Goal: Task Accomplishment & Management: Manage account settings

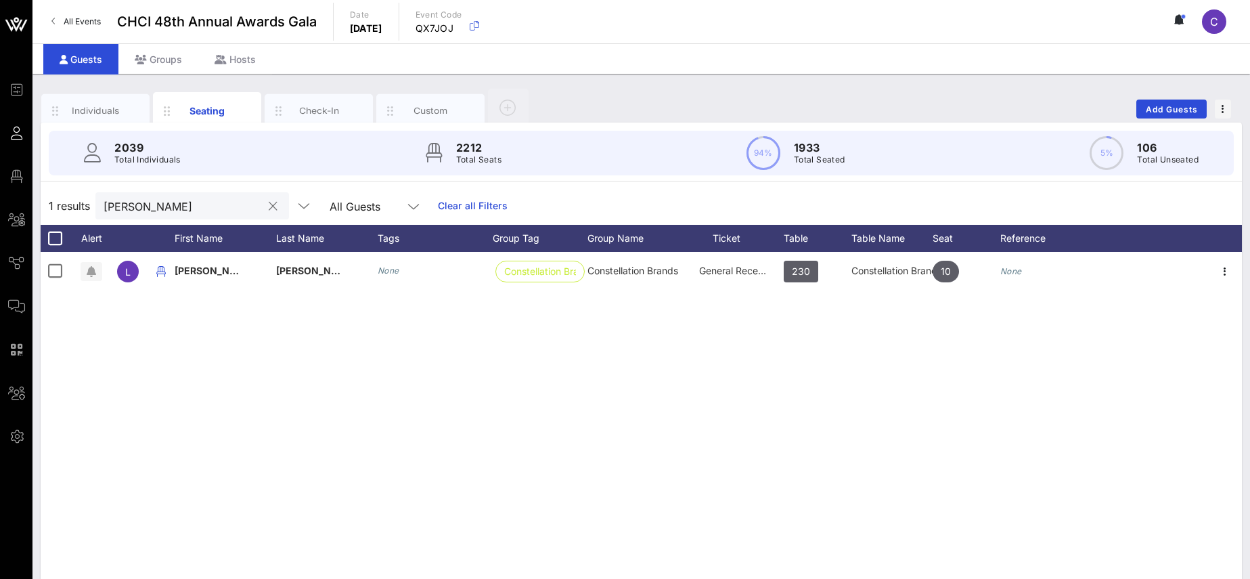
click at [269, 208] on button "clear icon" at bounding box center [273, 207] width 9 height 14
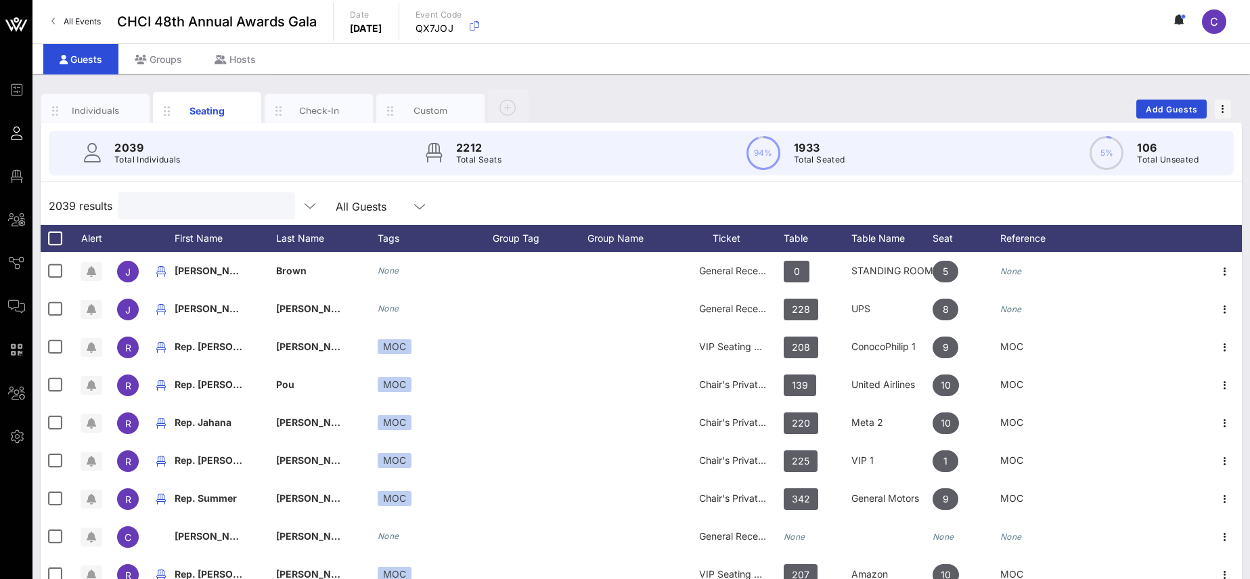
click at [197, 210] on input "text" at bounding box center [205, 206] width 158 height 18
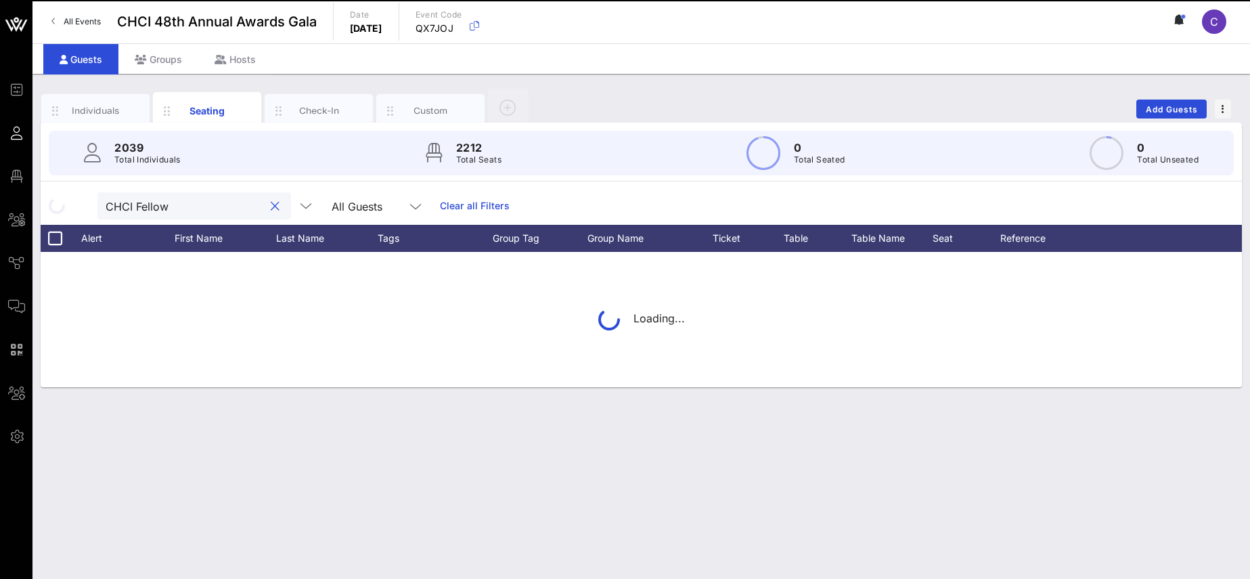
type input "CHCI Fellows"
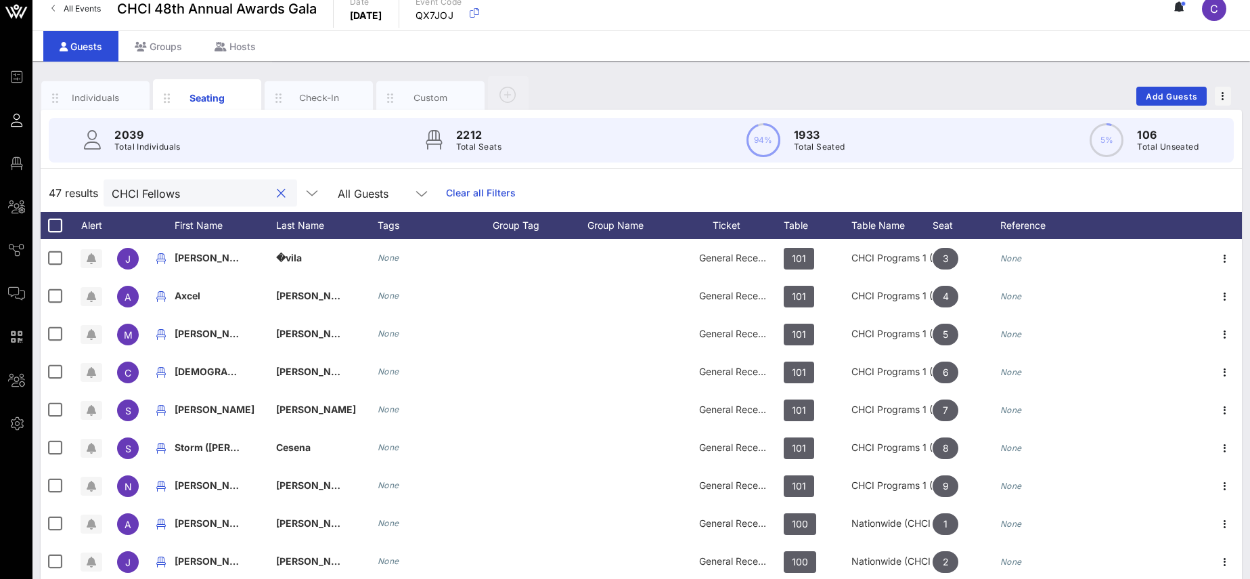
click at [277, 192] on button "clear icon" at bounding box center [281, 194] width 9 height 14
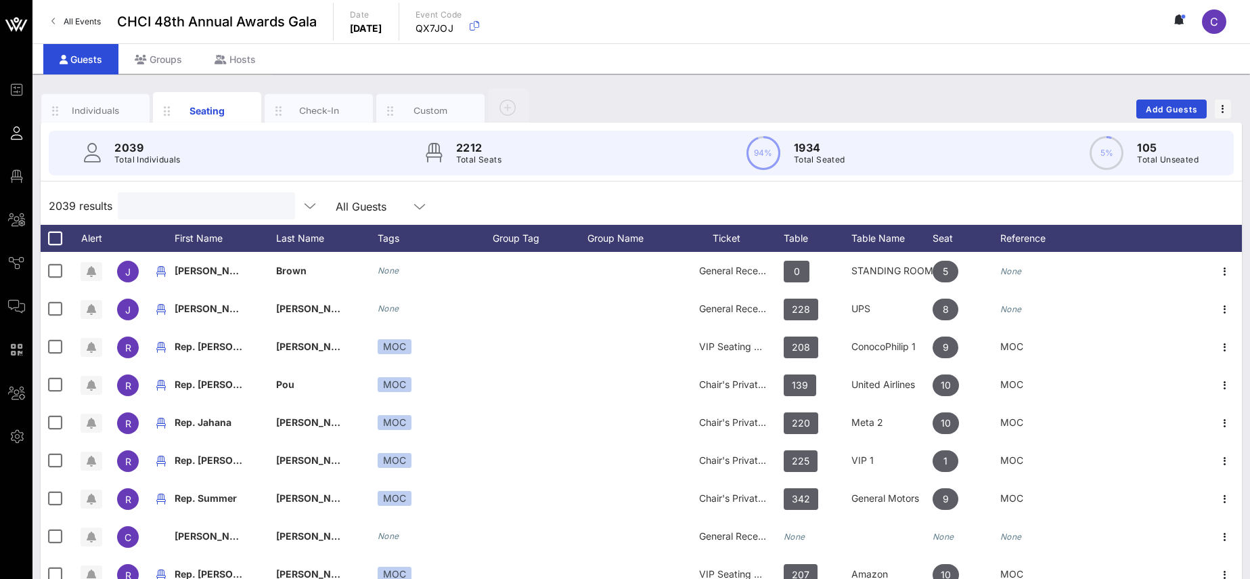
paste input "AAMC"
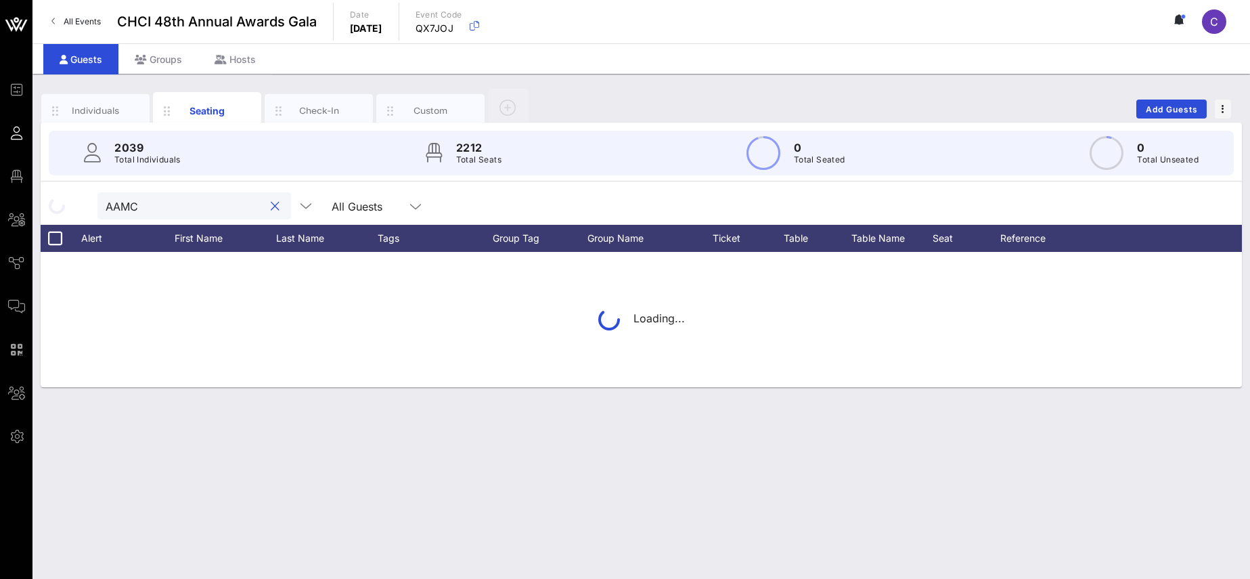
type input "AAMC"
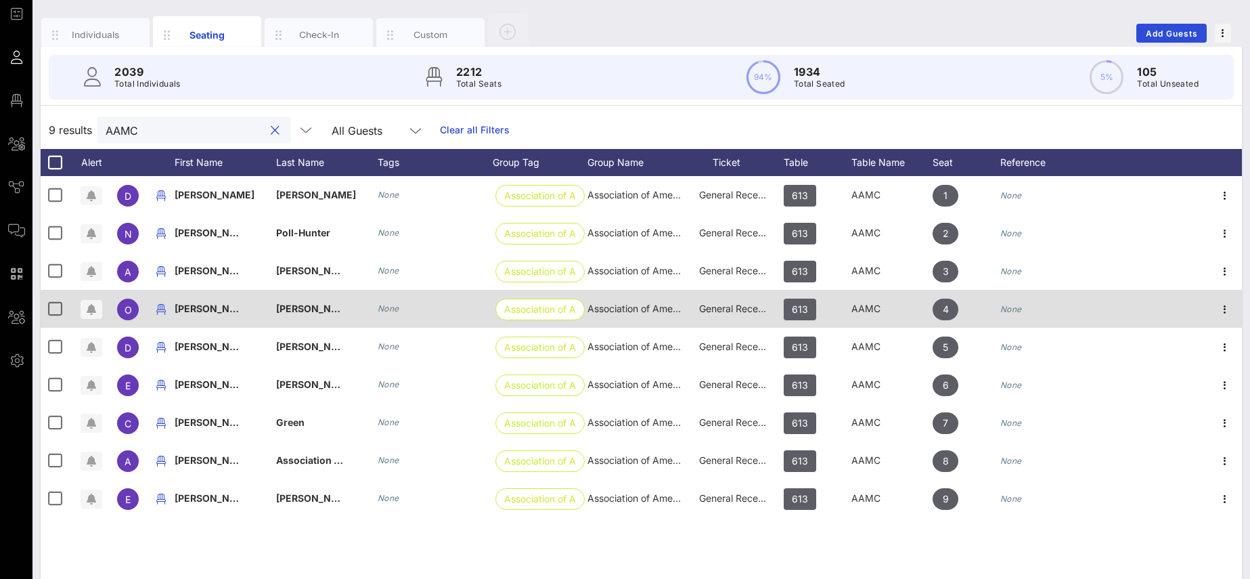
scroll to position [93, 0]
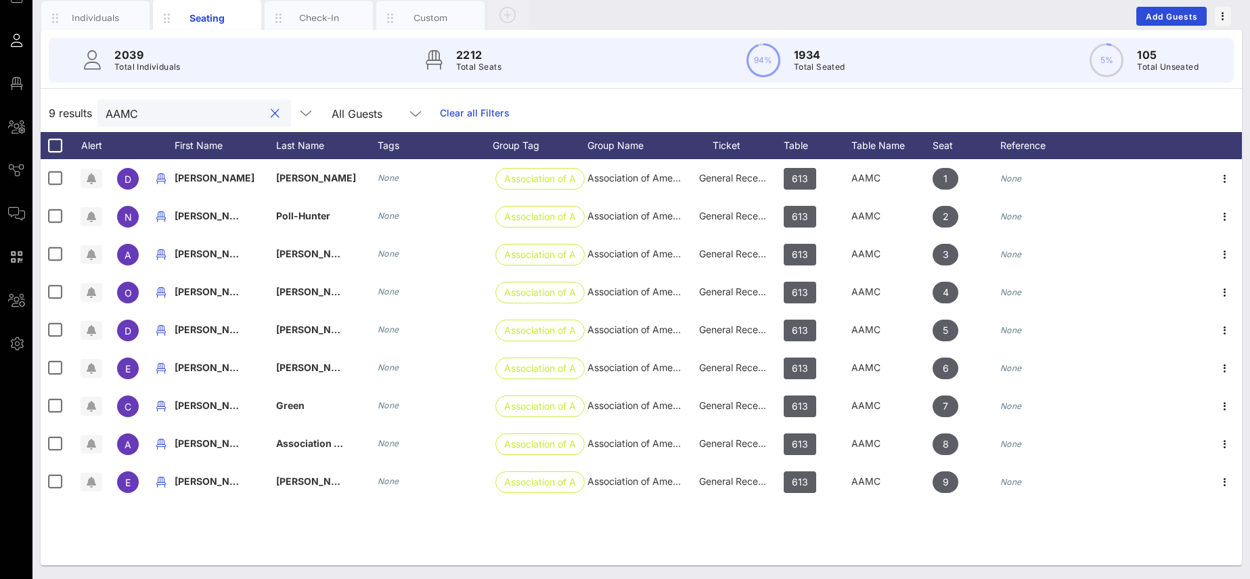
click at [271, 114] on button "clear icon" at bounding box center [275, 114] width 9 height 14
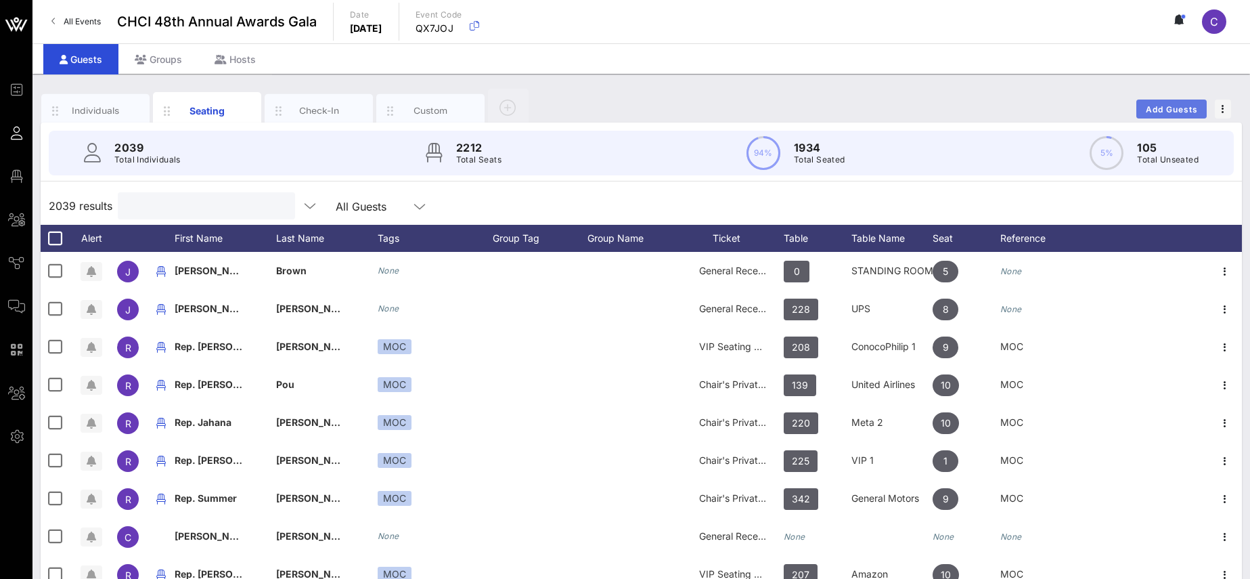
click at [1165, 110] on span "Add Guests" at bounding box center [1171, 109] width 53 height 10
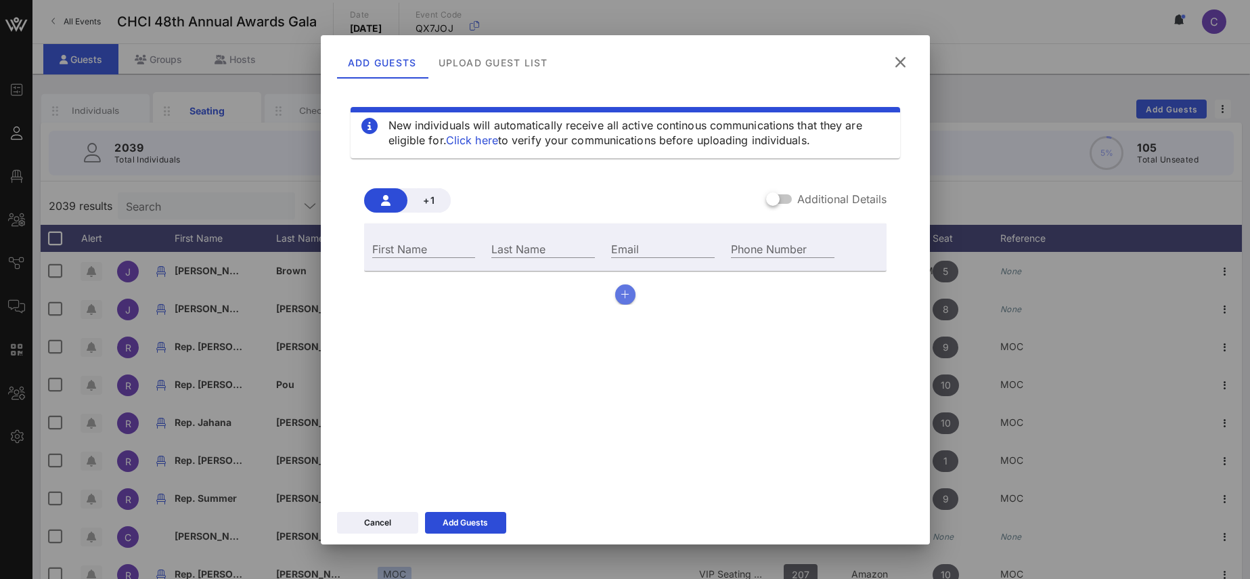
click at [626, 292] on icon "button" at bounding box center [625, 294] width 9 height 9
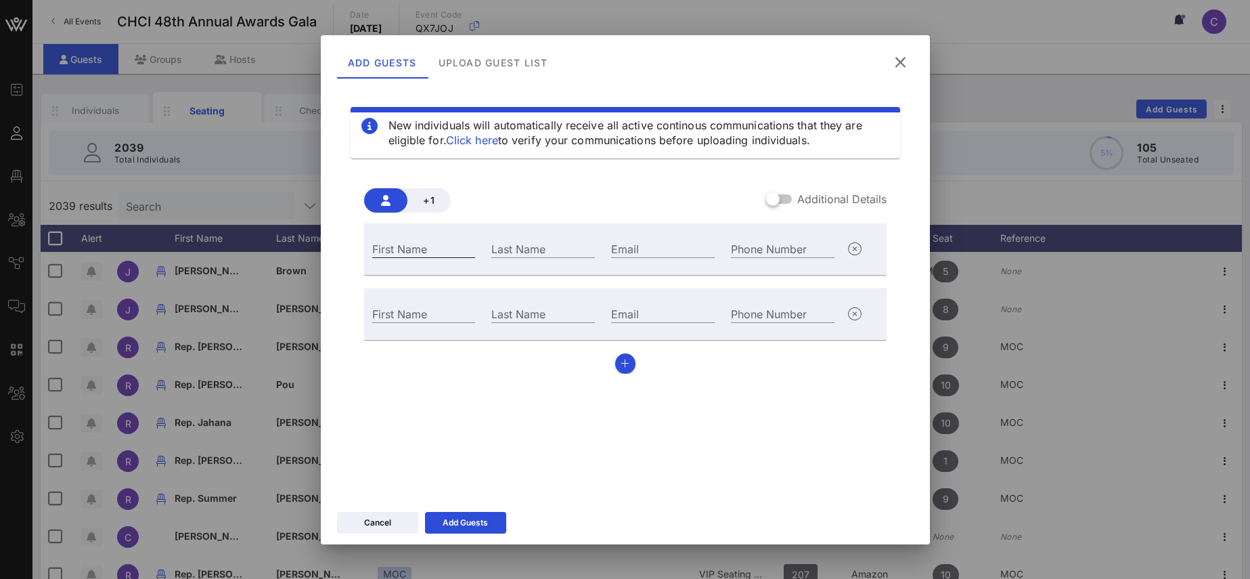
click at [445, 246] on input "First Name" at bounding box center [424, 249] width 104 height 18
click at [854, 315] on icon "button" at bounding box center [855, 314] width 16 height 16
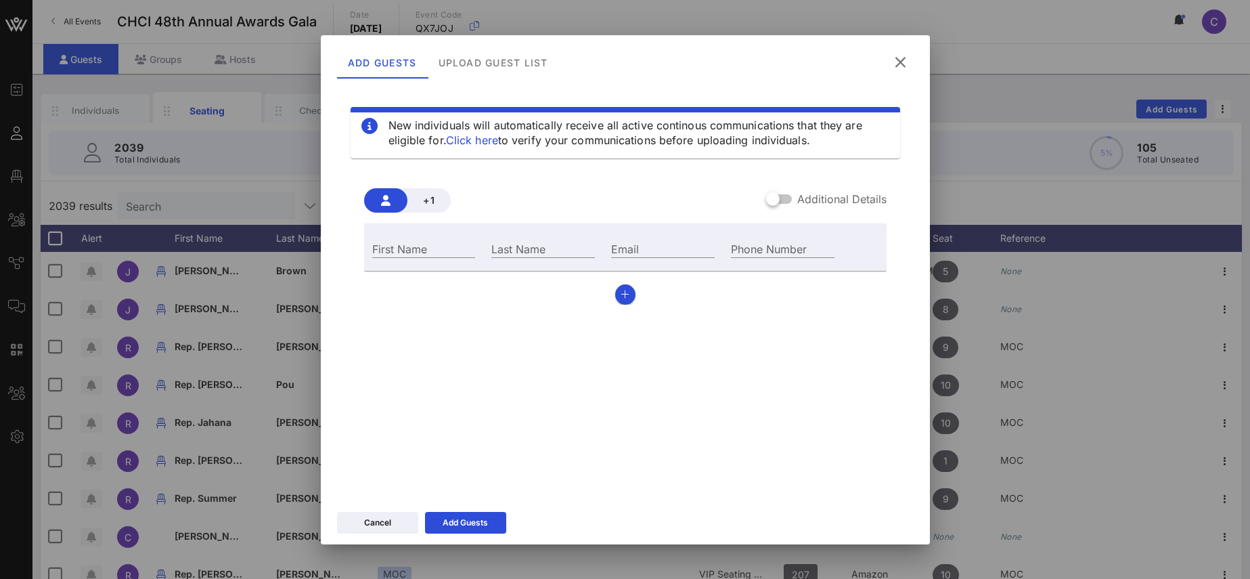
click at [404, 249] on input "First Name" at bounding box center [424, 249] width 104 height 18
paste input "[PERSON_NAME]"
drag, startPoint x: 413, startPoint y: 247, endPoint x: 465, endPoint y: 247, distance: 52.1
click at [465, 247] on input "[PERSON_NAME]" at bounding box center [424, 249] width 104 height 18
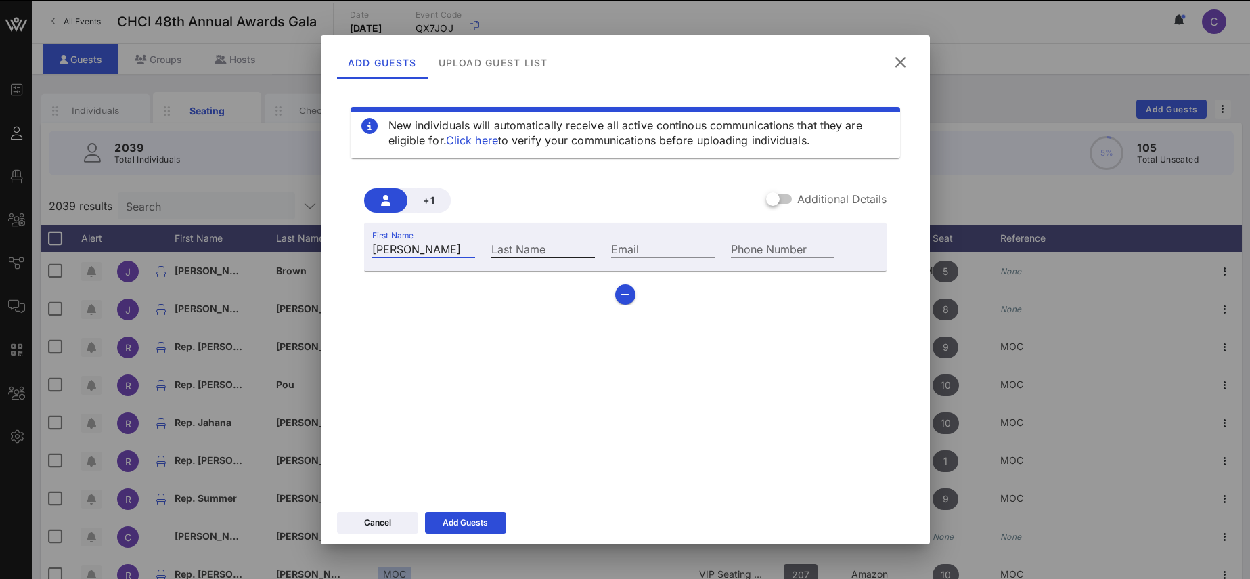
type input "[PERSON_NAME]"
click at [506, 248] on div "Last Name" at bounding box center [543, 249] width 104 height 18
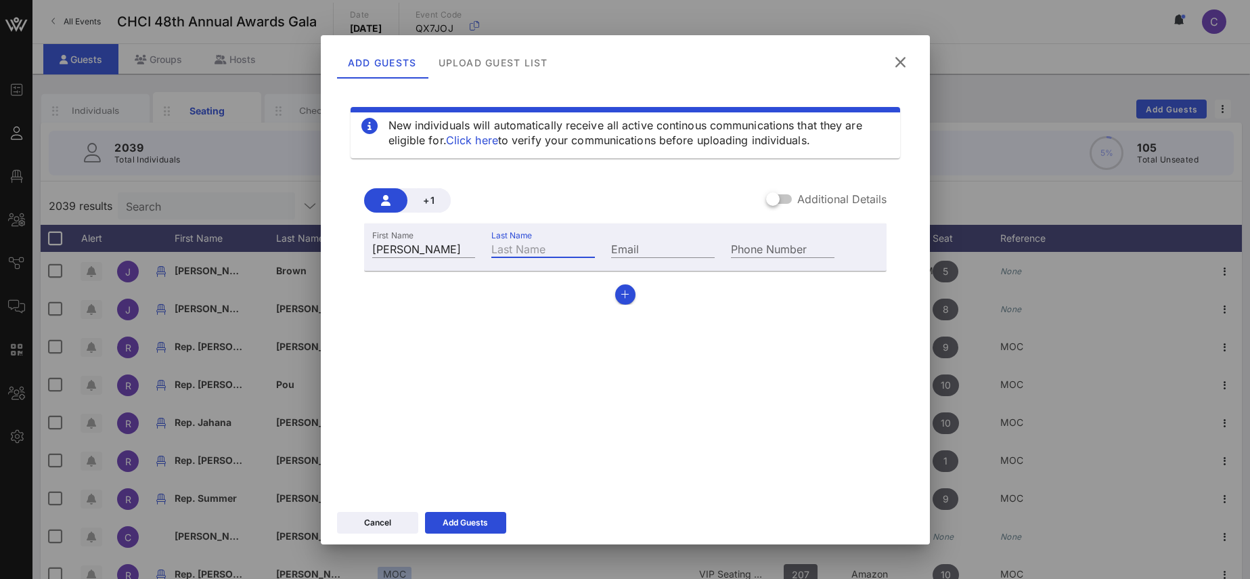
paste input "Stuedell"
type input "Stuedell"
click at [630, 248] on div "Email" at bounding box center [663, 249] width 104 height 18
paste input "[EMAIL_ADDRESS][DOMAIN_NAME]"
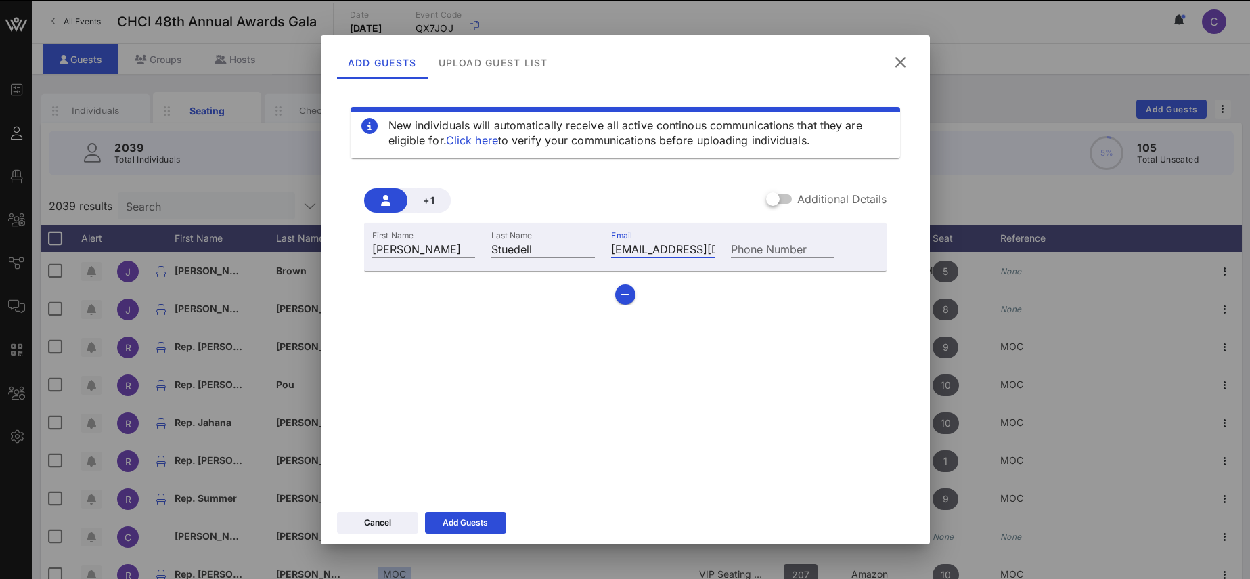
scroll to position [0, 41]
type input "[EMAIL_ADDRESS][DOMAIN_NAME]"
click at [846, 198] on label "Additional Details" at bounding box center [841, 199] width 89 height 14
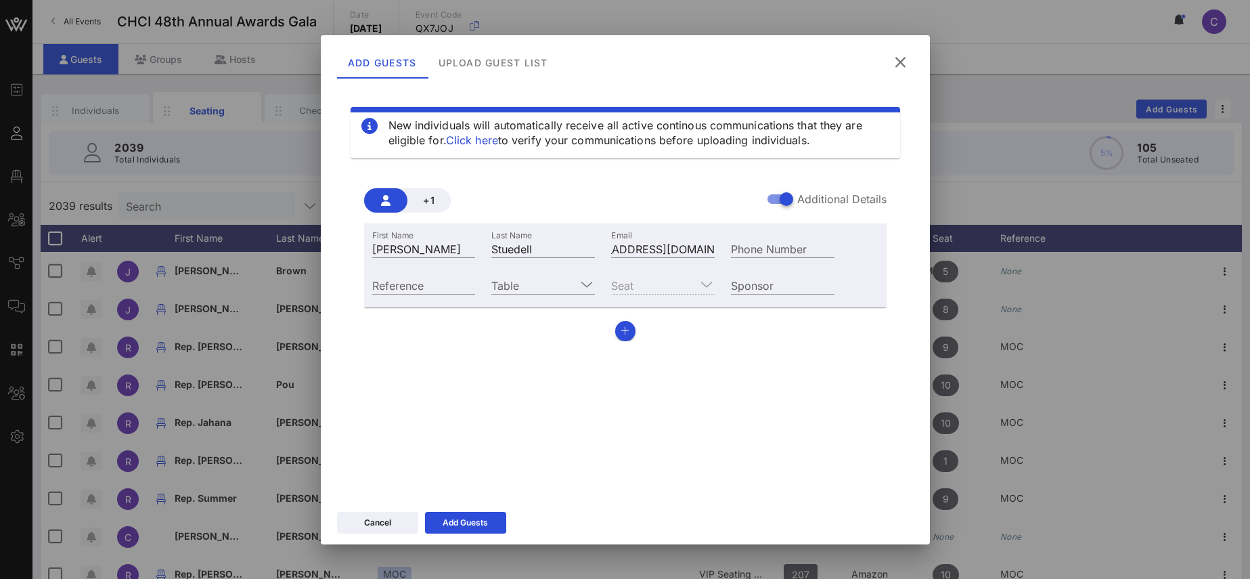
drag, startPoint x: 669, startPoint y: 55, endPoint x: 953, endPoint y: 70, distance: 284.6
click at [887, 70] on div "Add Guests Upload Guest List" at bounding box center [612, 62] width 550 height 32
drag, startPoint x: 853, startPoint y: 48, endPoint x: 845, endPoint y: 55, distance: 10.5
click at [845, 55] on div "Add Guests Upload Guest List" at bounding box center [612, 62] width 550 height 32
click at [484, 516] on div "Add Guests" at bounding box center [465, 523] width 45 height 14
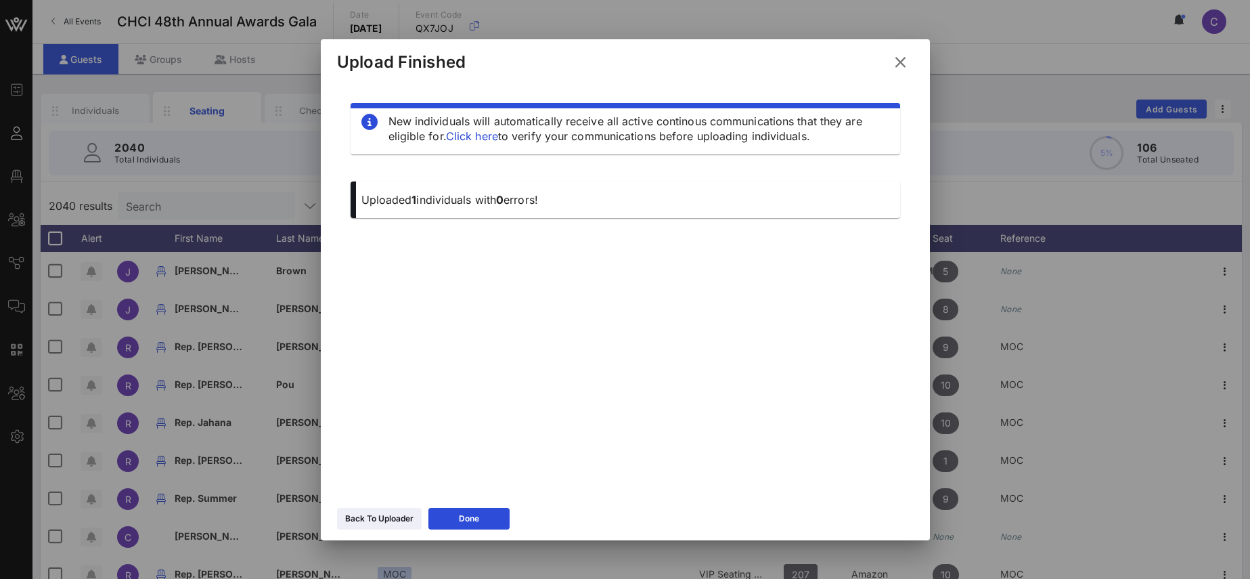
click at [899, 60] on icon at bounding box center [900, 61] width 19 height 17
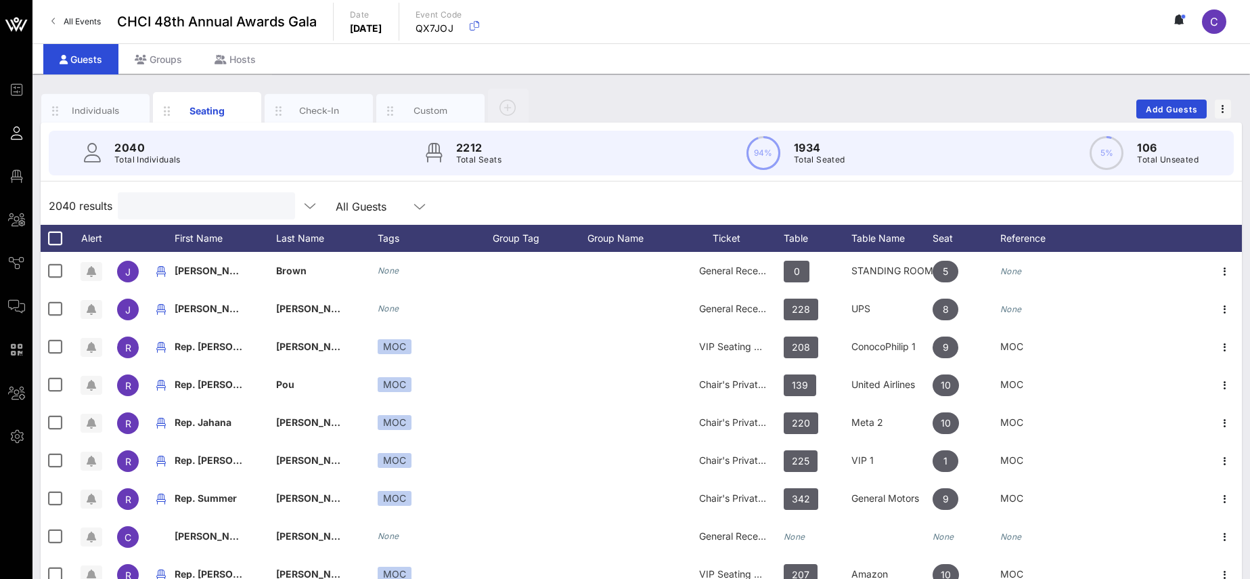
click at [263, 207] on input "text" at bounding box center [205, 206] width 158 height 18
paste input "[EMAIL_ADDRESS][DOMAIN_NAME]"
type input "[EMAIL_ADDRESS][DOMAIN_NAME]"
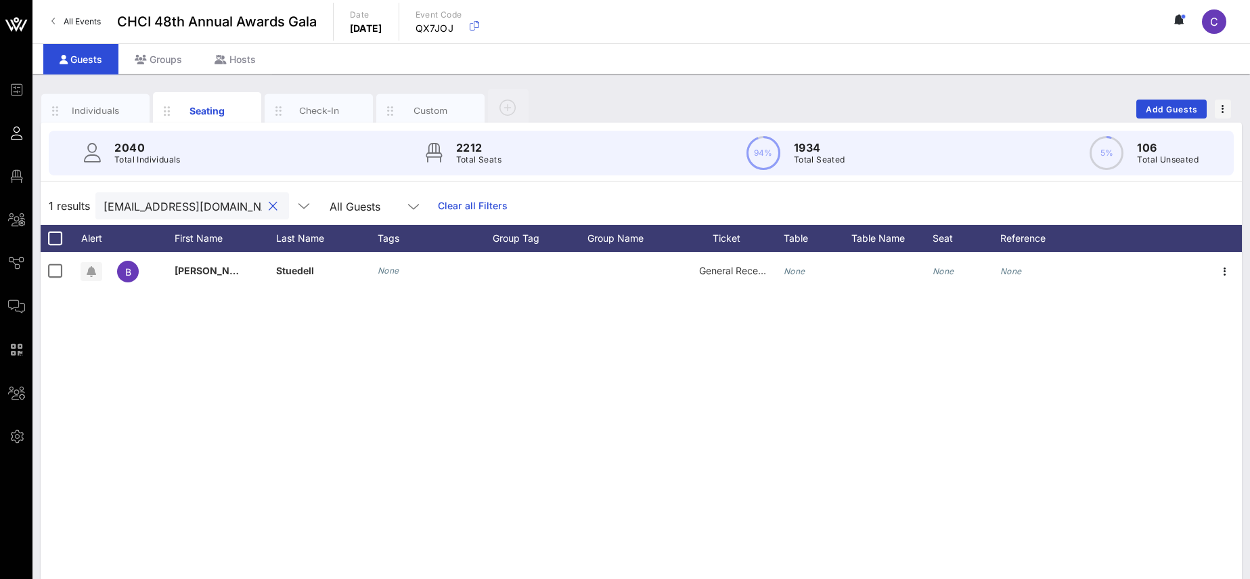
click at [269, 206] on button "clear icon" at bounding box center [273, 207] width 9 height 14
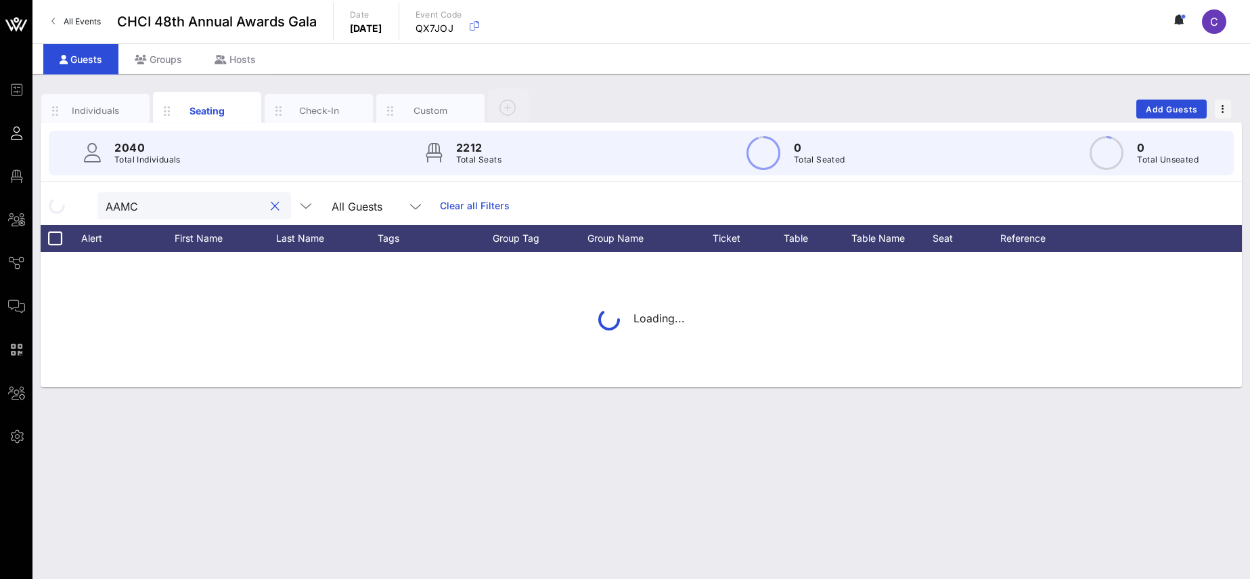
type input "AAMC"
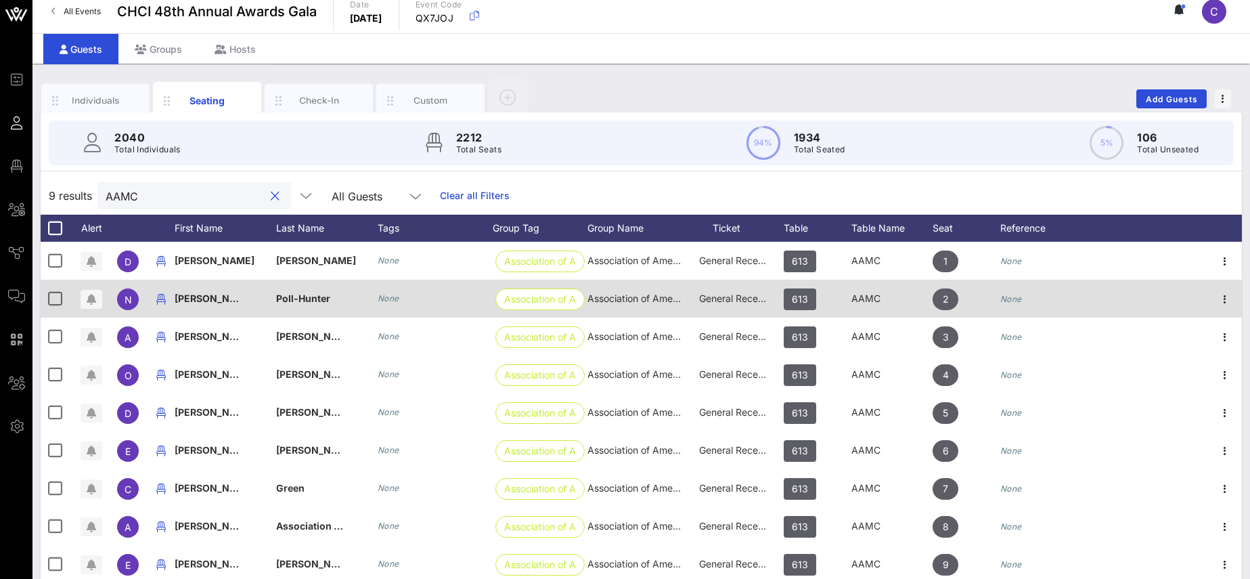
scroll to position [12, 0]
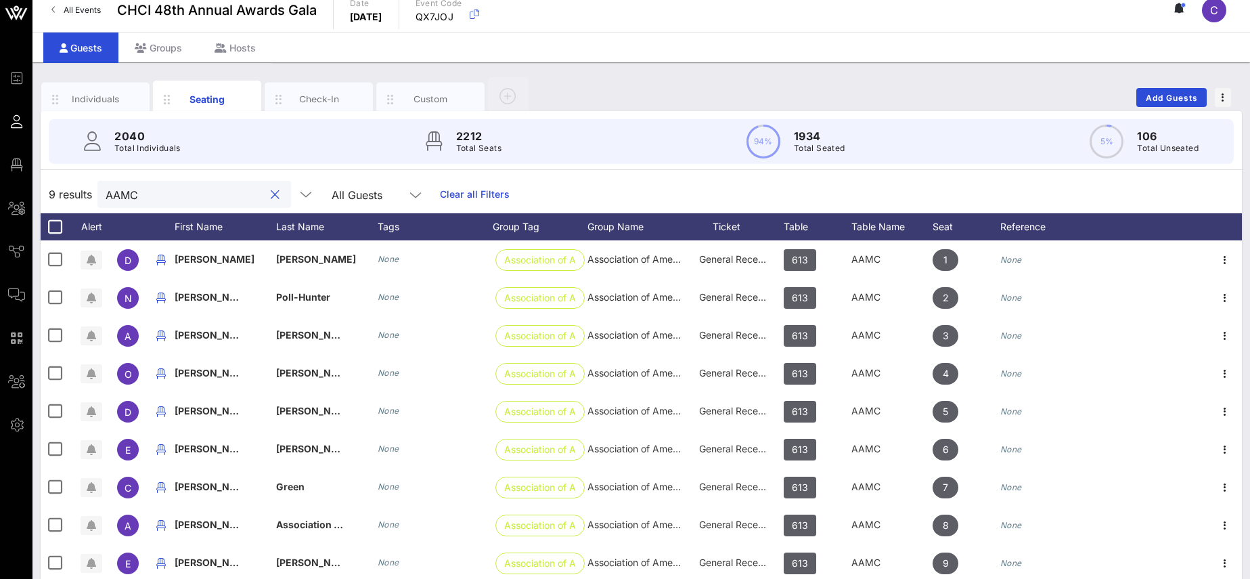
click at [271, 192] on button "clear icon" at bounding box center [275, 195] width 9 height 14
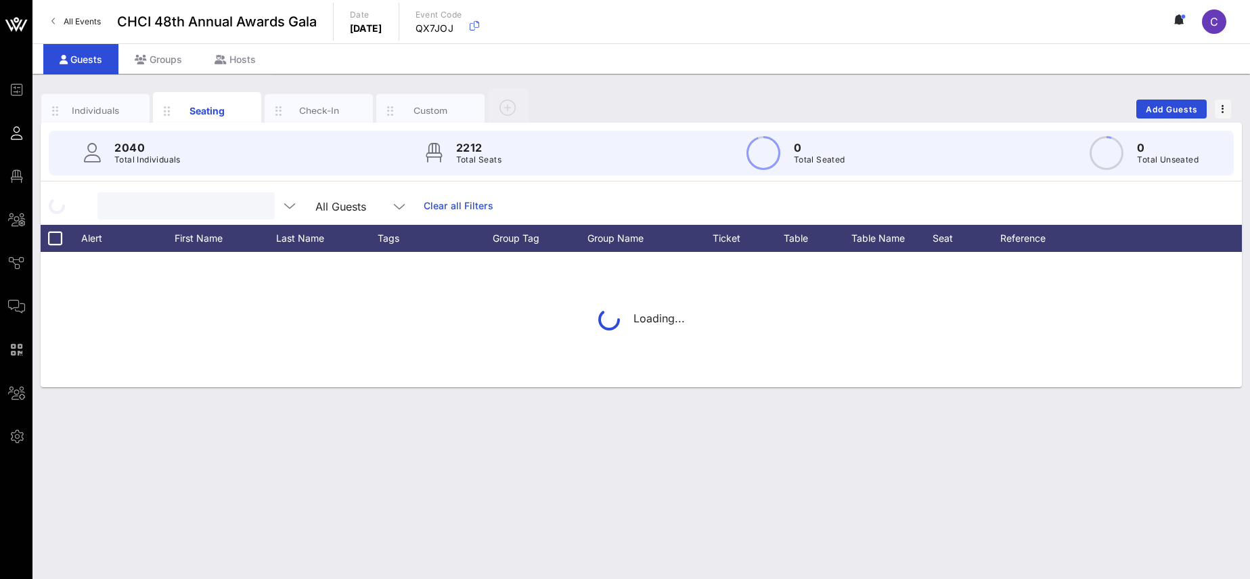
scroll to position [0, 0]
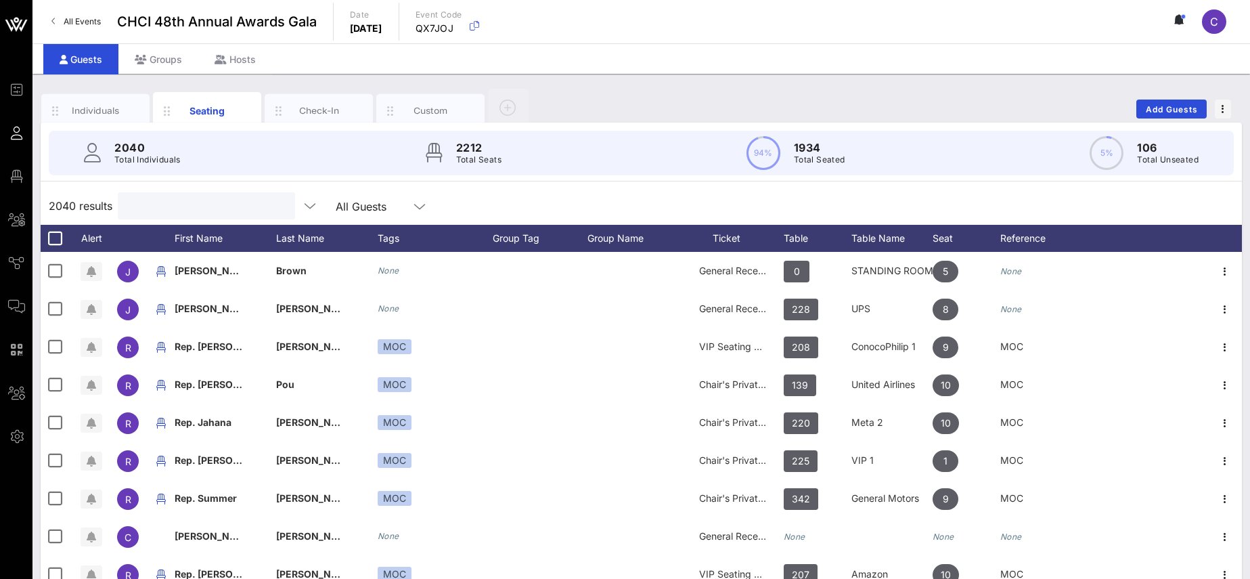
paste input "[EMAIL_ADDRESS][DOMAIN_NAME]"
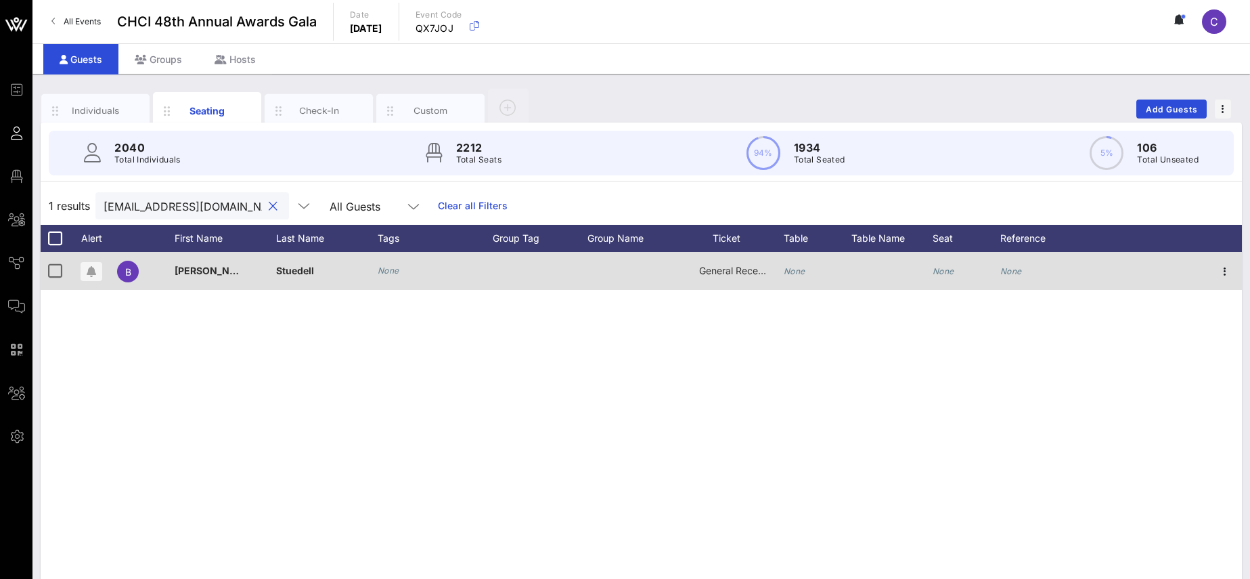
type input "[EMAIL_ADDRESS][DOMAIN_NAME]"
click at [790, 268] on icon "None" at bounding box center [795, 271] width 22 height 10
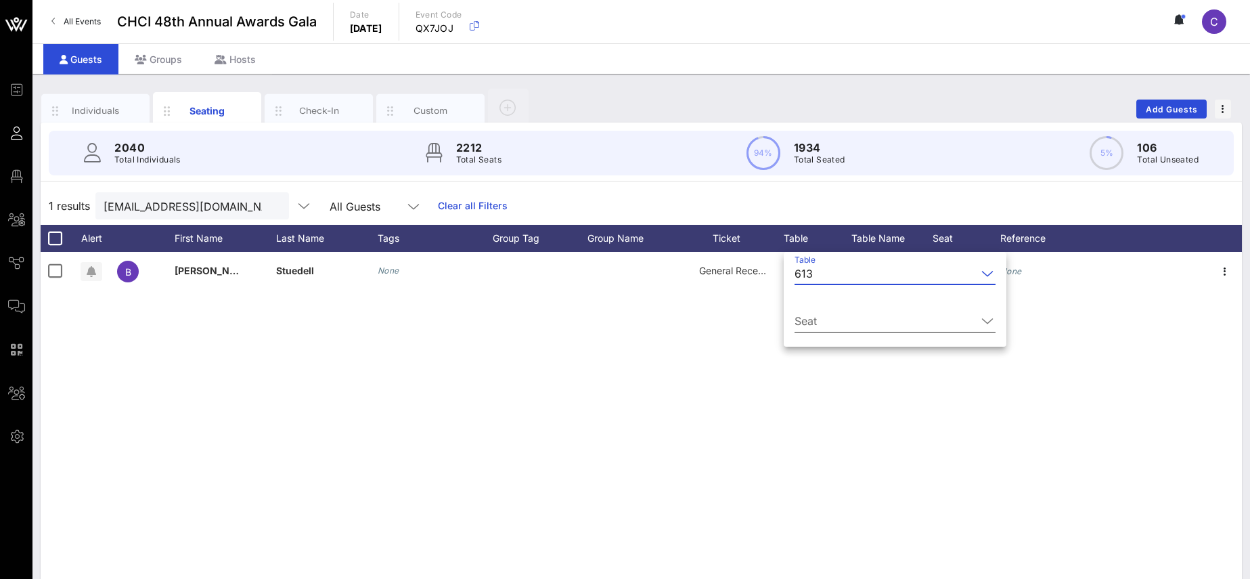
click at [820, 326] on input "Seat" at bounding box center [885, 321] width 182 height 22
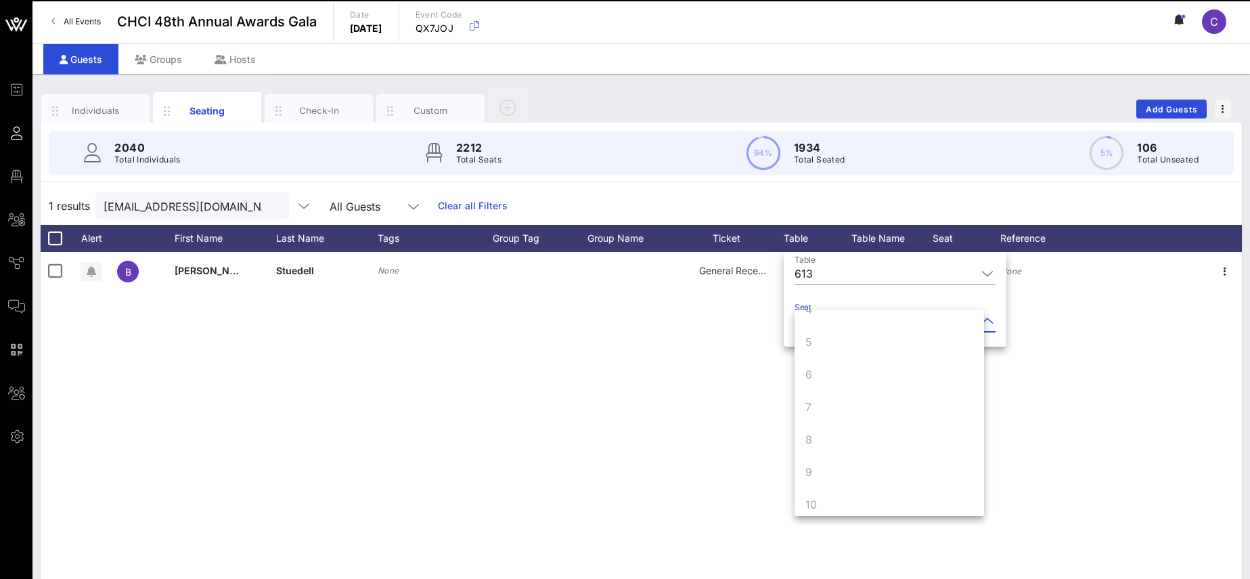
scroll to position [130, 0]
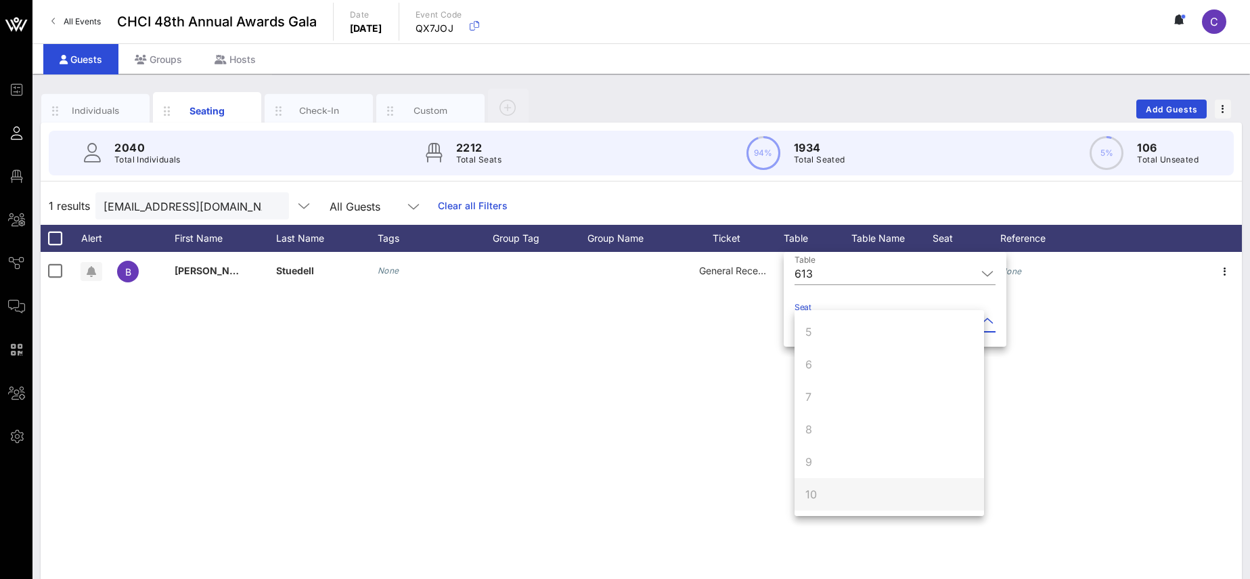
click at [827, 494] on div "10" at bounding box center [888, 494] width 189 height 32
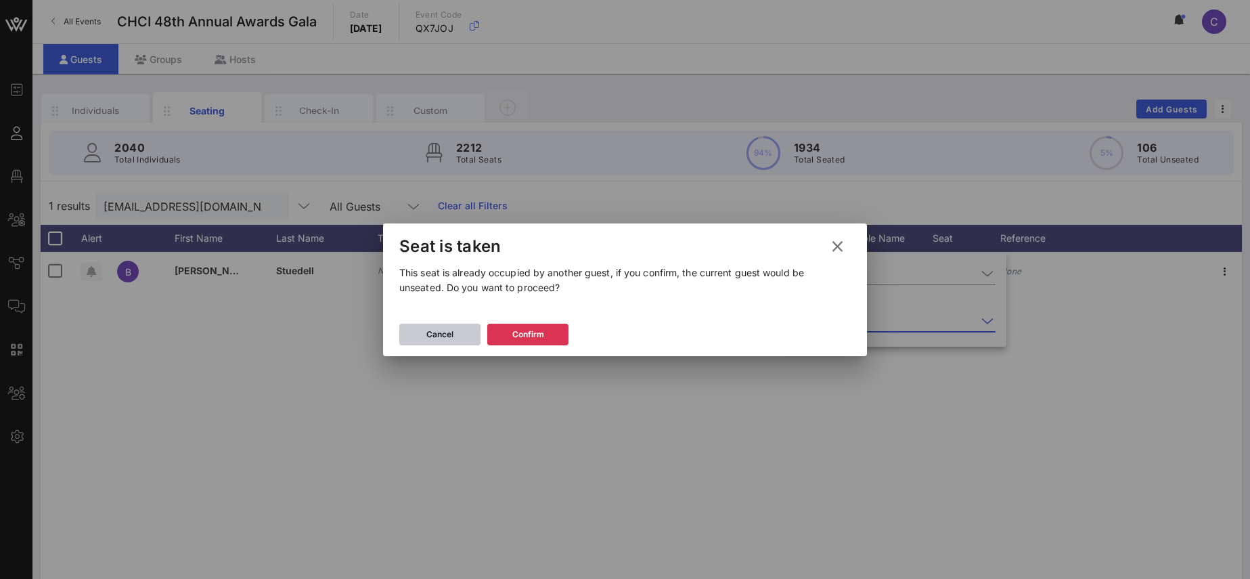
click at [434, 332] on div "Cancel" at bounding box center [439, 335] width 27 height 14
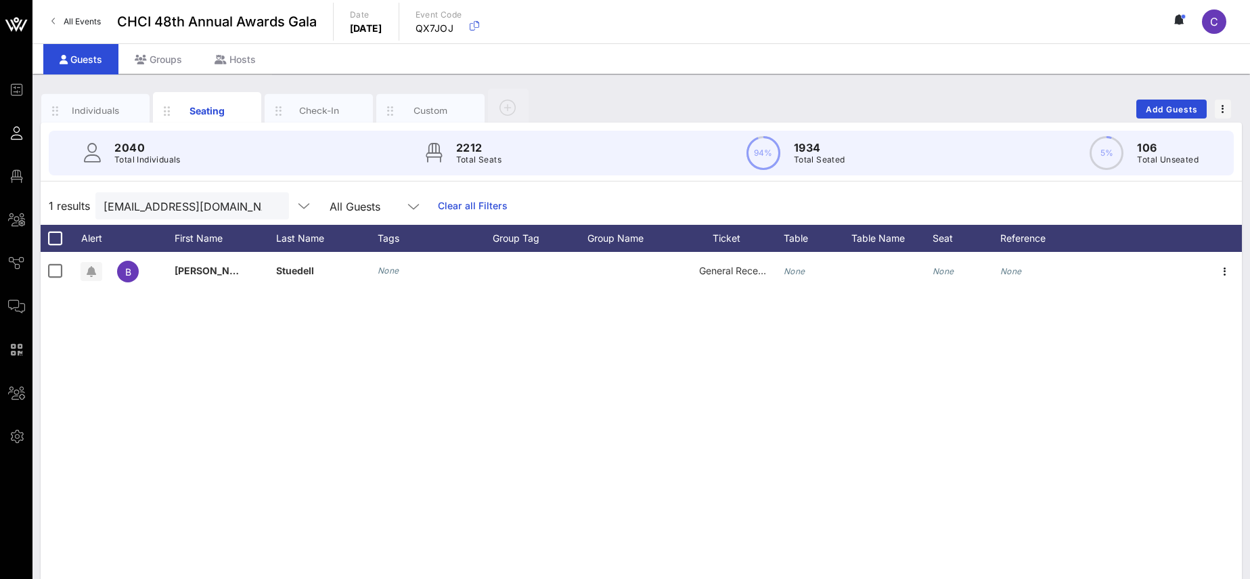
click at [269, 209] on button "clear icon" at bounding box center [273, 207] width 9 height 14
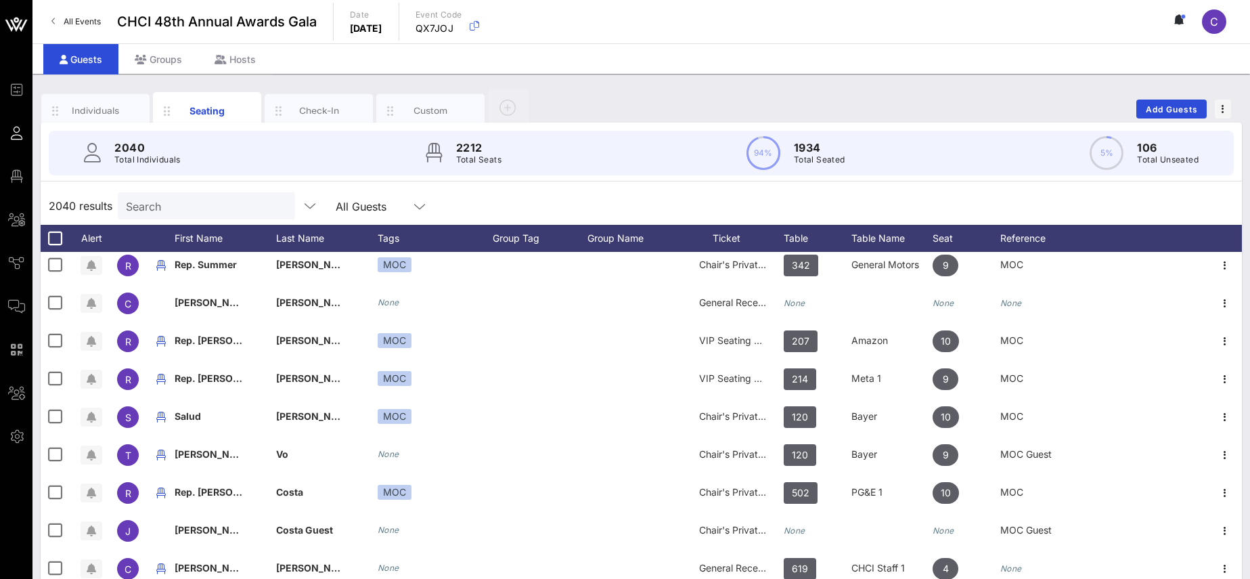
scroll to position [0, 0]
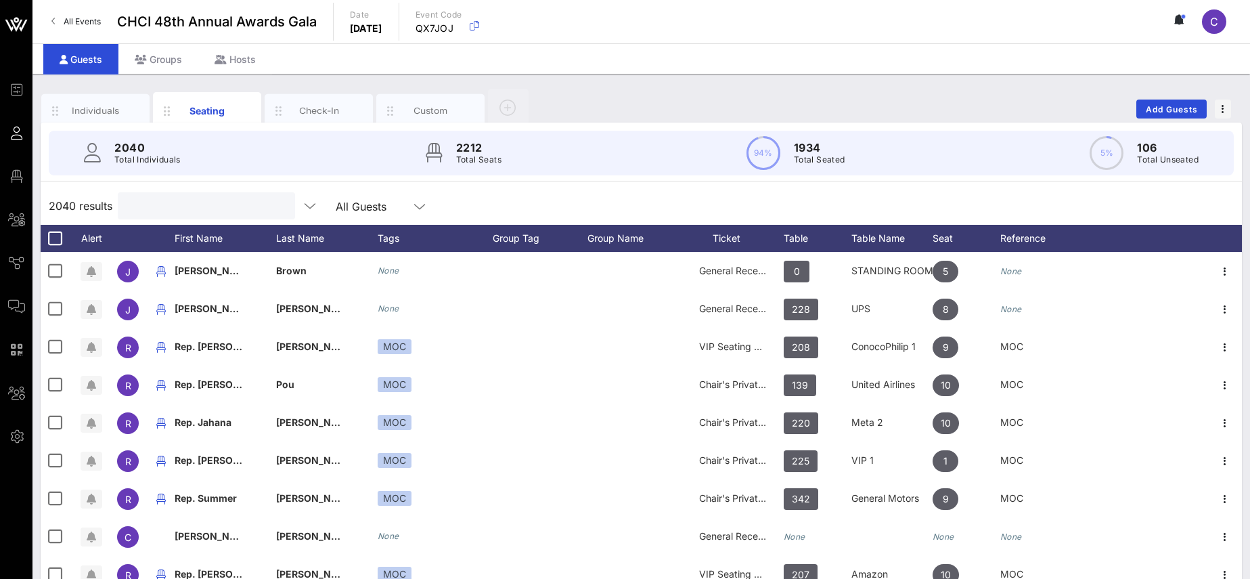
paste input "AAMC"
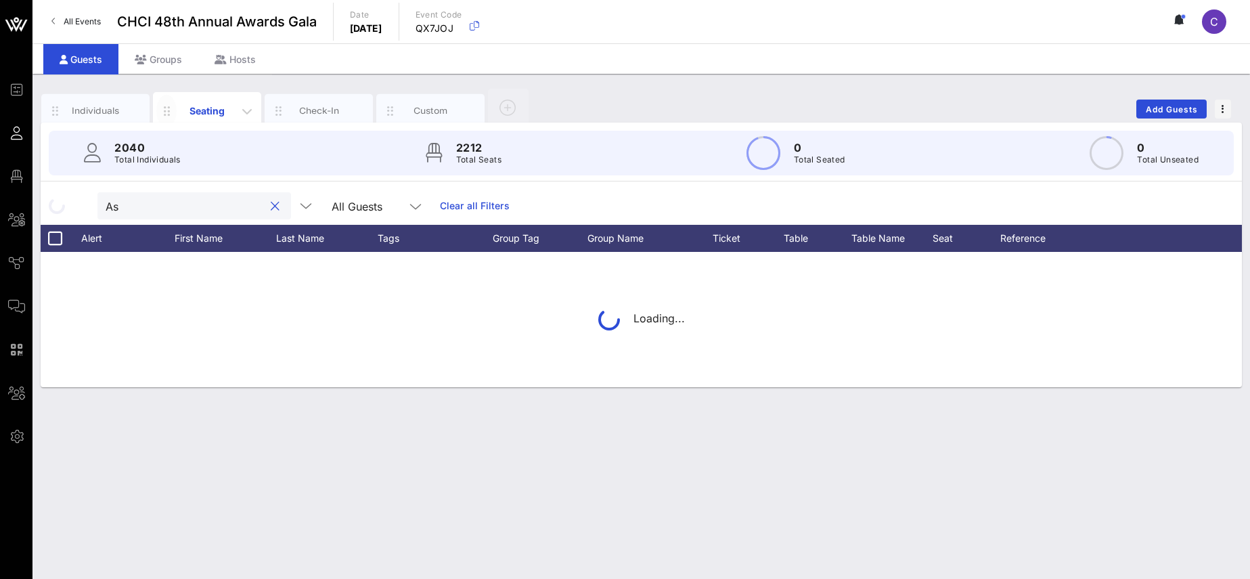
type input "A"
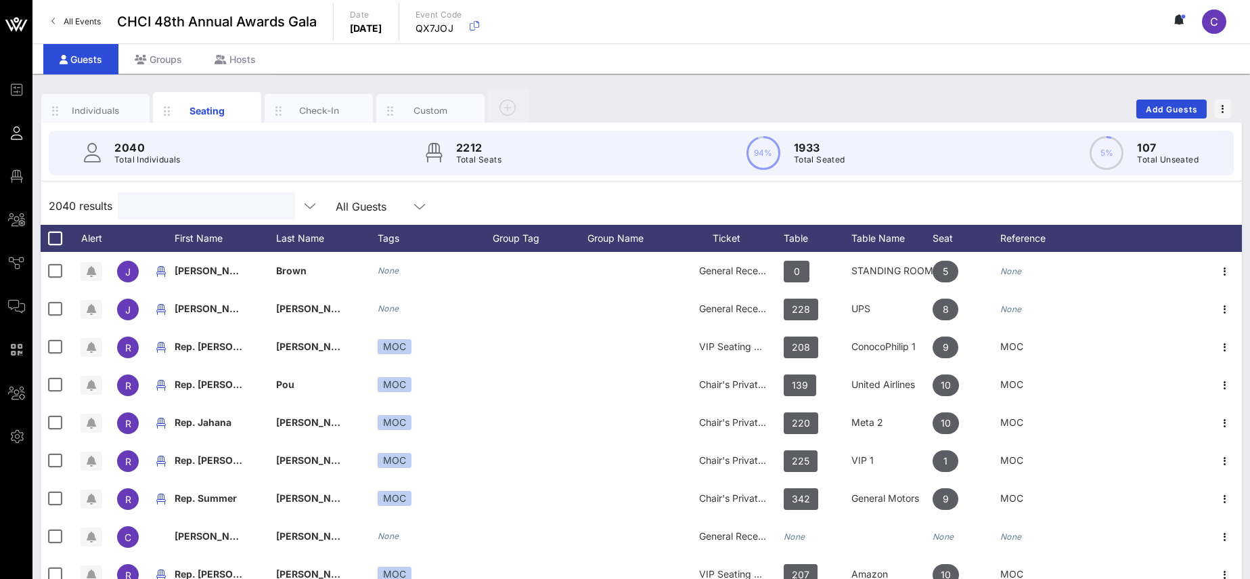
click at [156, 204] on input "text" at bounding box center [205, 206] width 158 height 18
paste input "Stuedell"
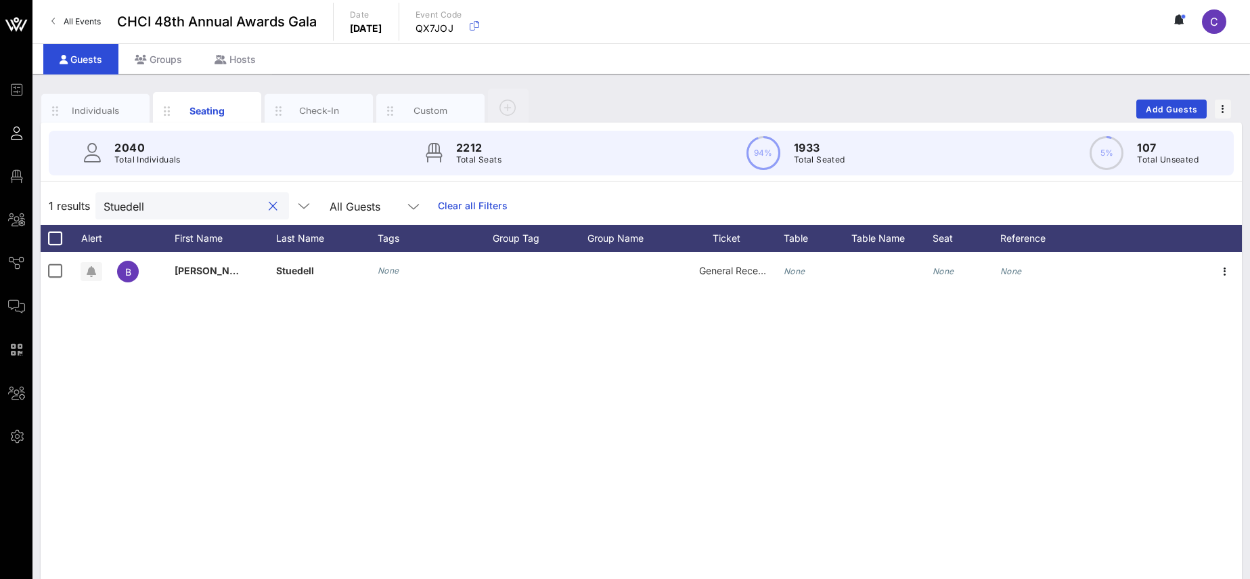
drag, startPoint x: 168, startPoint y: 208, endPoint x: 79, endPoint y: 204, distance: 88.7
click at [104, 204] on input "Stuedell" at bounding box center [183, 206] width 158 height 18
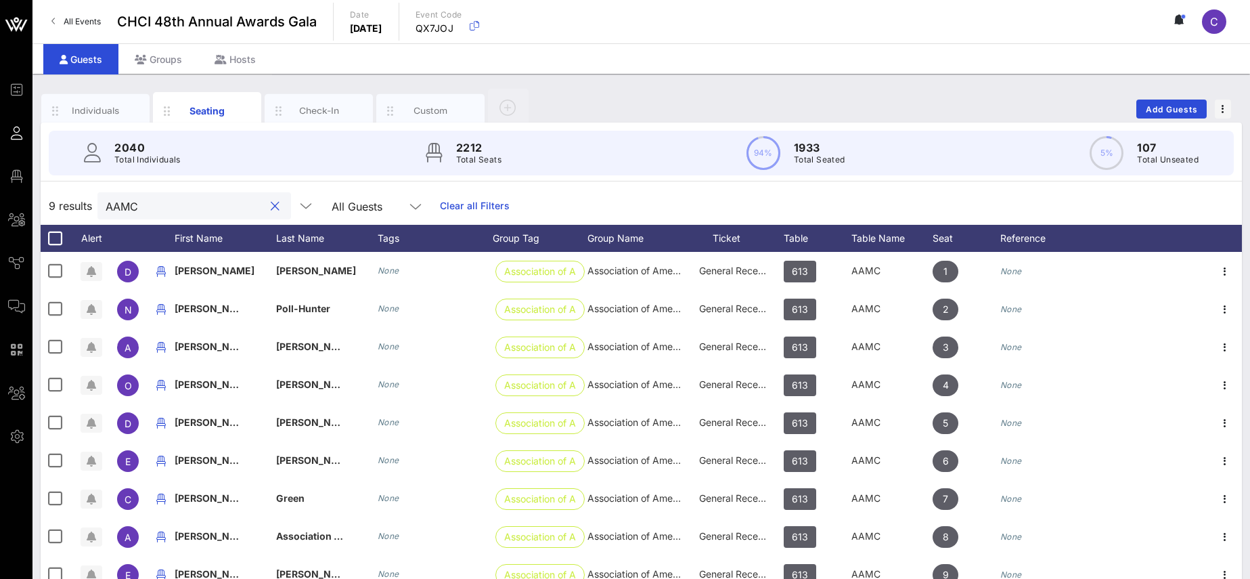
click at [106, 202] on input "AAMC" at bounding box center [185, 206] width 158 height 18
paste input "Stuedell"
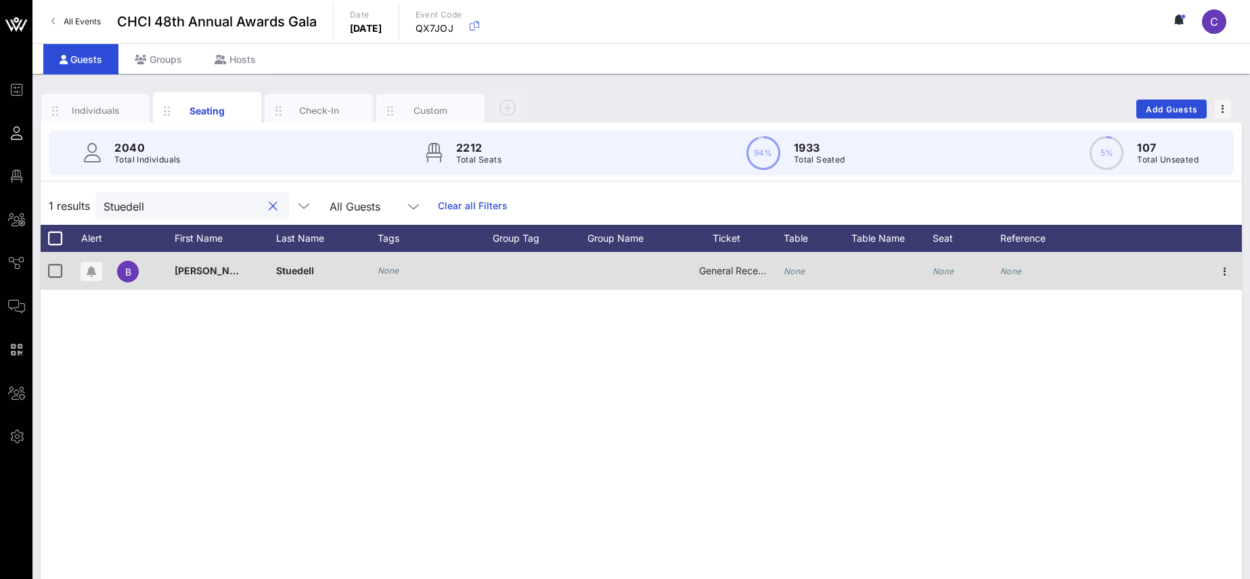
type input "Stuedell"
click at [801, 272] on icon "None" at bounding box center [795, 271] width 22 height 10
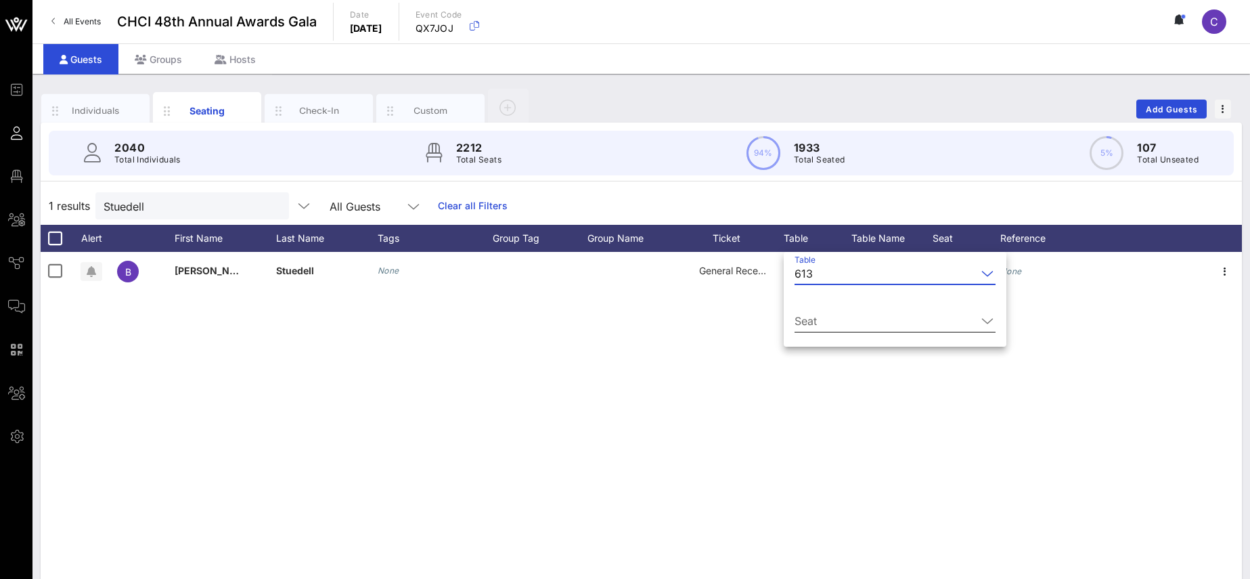
click at [830, 330] on input "Seat" at bounding box center [885, 321] width 182 height 22
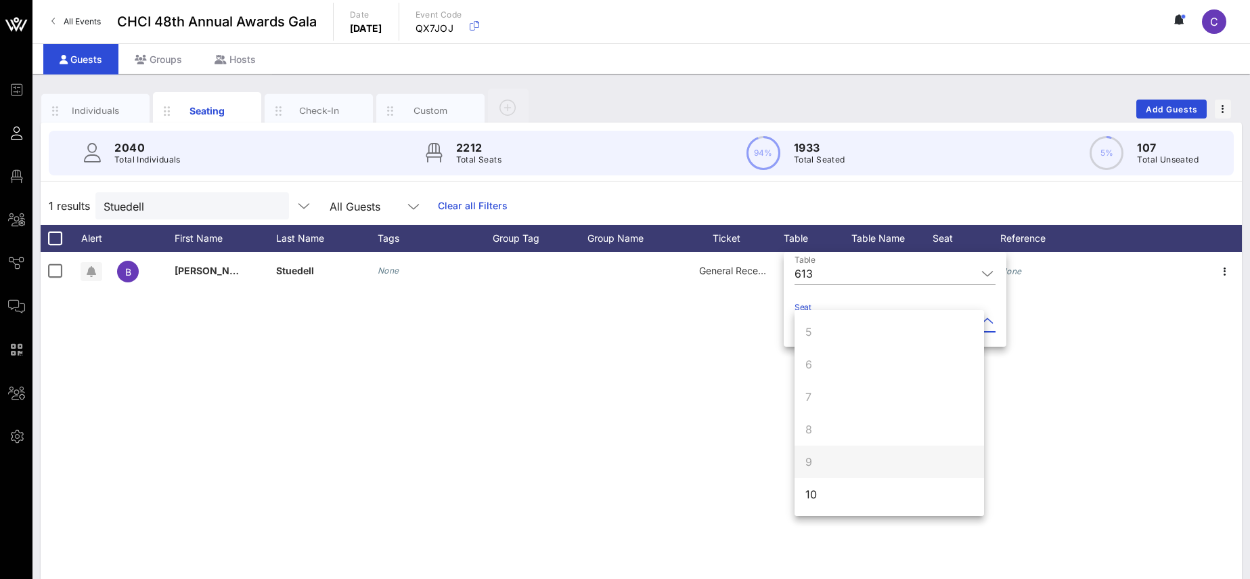
scroll to position [93, 0]
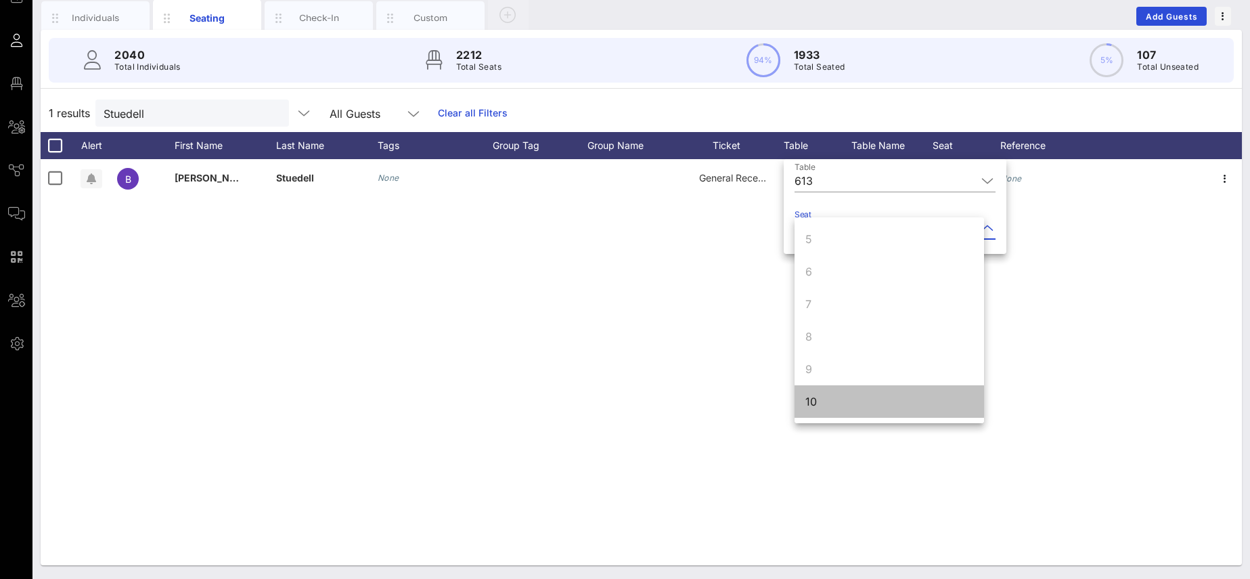
click at [826, 406] on div "10" at bounding box center [888, 401] width 189 height 32
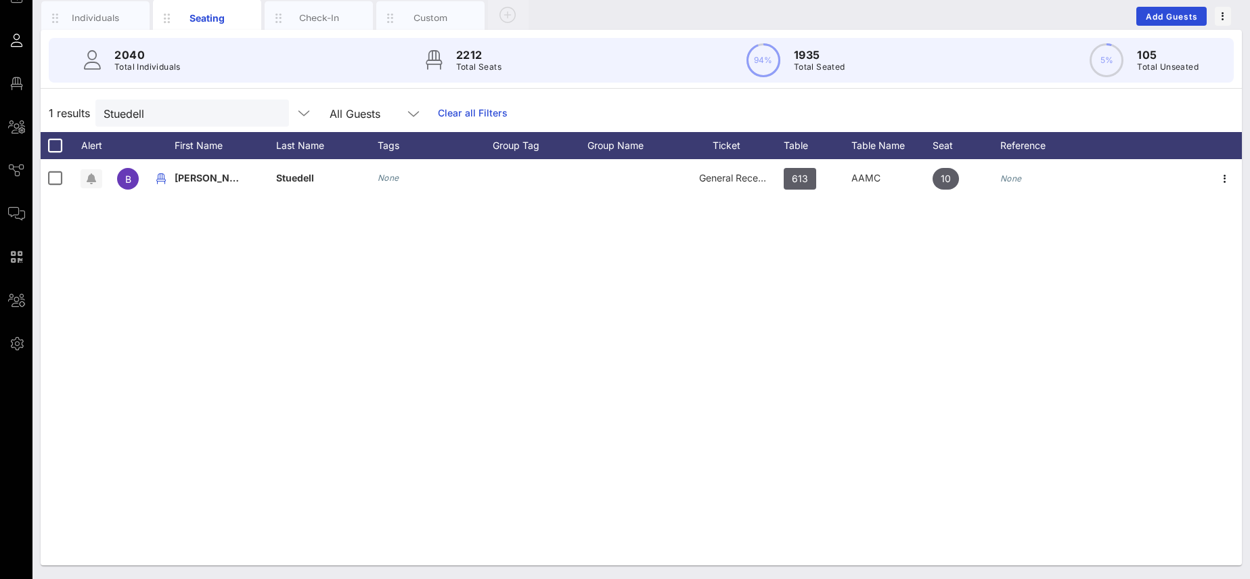
scroll to position [0, 0]
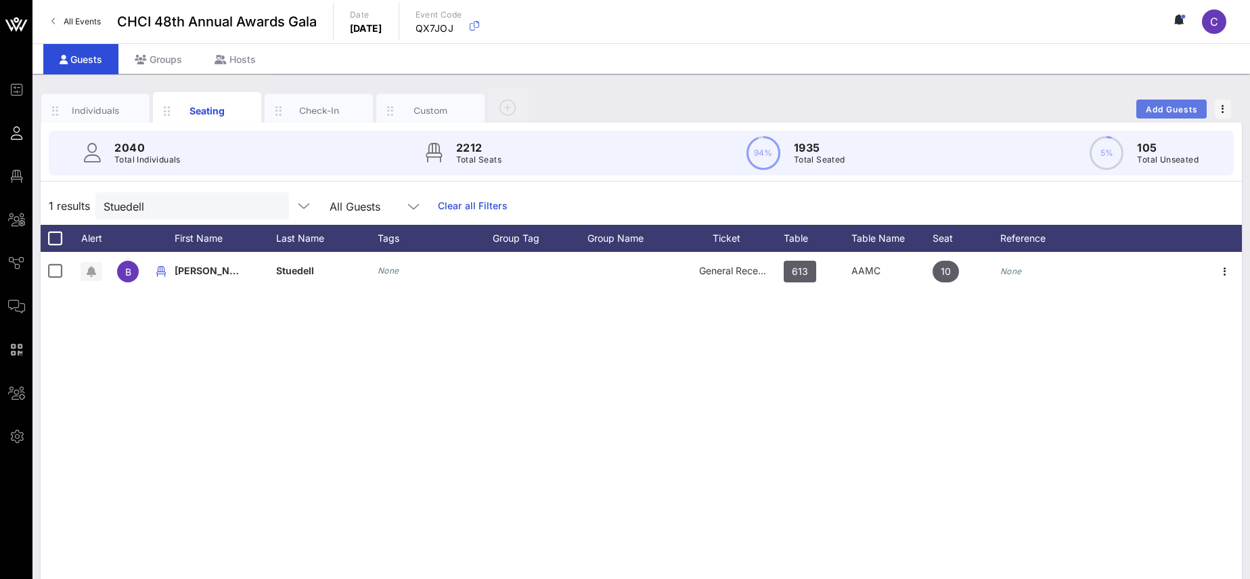
click at [1163, 108] on span "Add Guests" at bounding box center [1171, 109] width 53 height 10
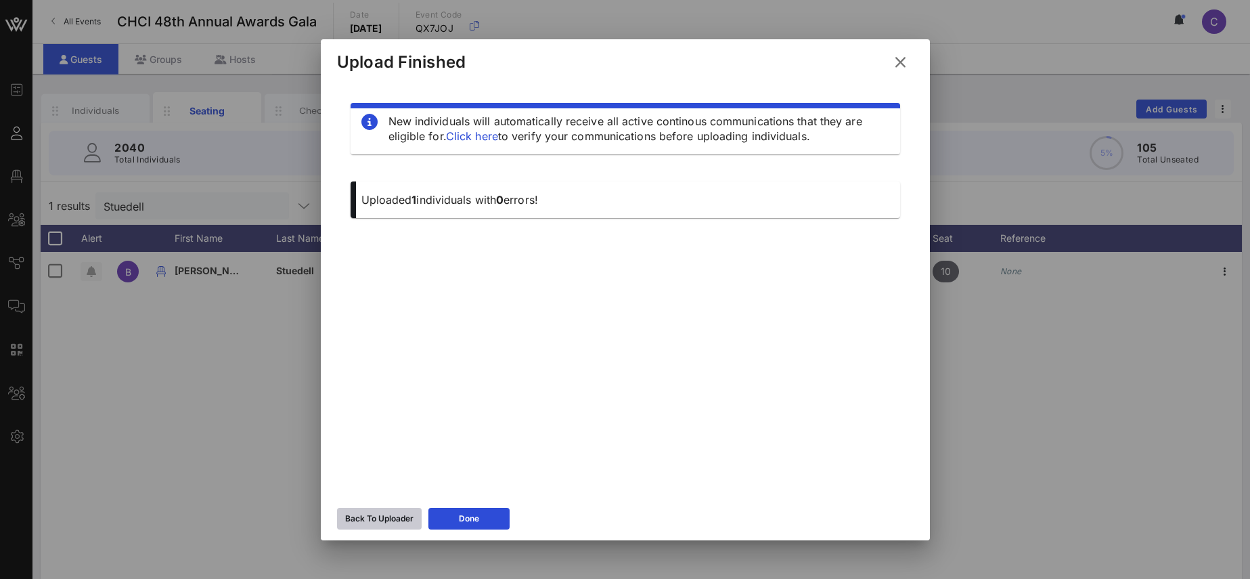
click at [384, 518] on div "Back To Uploader" at bounding box center [379, 519] width 68 height 14
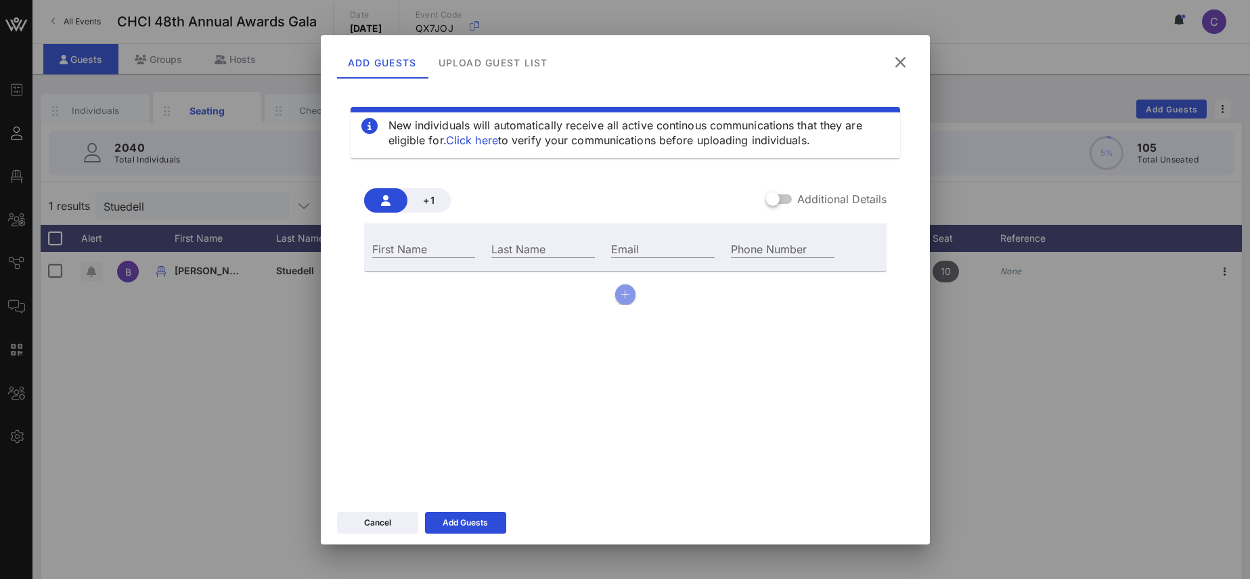
click at [624, 293] on icon "button" at bounding box center [625, 294] width 9 height 9
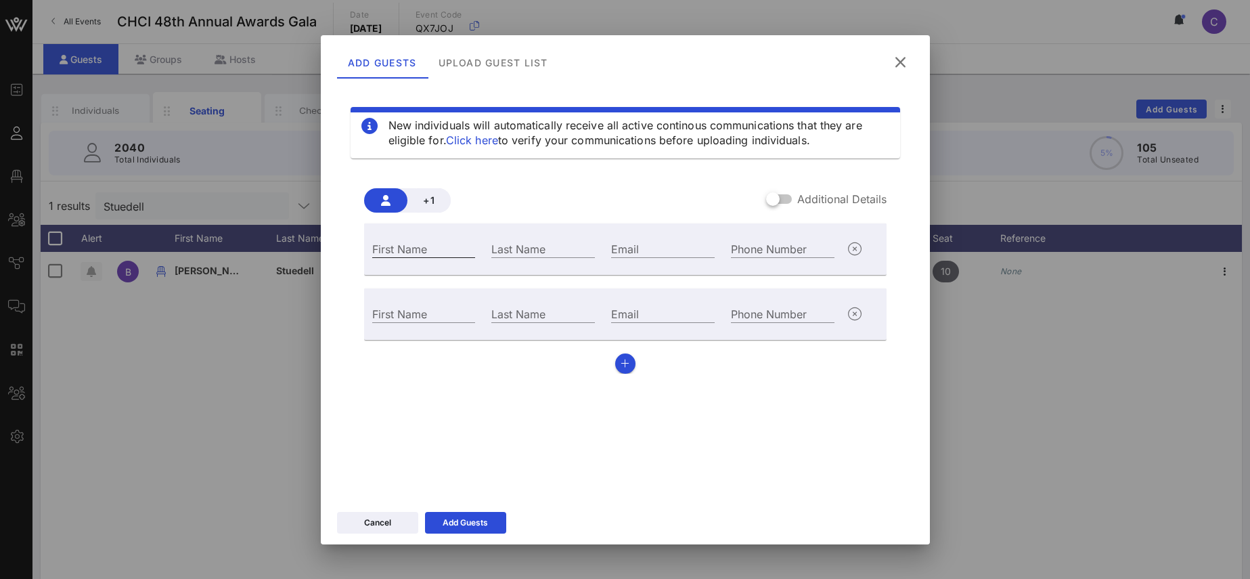
click at [402, 250] on input "First Name" at bounding box center [424, 249] width 104 height 18
paste input "[PERSON_NAME] [PERSON_NAME]"
drag, startPoint x: 432, startPoint y: 248, endPoint x: 484, endPoint y: 248, distance: 52.1
click at [476, 248] on input "[PERSON_NAME] [PERSON_NAME]" at bounding box center [424, 249] width 104 height 18
type input "[PERSON_NAME]"
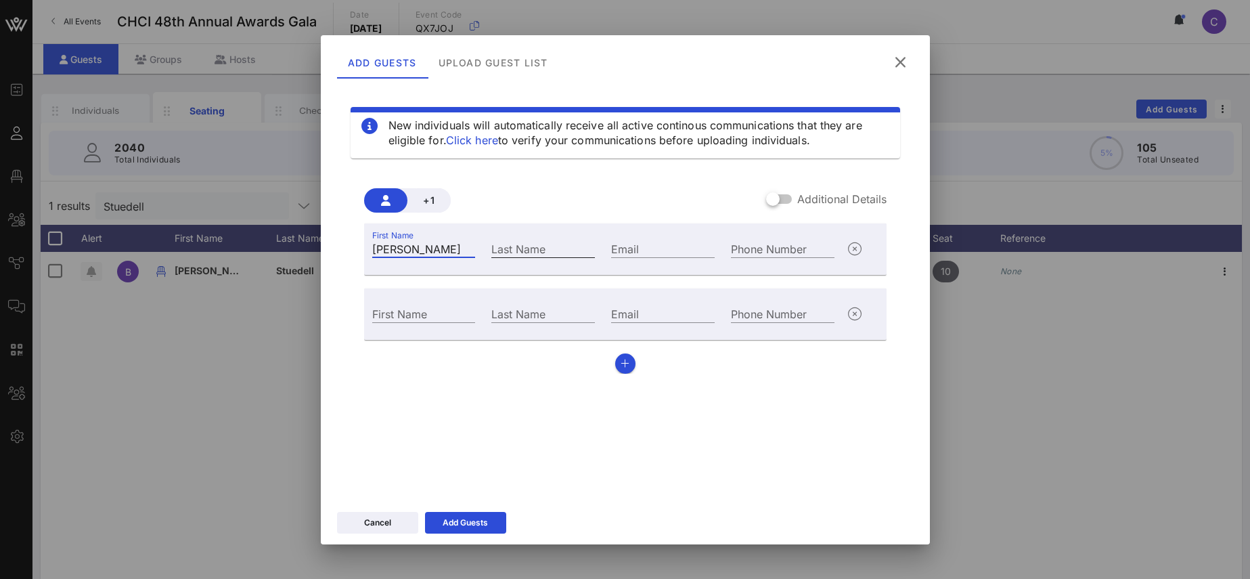
click at [525, 251] on input "Last Name" at bounding box center [543, 249] width 104 height 18
paste input "[PERSON_NAME]"
type input "[PERSON_NAME]"
click at [621, 246] on div "Email" at bounding box center [663, 249] width 104 height 18
paste input "[EMAIL_ADDRESS][DOMAIN_NAME]"
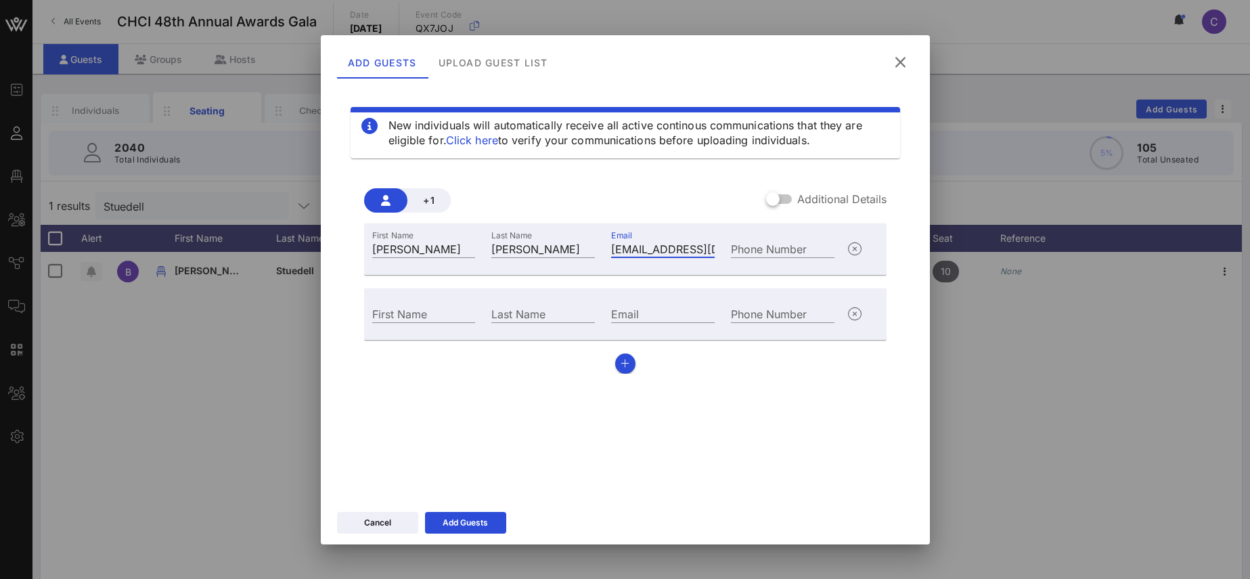
scroll to position [0, 69]
type input "[EMAIL_ADDRESS][DOMAIN_NAME]"
click at [411, 310] on div "First Name" at bounding box center [424, 314] width 104 height 18
paste input "[PERSON_NAME]"
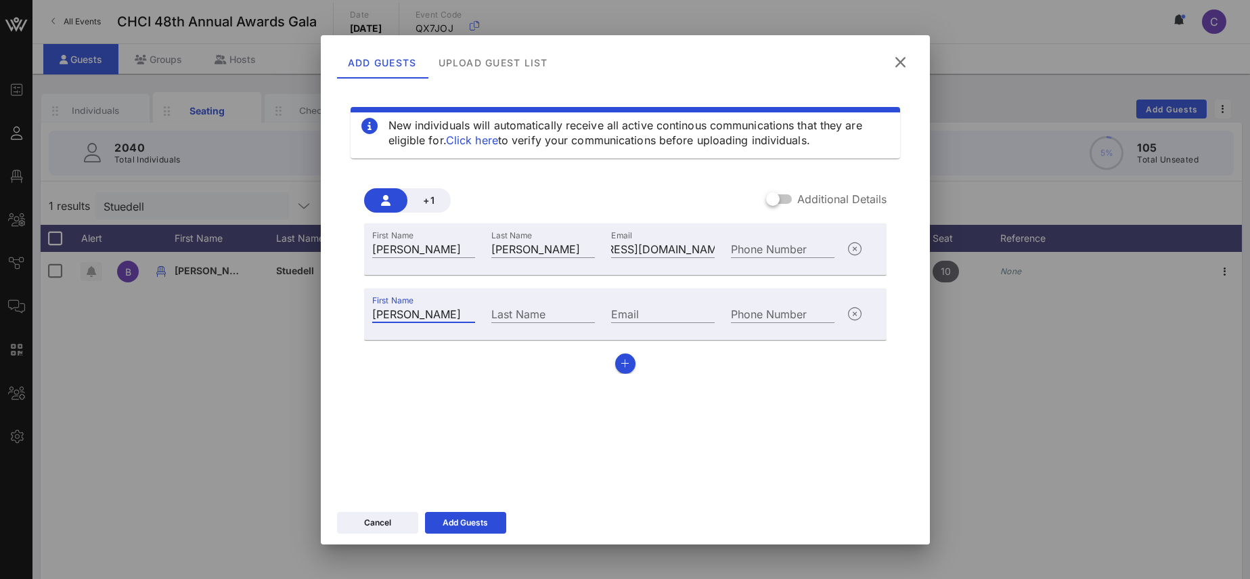
drag, startPoint x: 438, startPoint y: 314, endPoint x: 477, endPoint y: 313, distance: 39.3
click at [476, 313] on input "[PERSON_NAME]" at bounding box center [424, 314] width 104 height 18
type input "[PERSON_NAME]"
click at [515, 314] on input "Last Name" at bounding box center [543, 314] width 104 height 18
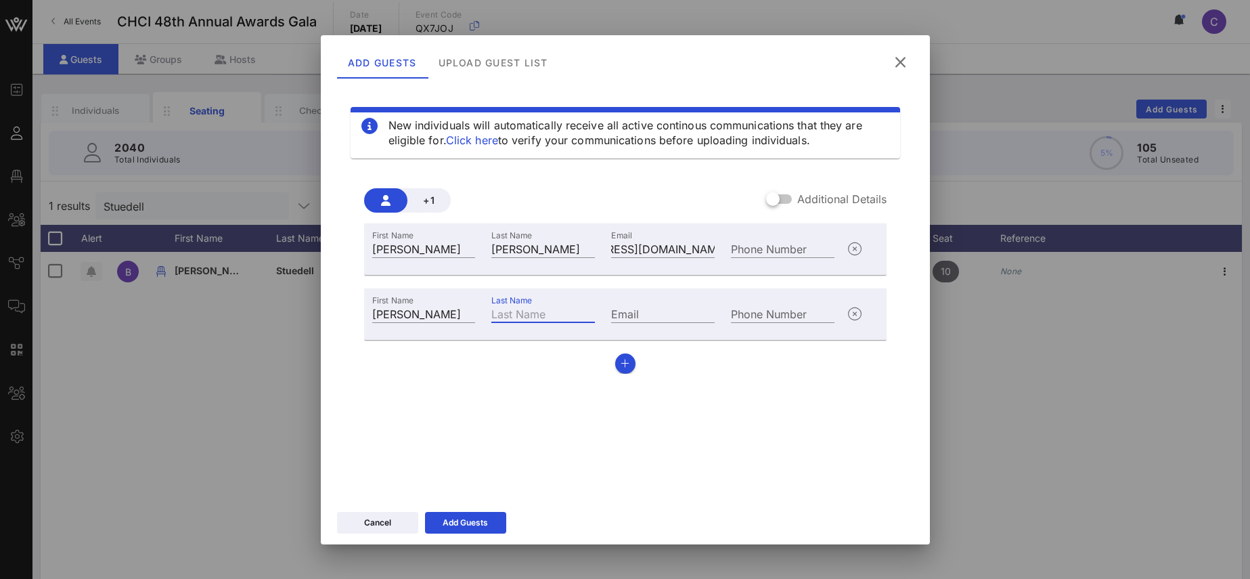
paste input "[PERSON_NAME]"
type input "[PERSON_NAME]"
click at [664, 315] on input "Email" at bounding box center [663, 314] width 104 height 18
paste input "[EMAIL_ADDRESS][DOMAIN_NAME]"
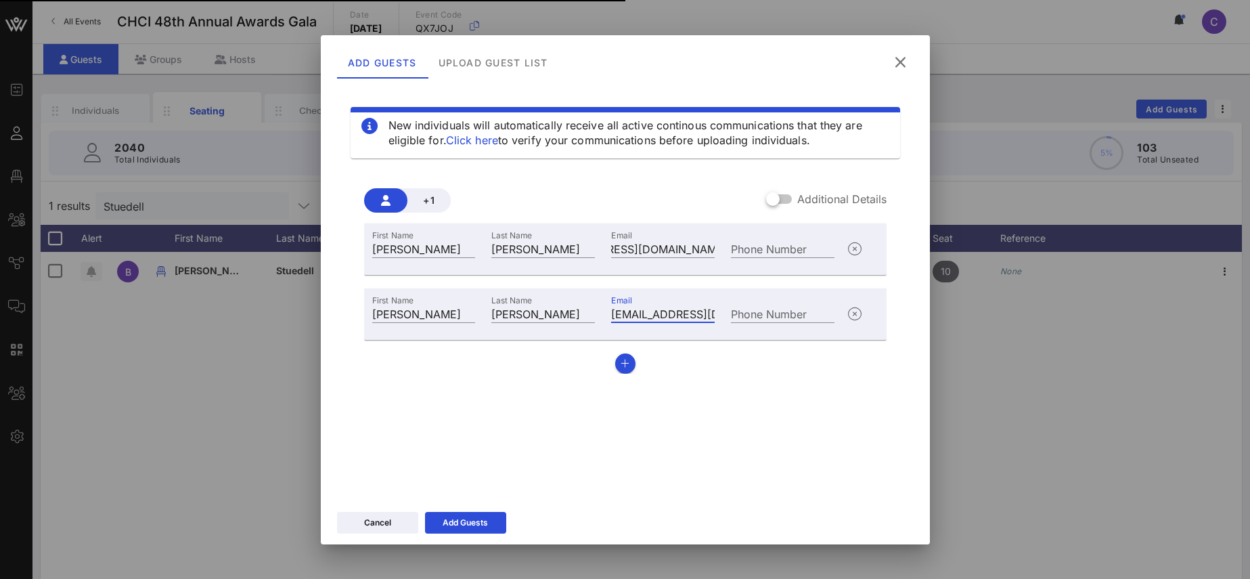
scroll to position [0, 70]
type input "[EMAIL_ADDRESS][DOMAIN_NAME]"
click at [474, 524] on div "Add Guests" at bounding box center [465, 523] width 45 height 14
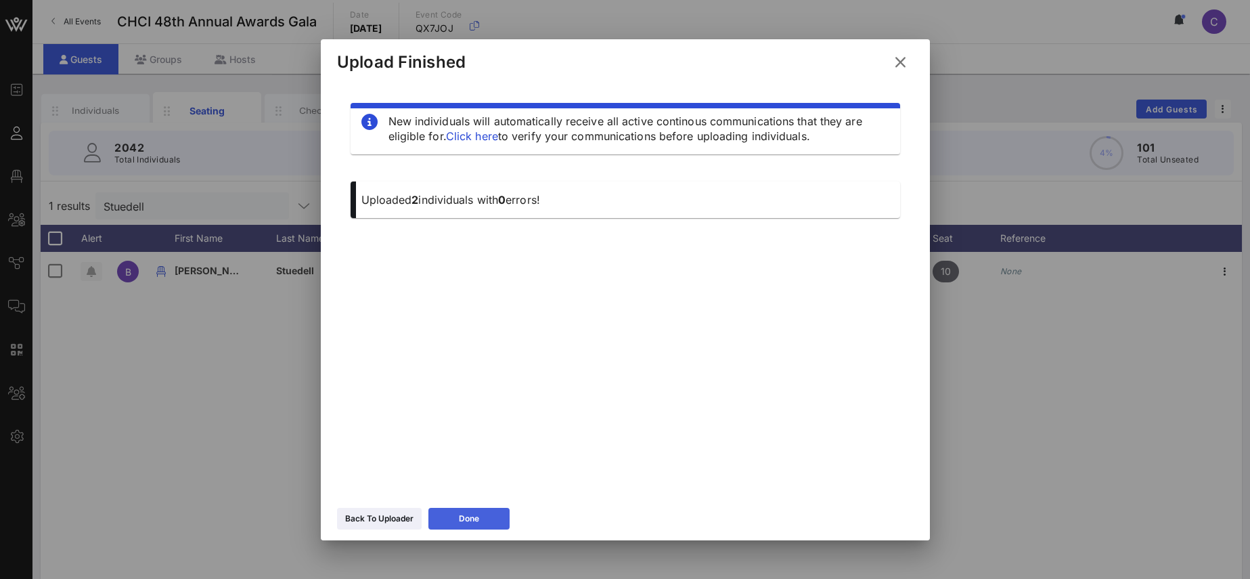
click at [487, 524] on button "Done" at bounding box center [468, 519] width 81 height 22
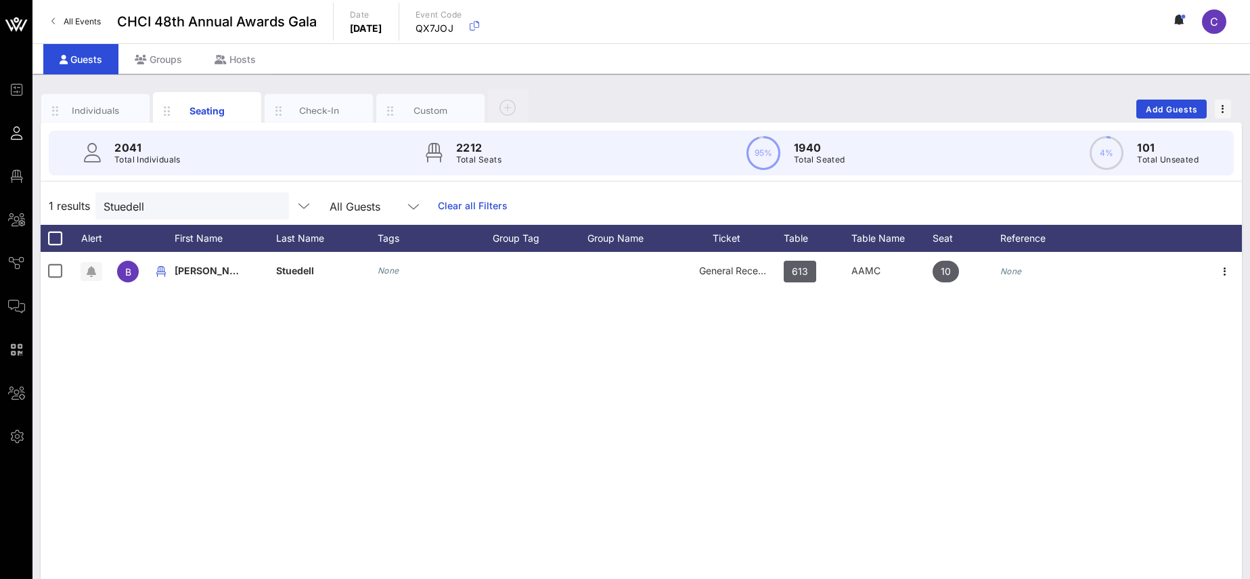
click at [652, 346] on div "B [PERSON_NAME] None General Reception 613 AAMC 10 None" at bounding box center [641, 455] width 1201 height 406
click at [269, 205] on button "clear icon" at bounding box center [273, 207] width 9 height 14
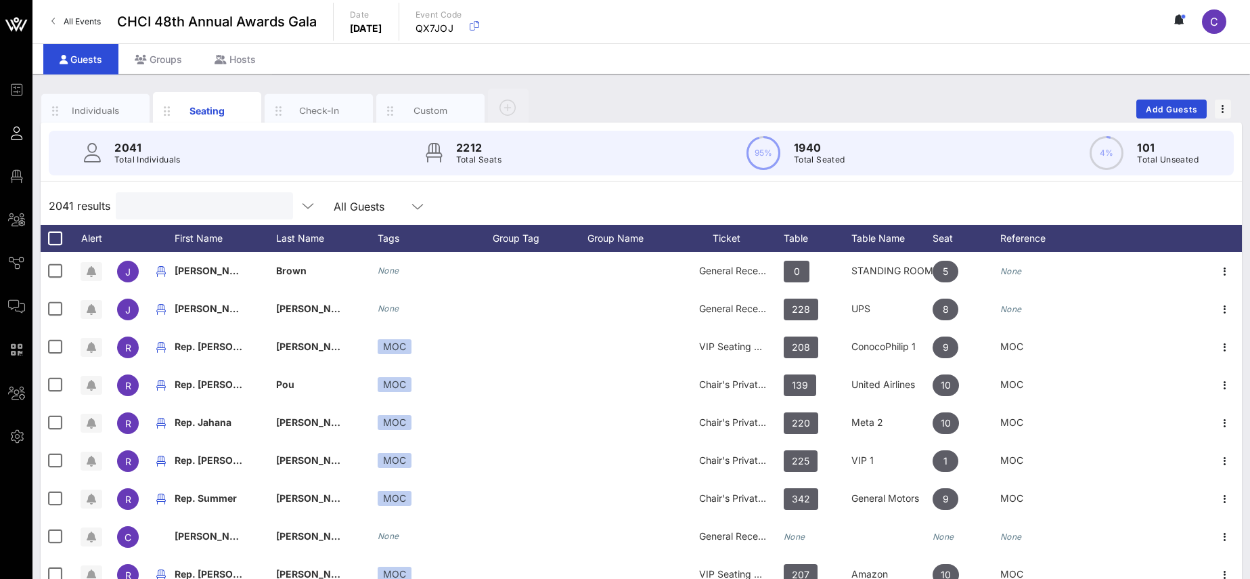
paste input "[PERSON_NAME] [PERSON_NAME]"
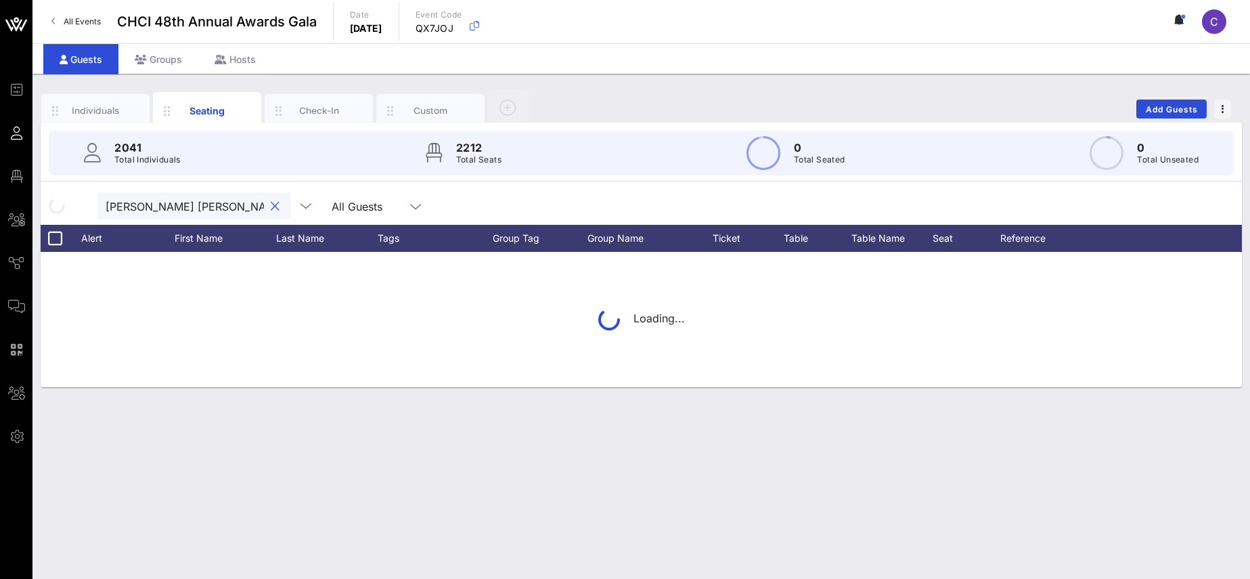
type input "[PERSON_NAME] [PERSON_NAME]"
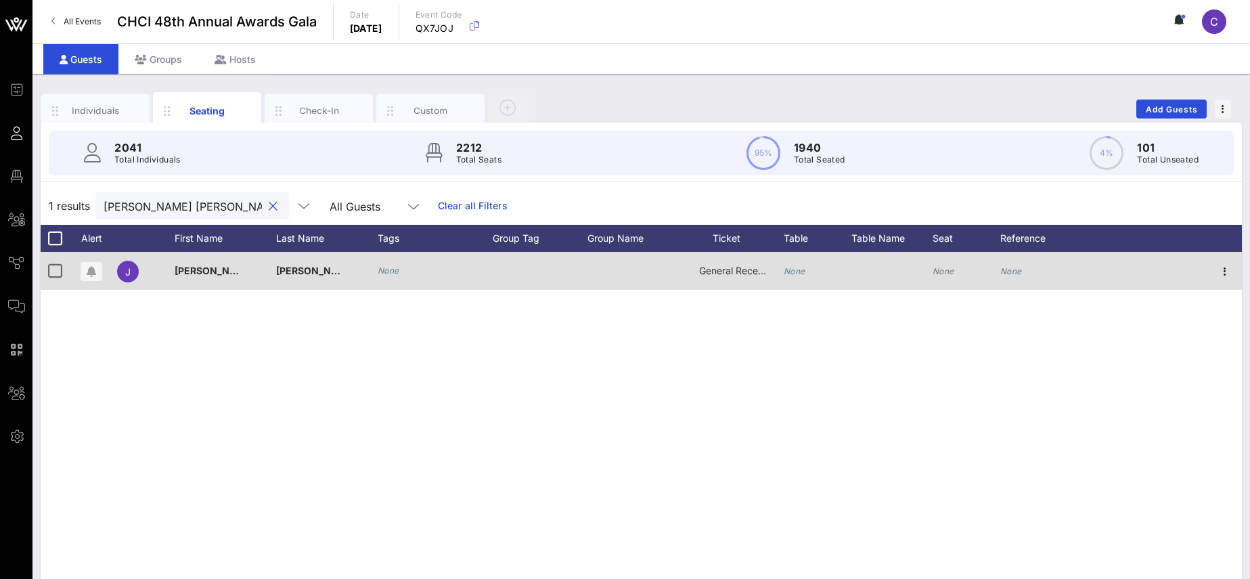
click at [807, 271] on div "None" at bounding box center [818, 278] width 68 height 53
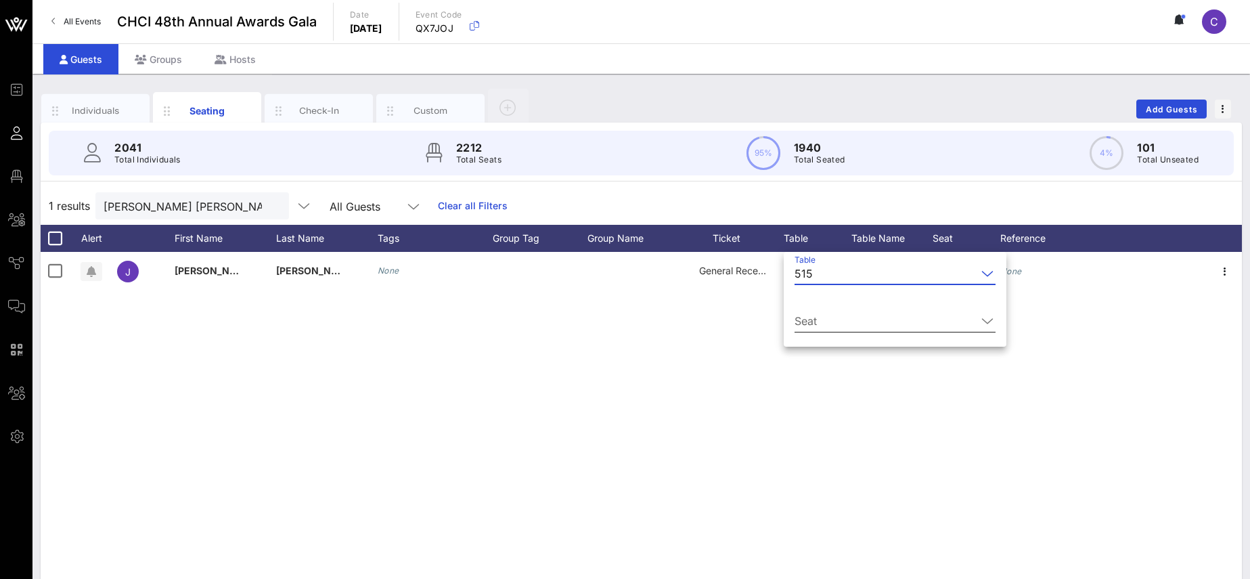
click at [822, 324] on input "Seat" at bounding box center [885, 321] width 182 height 22
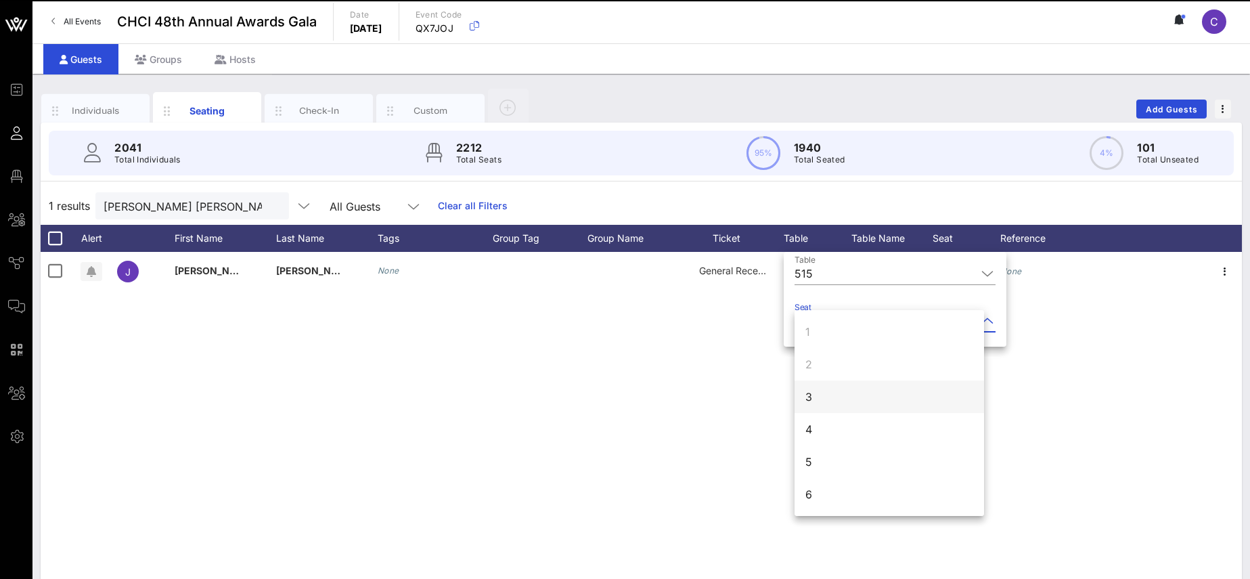
click at [840, 393] on div "3" at bounding box center [888, 396] width 189 height 32
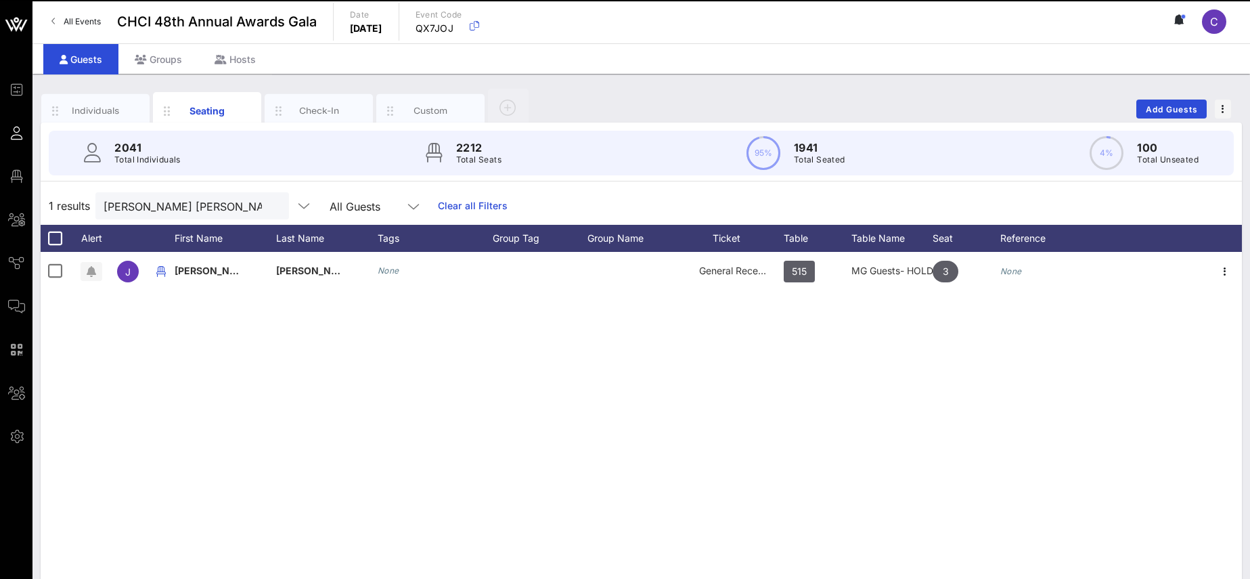
click at [269, 208] on button "clear icon" at bounding box center [273, 207] width 9 height 14
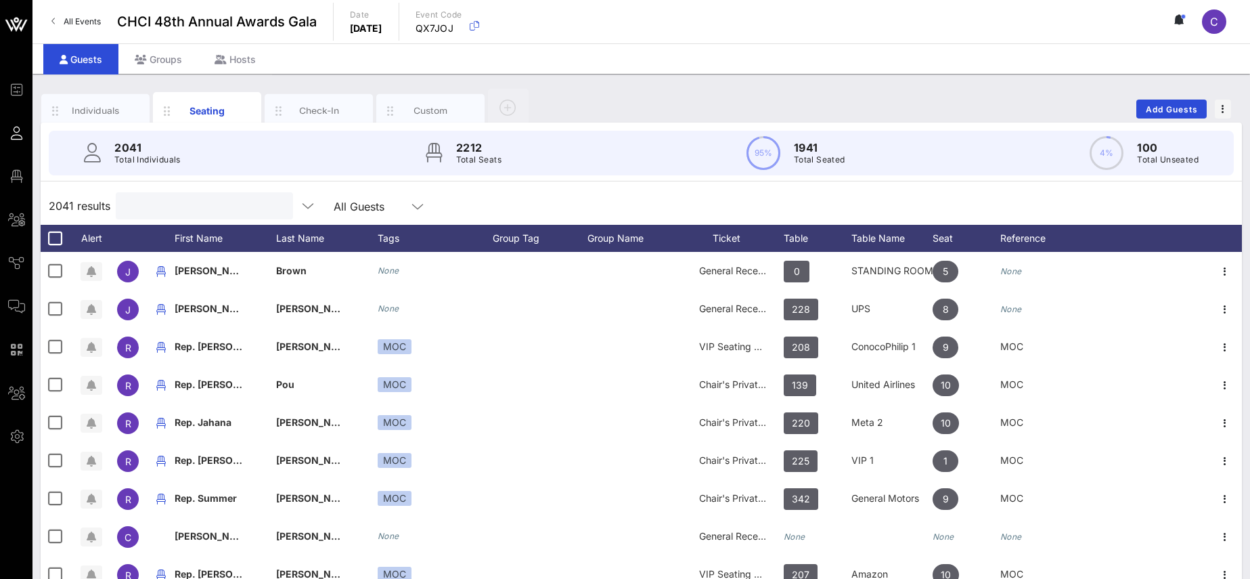
paste input "[PERSON_NAME]"
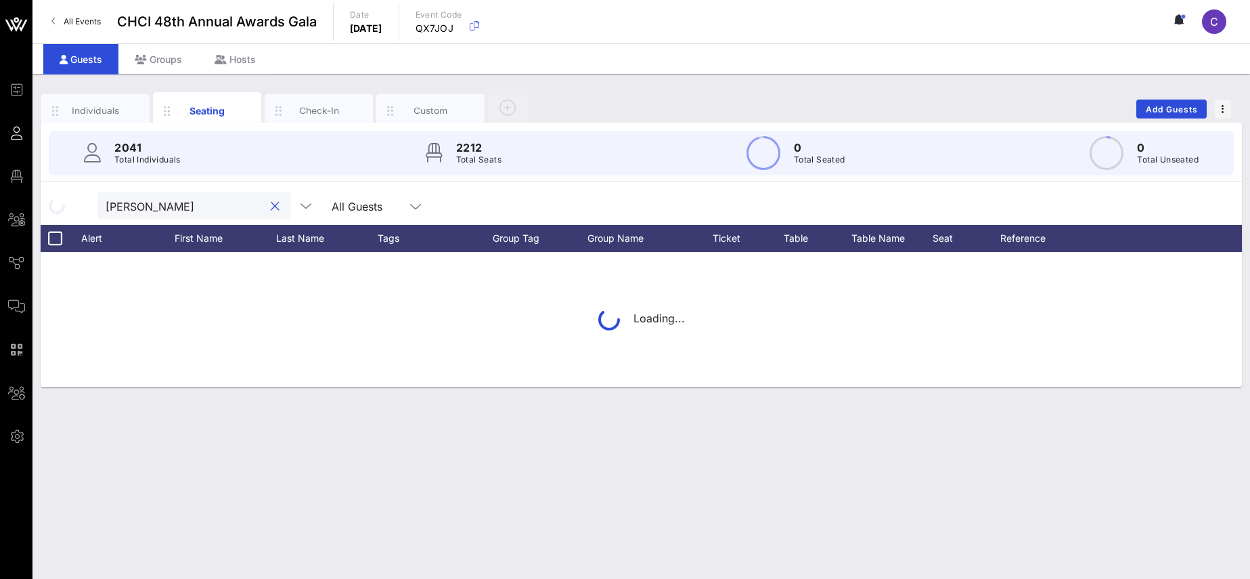
type input "[PERSON_NAME]"
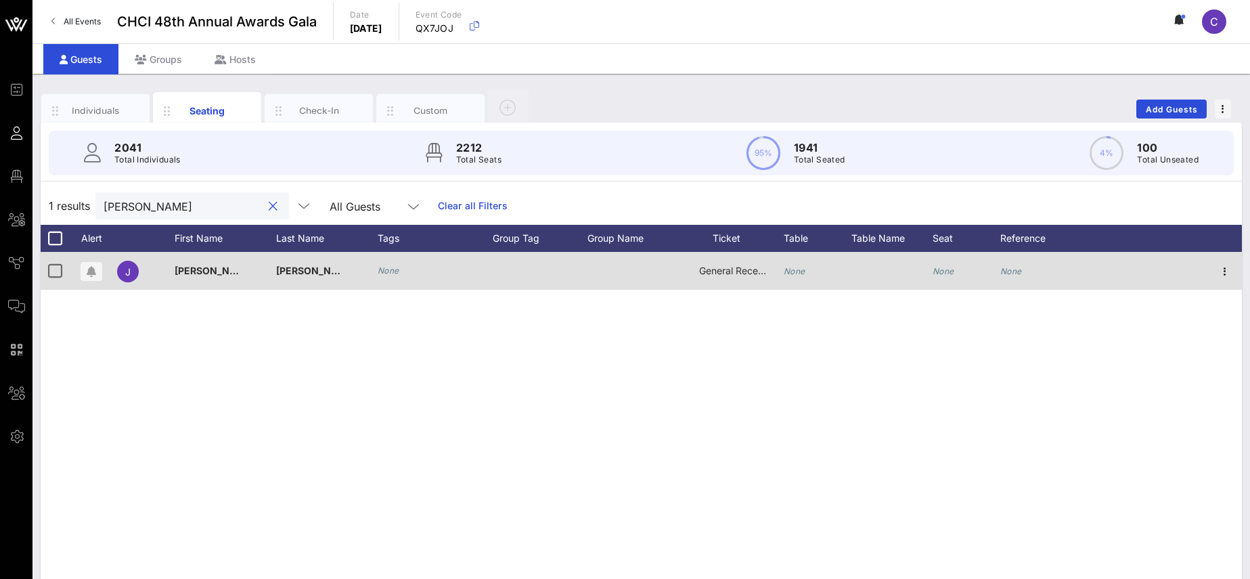
click at [796, 262] on div "None" at bounding box center [795, 271] width 22 height 38
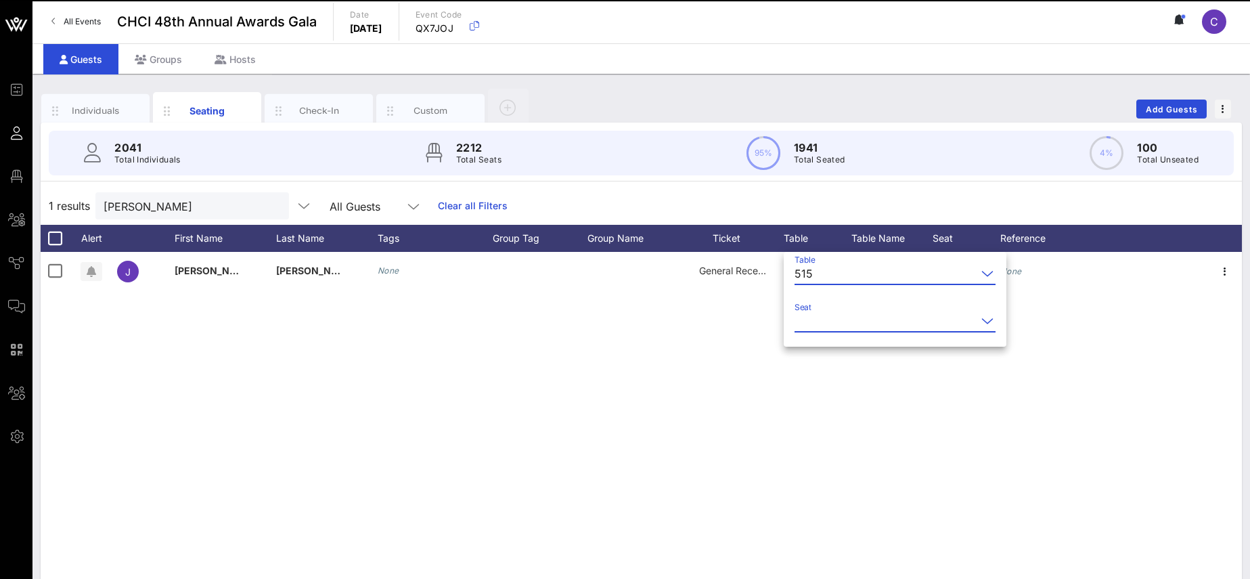
click at [817, 326] on input "Seat" at bounding box center [885, 321] width 182 height 22
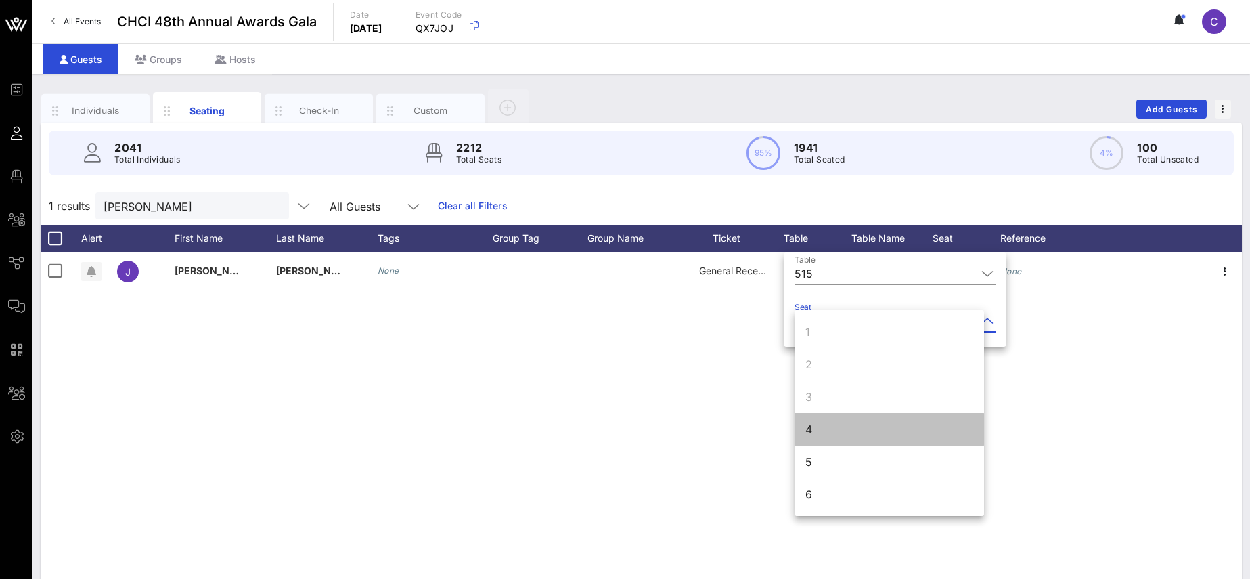
click at [857, 432] on div "4" at bounding box center [888, 429] width 189 height 32
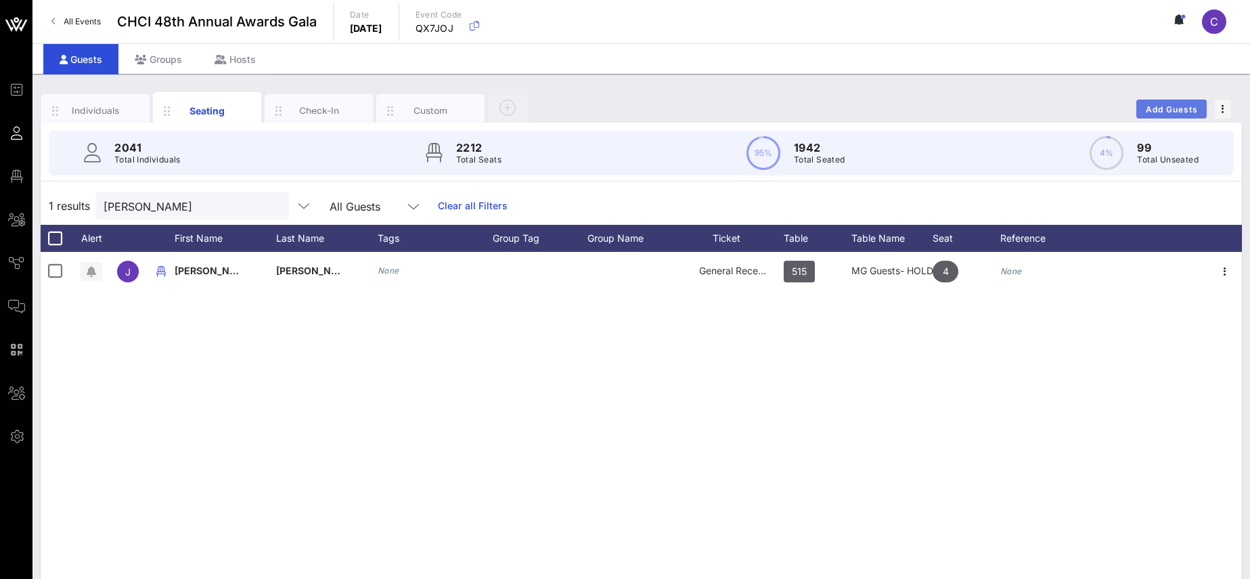
click at [1173, 107] on span "Add Guests" at bounding box center [1171, 109] width 53 height 10
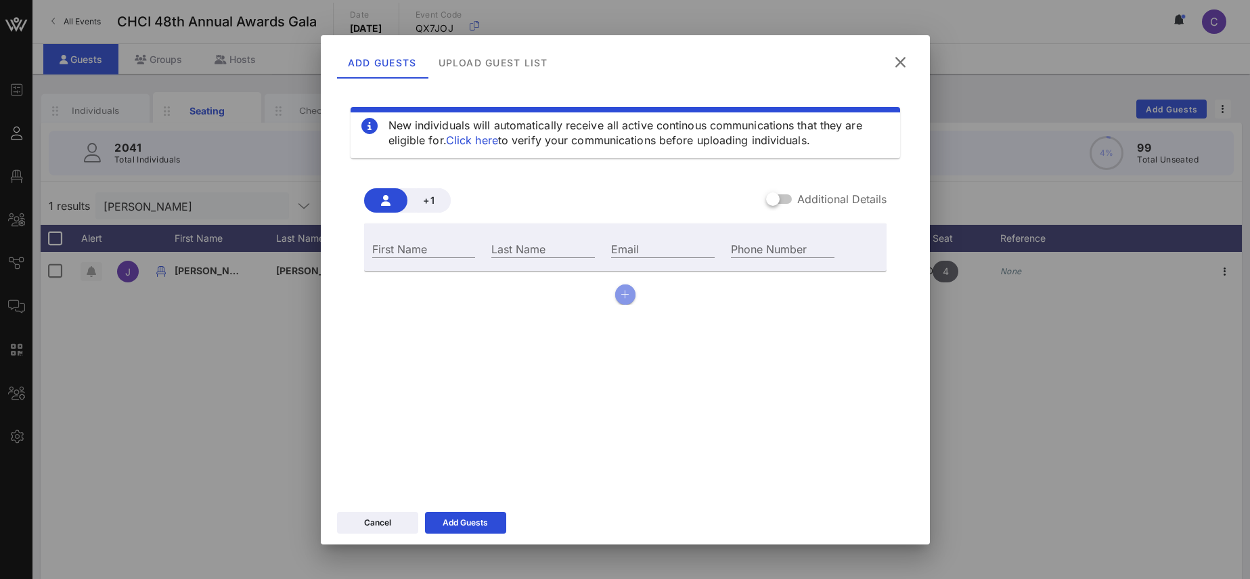
click at [623, 297] on icon "button" at bounding box center [625, 294] width 9 height 9
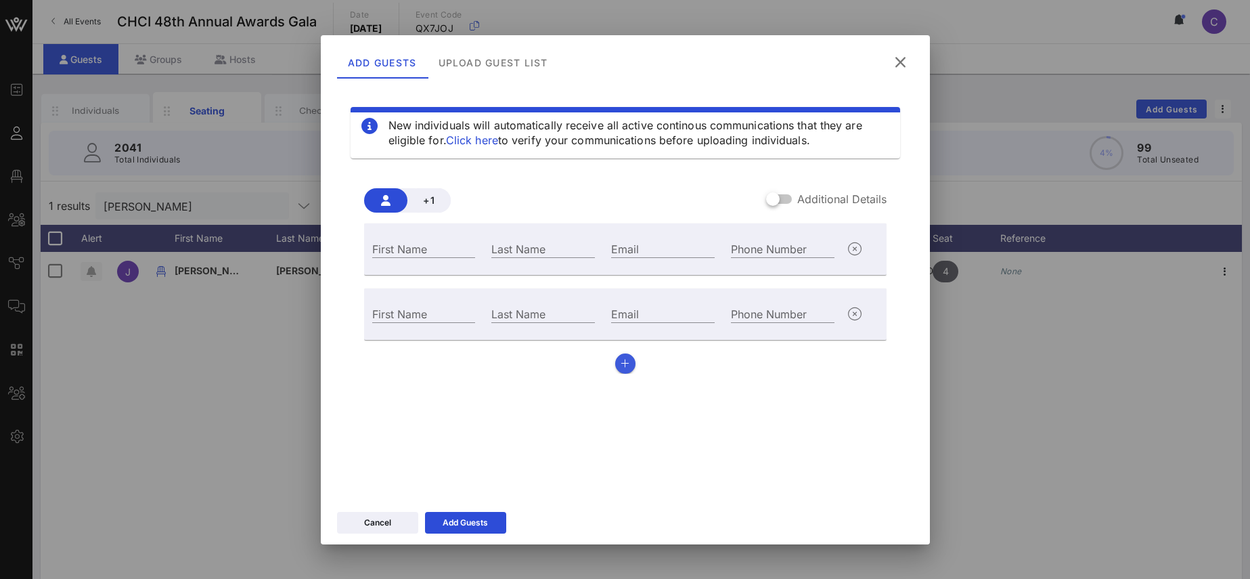
click at [623, 297] on div "Email" at bounding box center [663, 312] width 120 height 37
click at [424, 258] on div "First Name" at bounding box center [424, 247] width 120 height 37
click at [424, 253] on input "First Name" at bounding box center [424, 249] width 104 height 18
click at [661, 244] on input "Email" at bounding box center [663, 249] width 104 height 18
paste input "[EMAIL_ADDRESS][DOMAIN_NAME]"
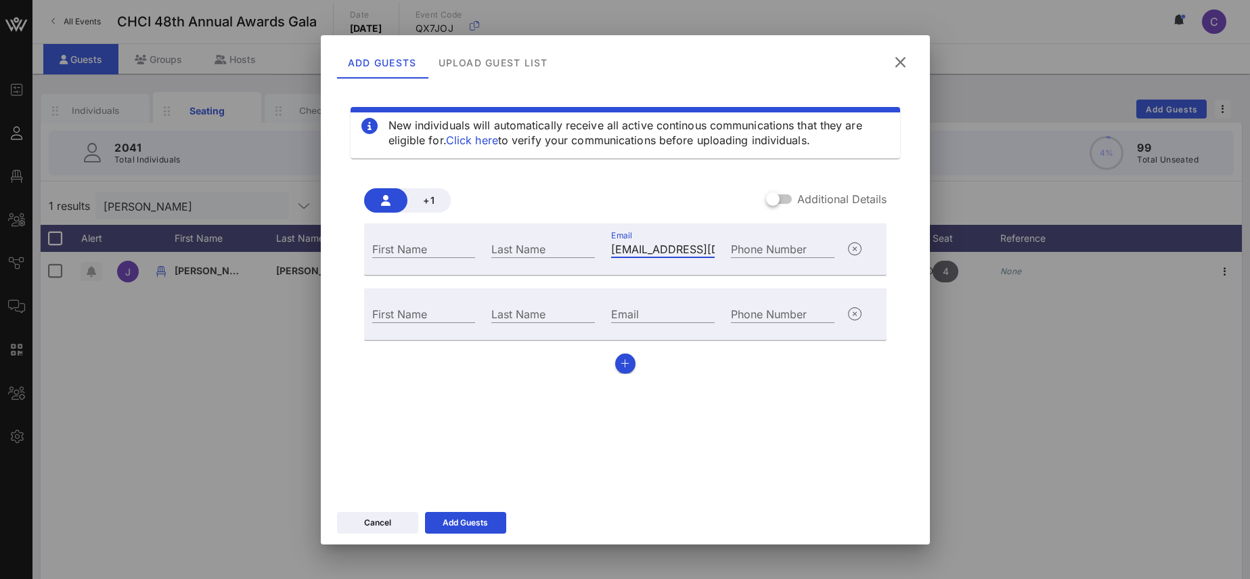
scroll to position [0, 35]
type input "[EMAIL_ADDRESS][DOMAIN_NAME]"
click at [435, 252] on input "First Name" at bounding box center [424, 249] width 104 height 18
paste input "[PERSON_NAME]"
drag, startPoint x: 423, startPoint y: 247, endPoint x: 466, endPoint y: 249, distance: 42.7
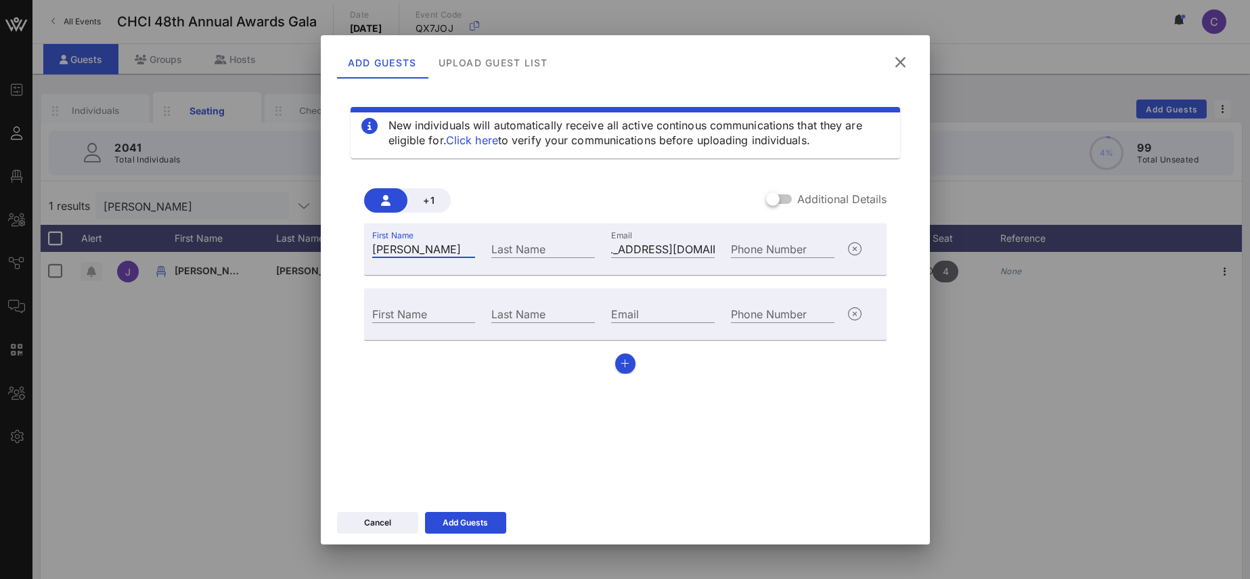
click at [466, 249] on input "[PERSON_NAME]" at bounding box center [424, 249] width 104 height 18
type input "[PERSON_NAME]"
click at [501, 246] on input "Last Name" at bounding box center [543, 249] width 104 height 18
paste input "[PERSON_NAME]"
type input "[PERSON_NAME]"
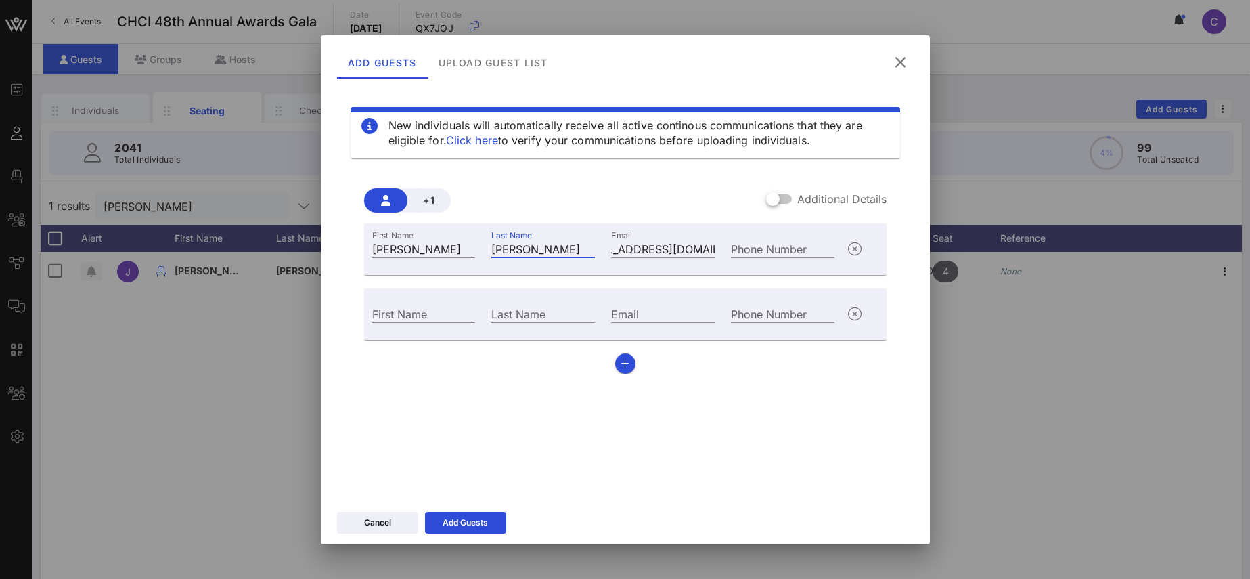
click at [861, 196] on label "Additional Details" at bounding box center [841, 199] width 89 height 14
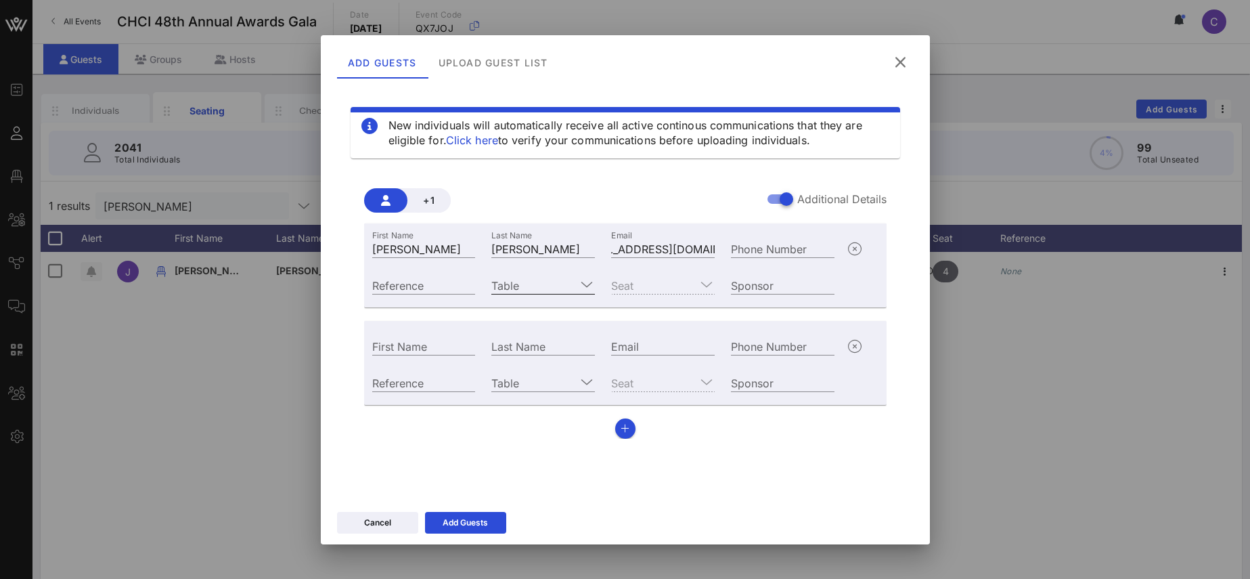
click at [594, 287] on div at bounding box center [587, 284] width 16 height 16
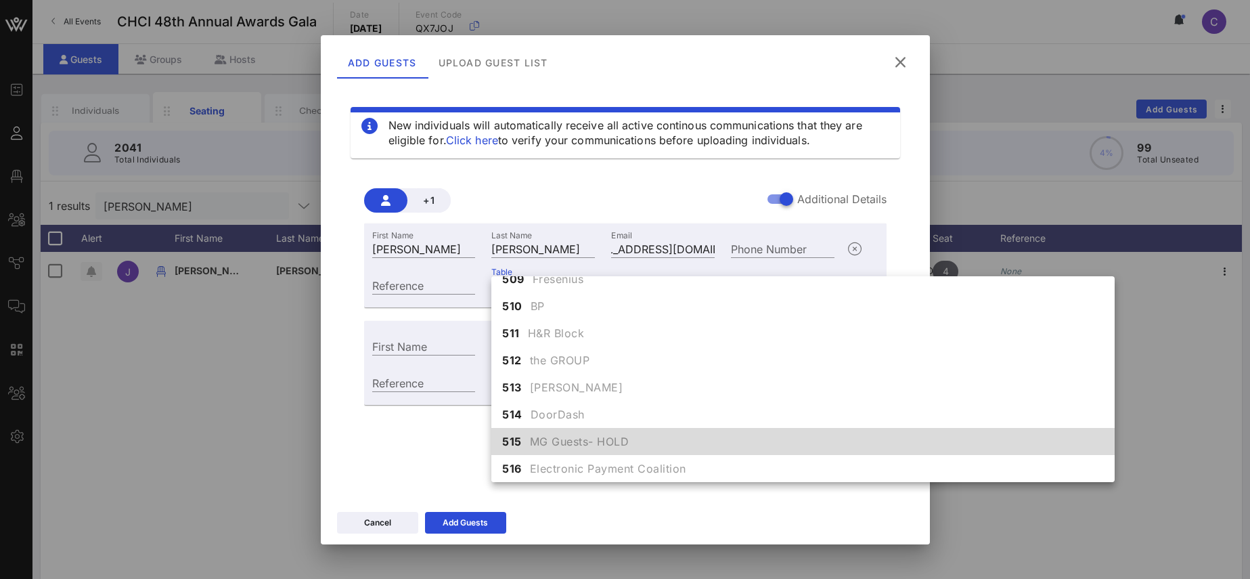
scroll to position [4456, 0]
click at [552, 441] on span "MG Guests- HOLD" at bounding box center [579, 441] width 99 height 16
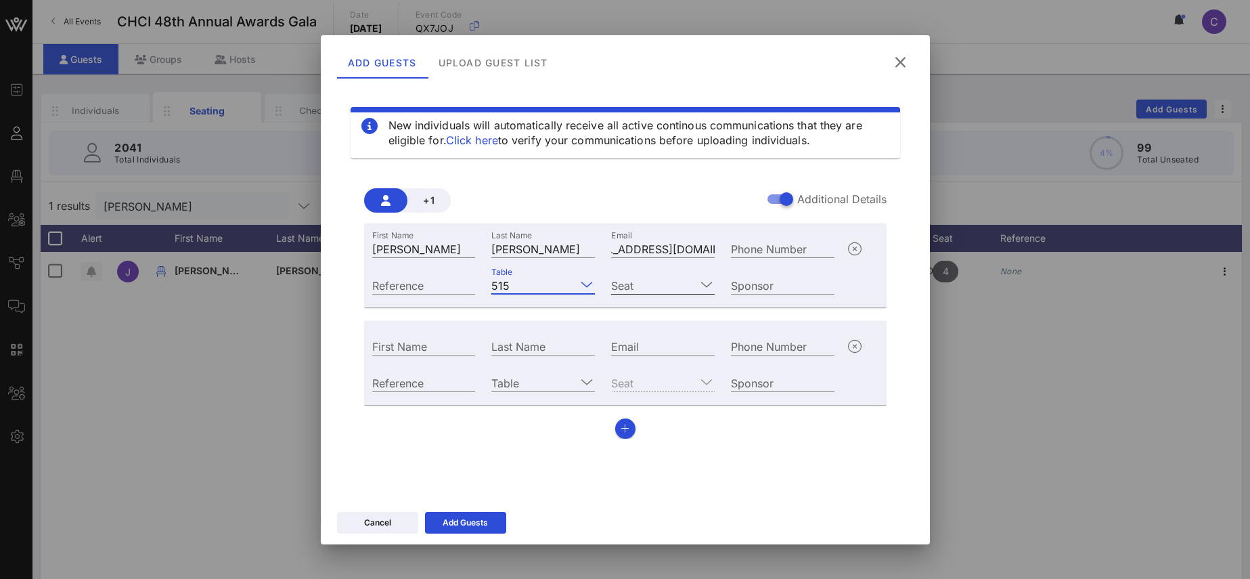
click at [711, 282] on icon at bounding box center [706, 284] width 12 height 16
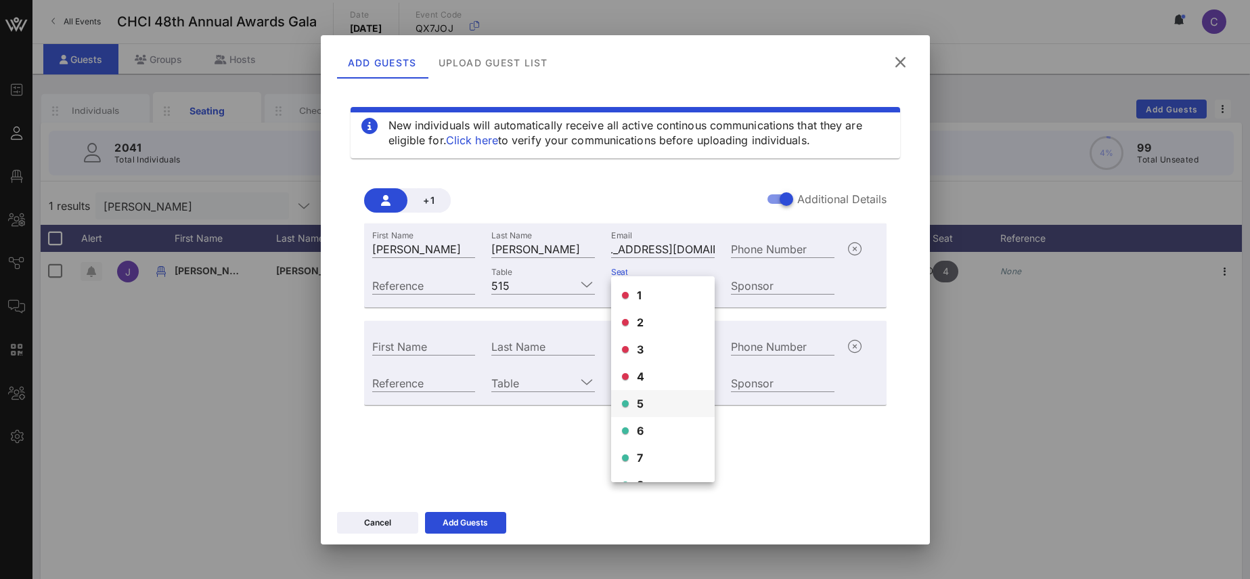
click at [650, 401] on div "5" at bounding box center [663, 403] width 104 height 27
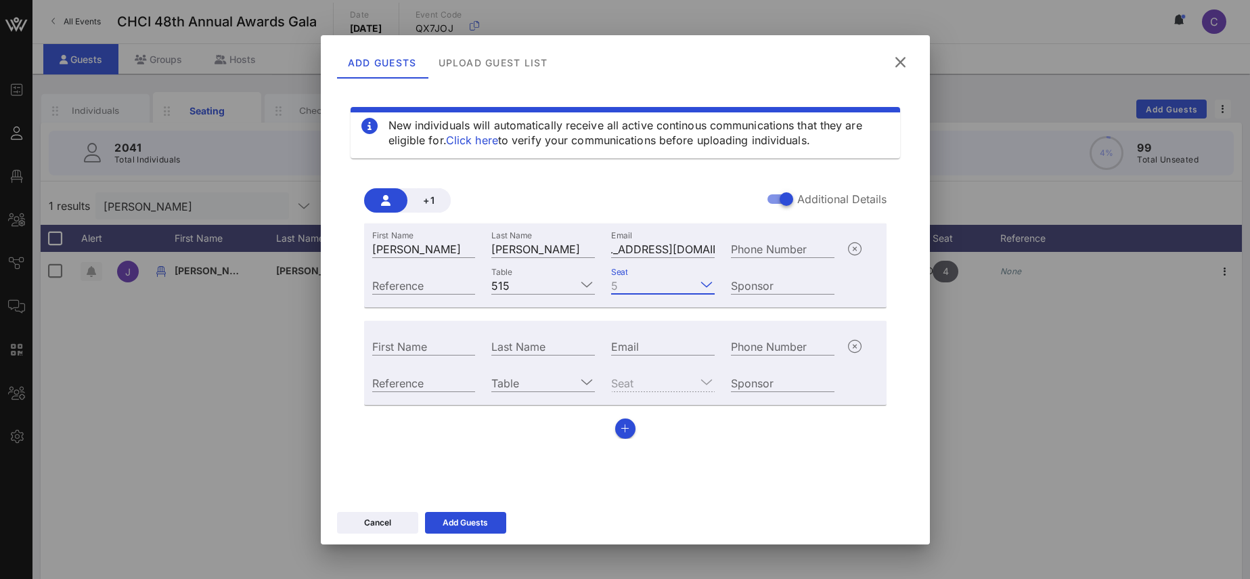
click at [705, 282] on icon at bounding box center [706, 284] width 12 height 16
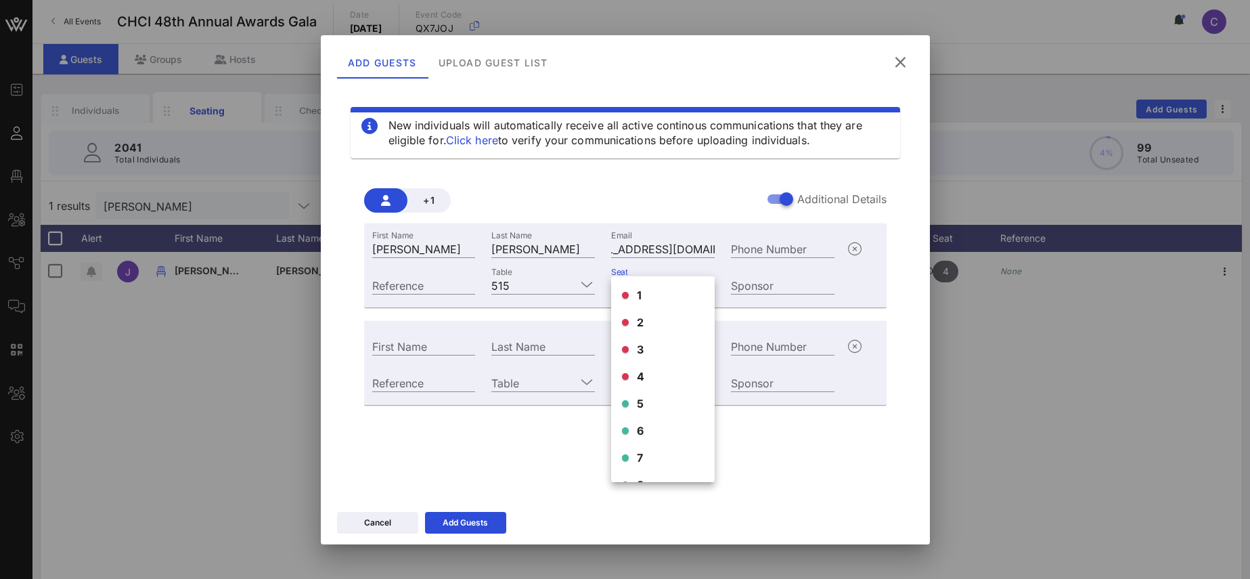
click at [801, 449] on div "New individuals will automatically receive all active continous communications …" at bounding box center [625, 288] width 577 height 406
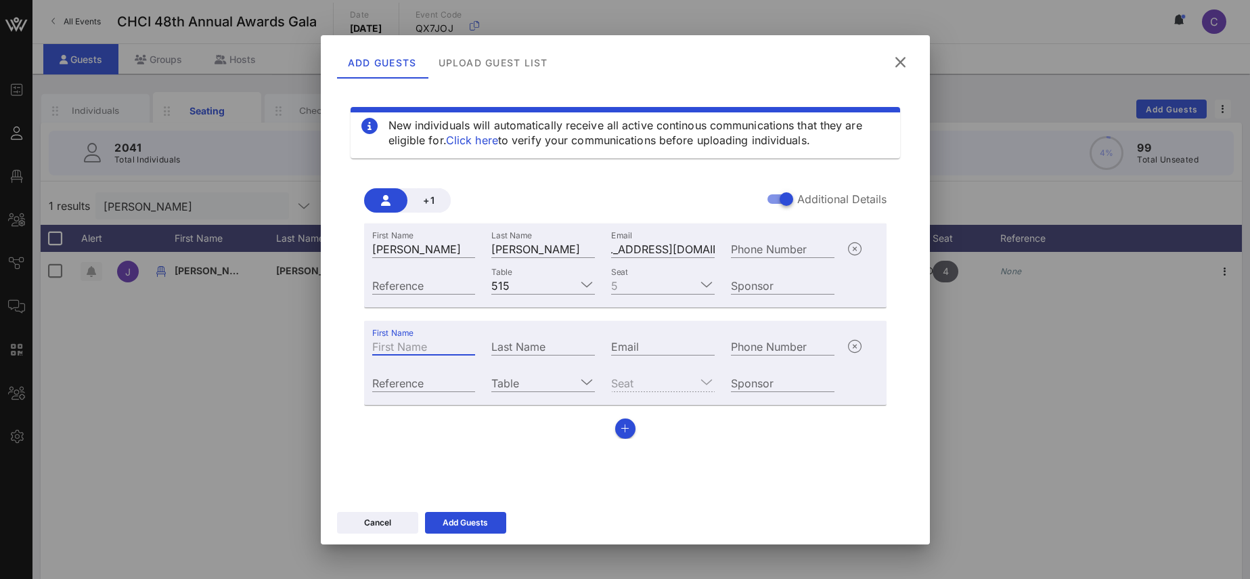
click at [413, 343] on input "First Name" at bounding box center [424, 346] width 104 height 18
paste input "[PERSON_NAME]"
drag, startPoint x: 416, startPoint y: 349, endPoint x: 458, endPoint y: 349, distance: 42.6
click at [458, 349] on input "[PERSON_NAME]" at bounding box center [424, 346] width 104 height 18
type input "Victoria"
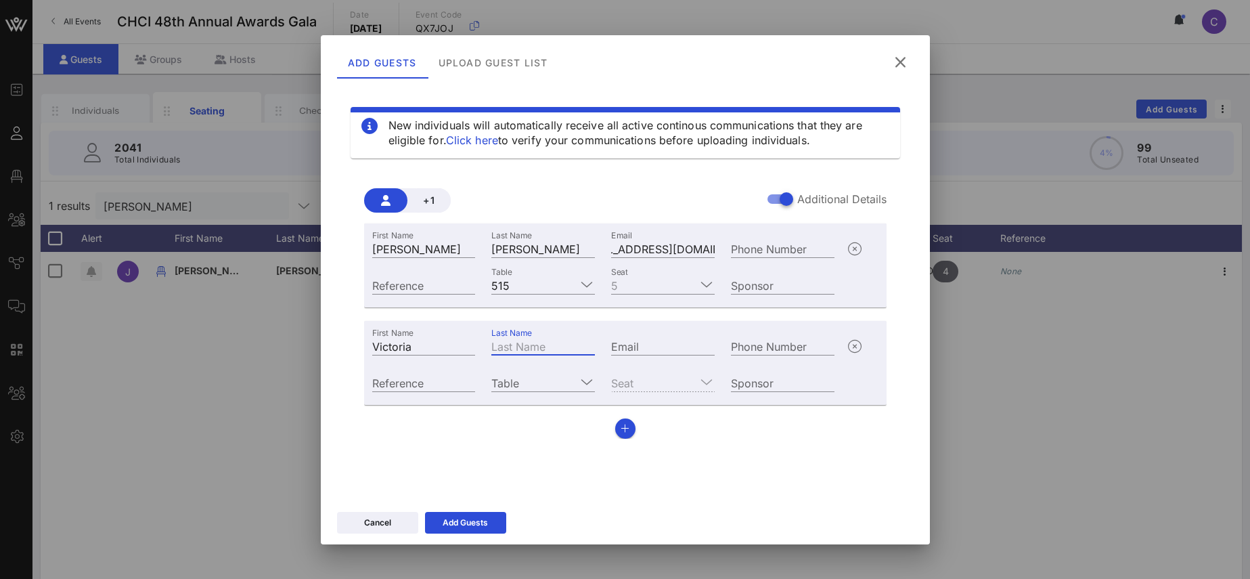
click at [508, 346] on input "Last Name" at bounding box center [543, 346] width 104 height 18
paste input "Murrieta"
type input "Murrieta"
click at [634, 348] on input "Email" at bounding box center [663, 346] width 104 height 18
paste input "[EMAIL_ADDRESS][DOMAIN_NAME]"
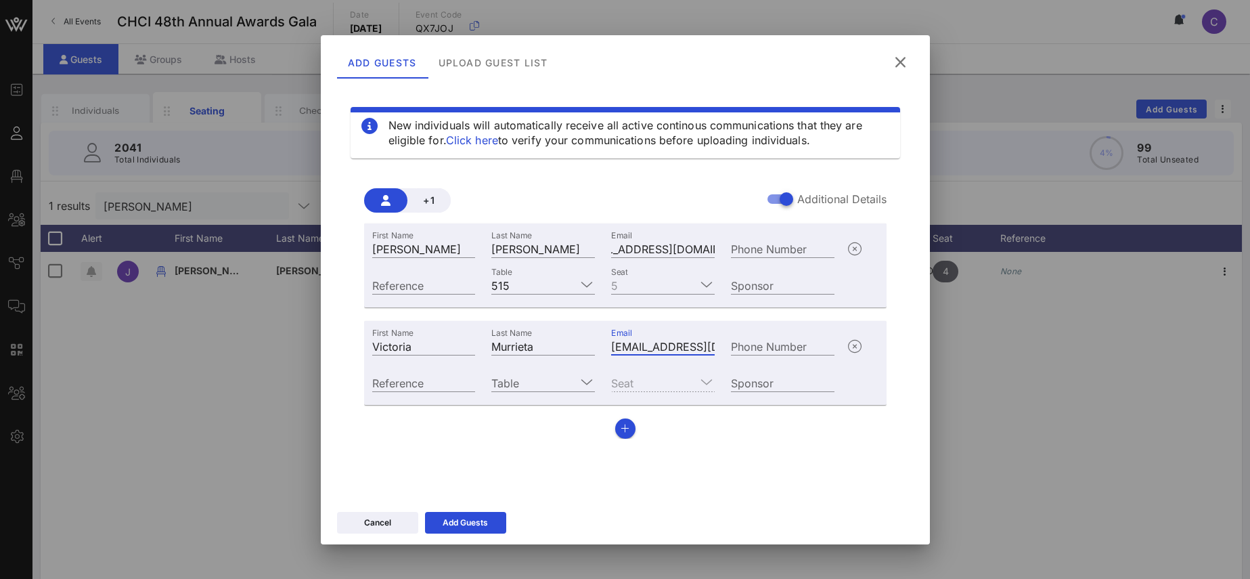
scroll to position [0, 28]
type input "[EMAIL_ADDRESS][DOMAIN_NAME]"
click at [567, 386] on input "Table" at bounding box center [533, 383] width 85 height 18
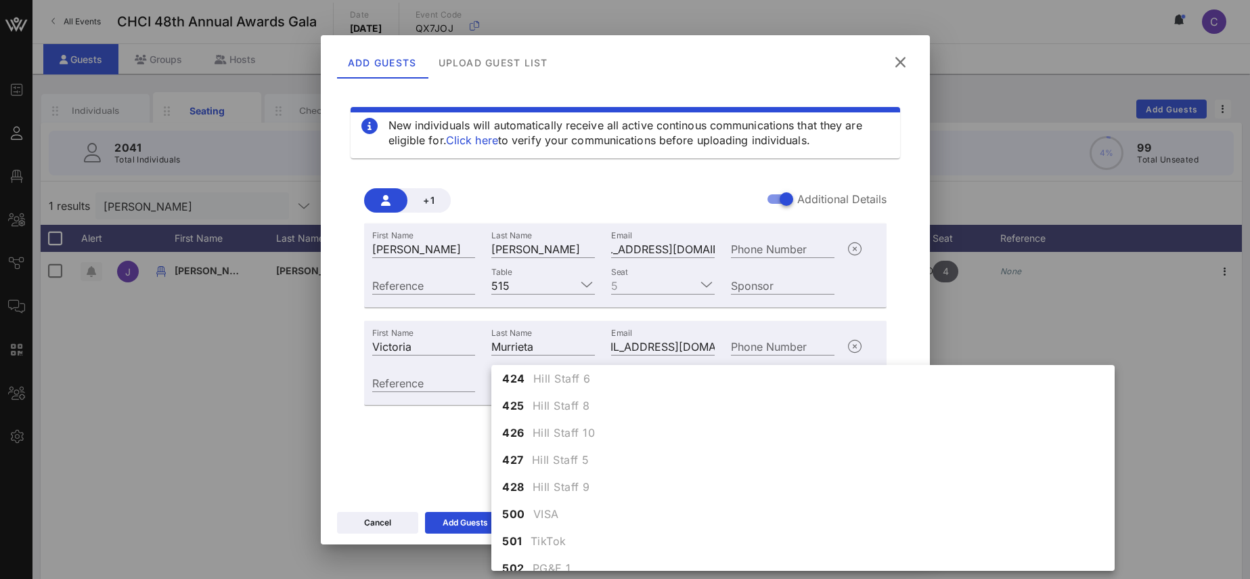
scroll to position [4456, 0]
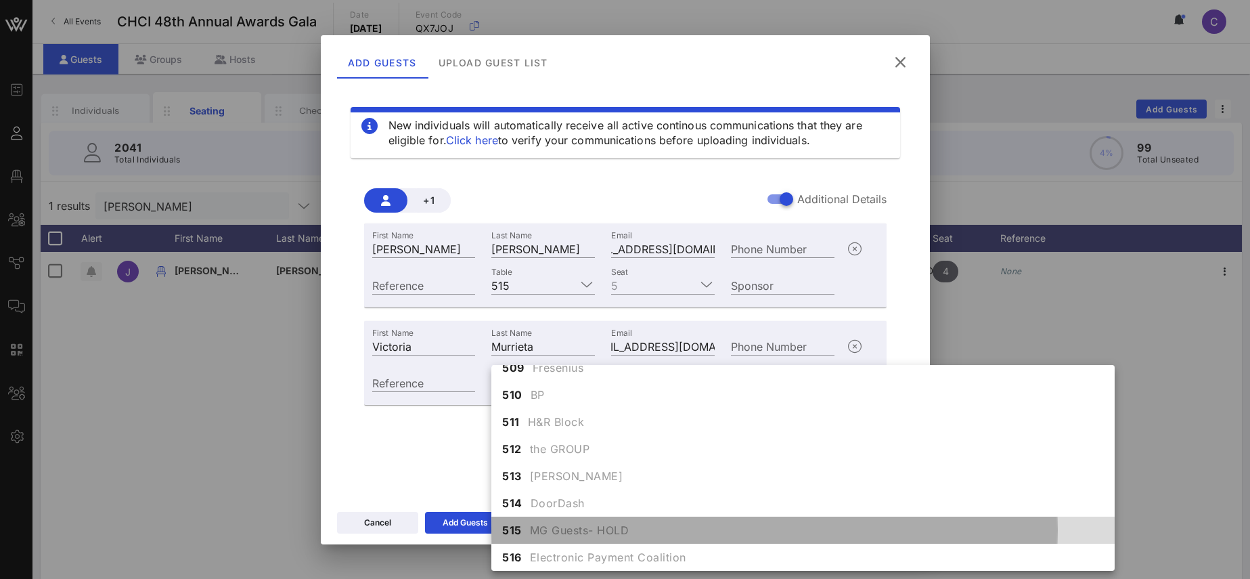
click at [539, 528] on span "MG Guests- HOLD" at bounding box center [579, 530] width 99 height 16
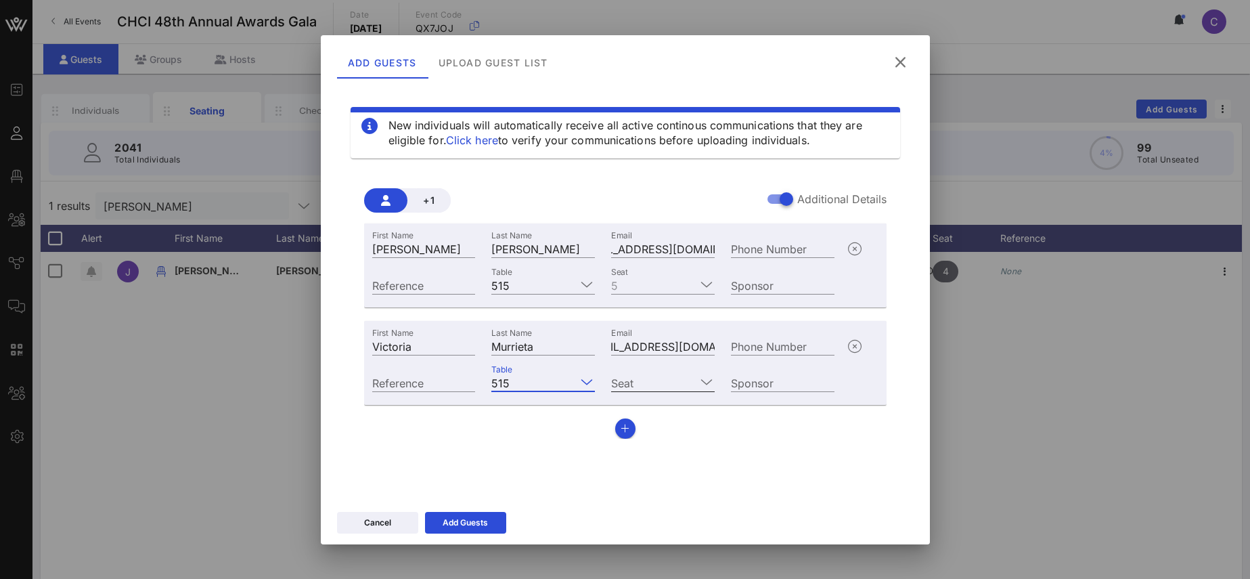
click at [708, 382] on icon at bounding box center [706, 382] width 12 height 16
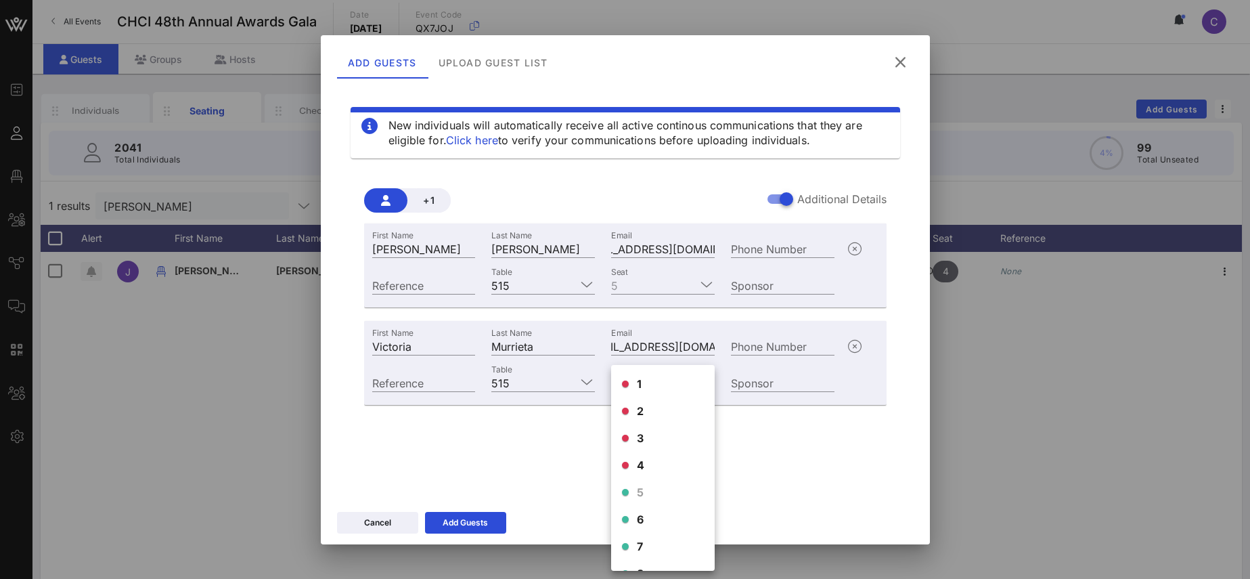
click at [644, 491] on div "1 2 3 4 5 6 7 8 9 10" at bounding box center [663, 506] width 104 height 282
click at [648, 515] on div "6" at bounding box center [663, 519] width 104 height 27
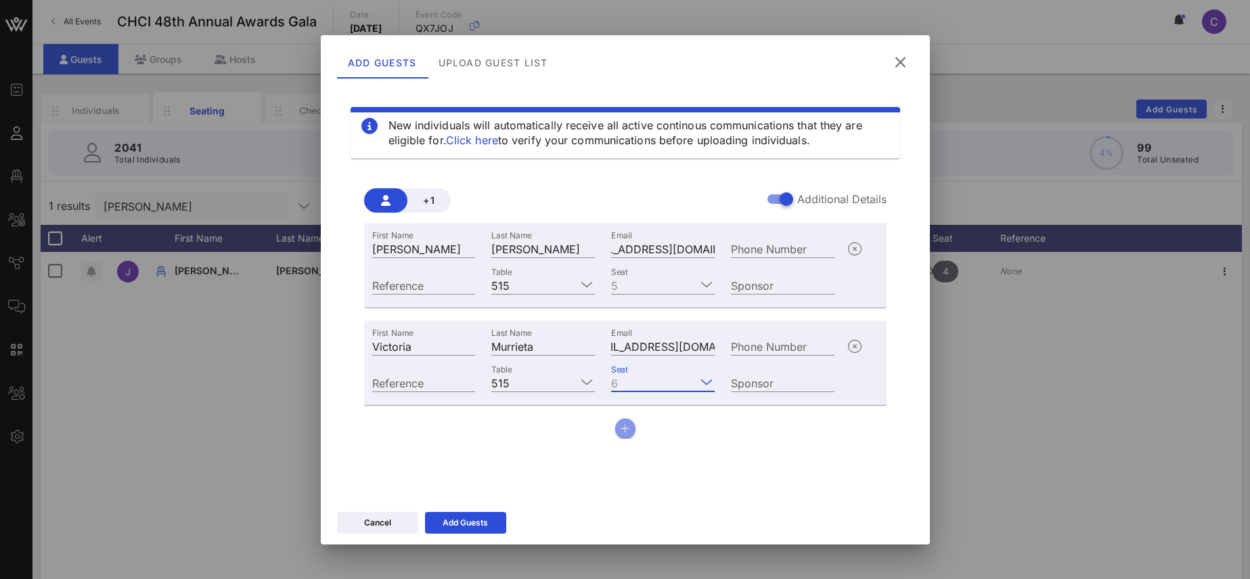
click at [620, 426] on button "button" at bounding box center [625, 428] width 20 height 20
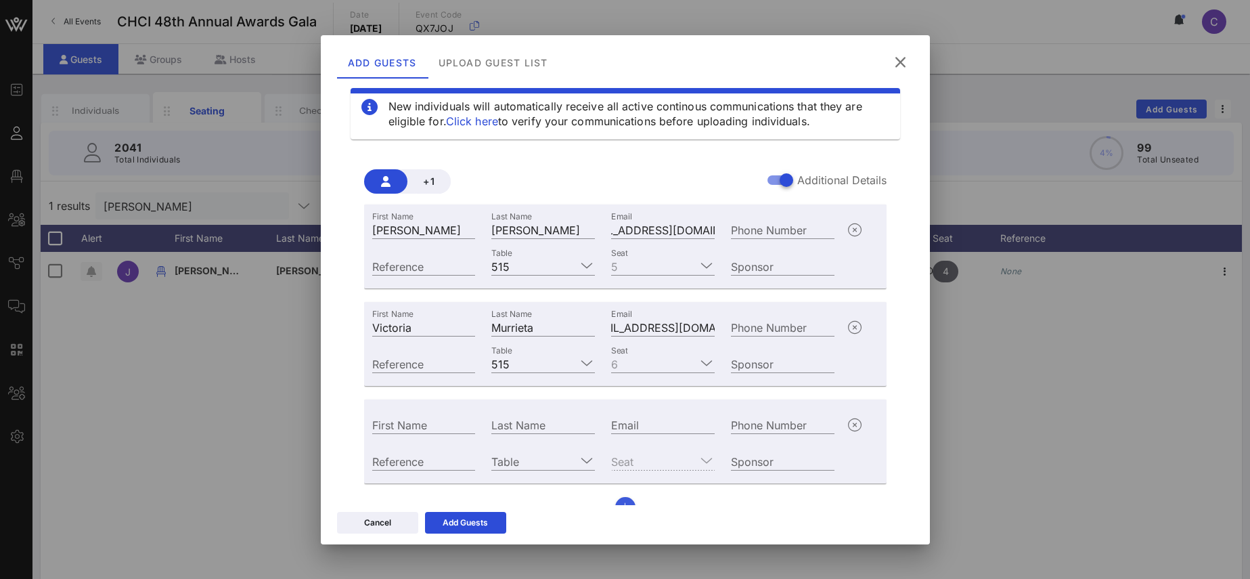
scroll to position [20, 0]
click at [411, 428] on input "First Name" at bounding box center [424, 423] width 104 height 18
paste input "[PERSON_NAME]"
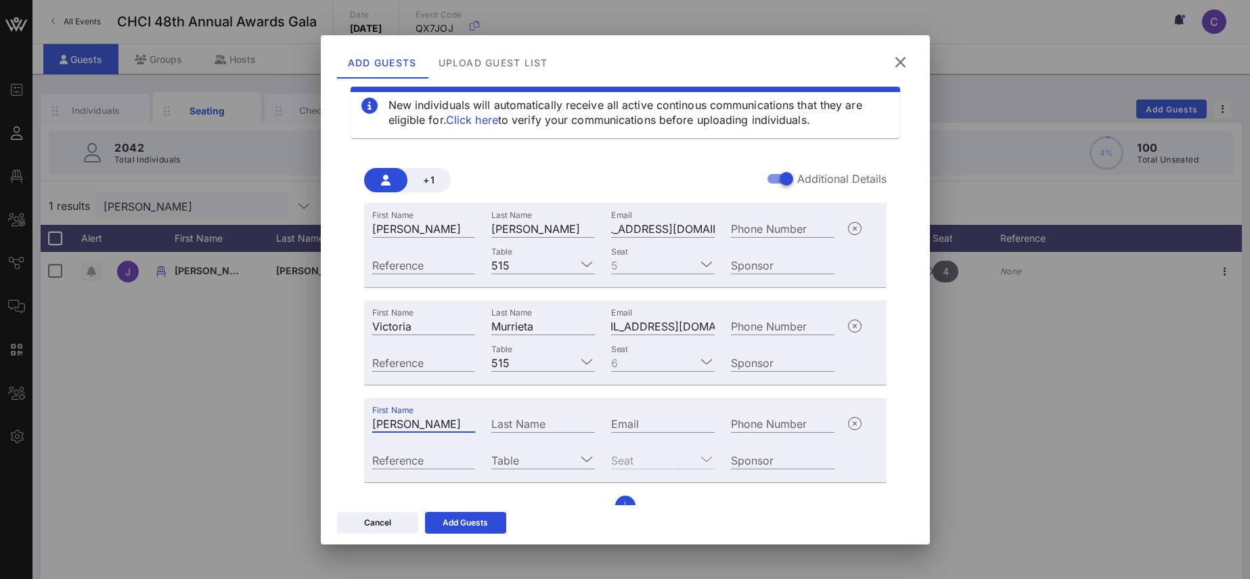
drag, startPoint x: 398, startPoint y: 426, endPoint x: 468, endPoint y: 420, distance: 70.6
click at [468, 420] on input "[PERSON_NAME]" at bounding box center [424, 423] width 104 height 18
type input "[PERSON_NAME]"
click at [506, 414] on div "Last Name" at bounding box center [543, 423] width 104 height 18
paste input "[PERSON_NAME]"
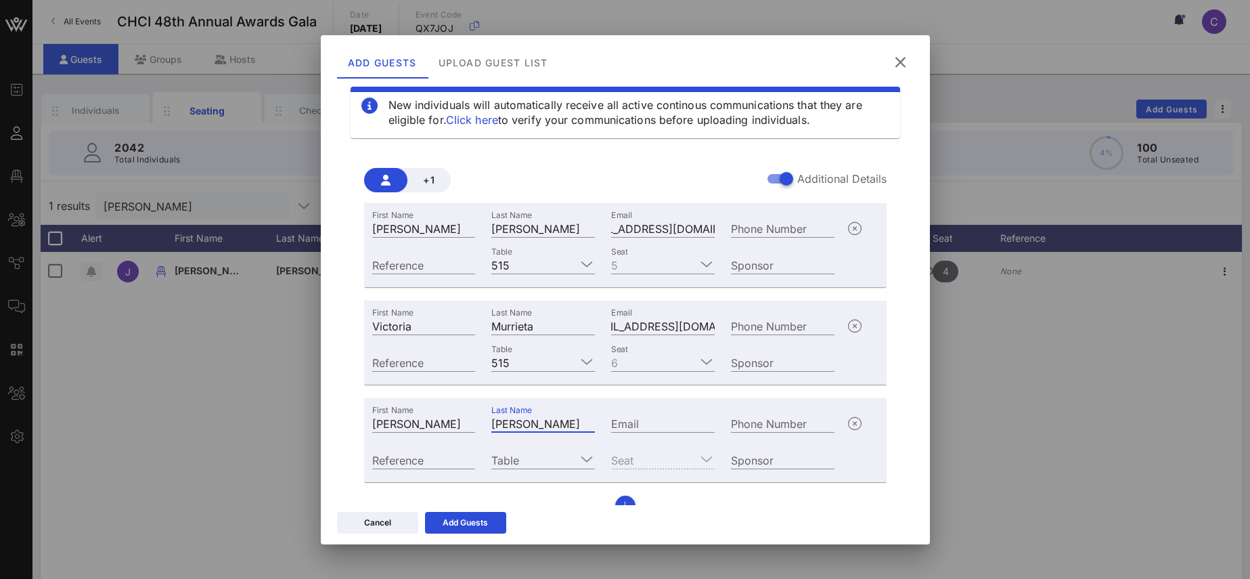
type input "[PERSON_NAME]"
click at [631, 420] on input "Email" at bounding box center [663, 423] width 104 height 18
paste input "[EMAIL_ADDRESS][DOMAIN_NAME]"
type input "[EMAIL_ADDRESS][DOMAIN_NAME]"
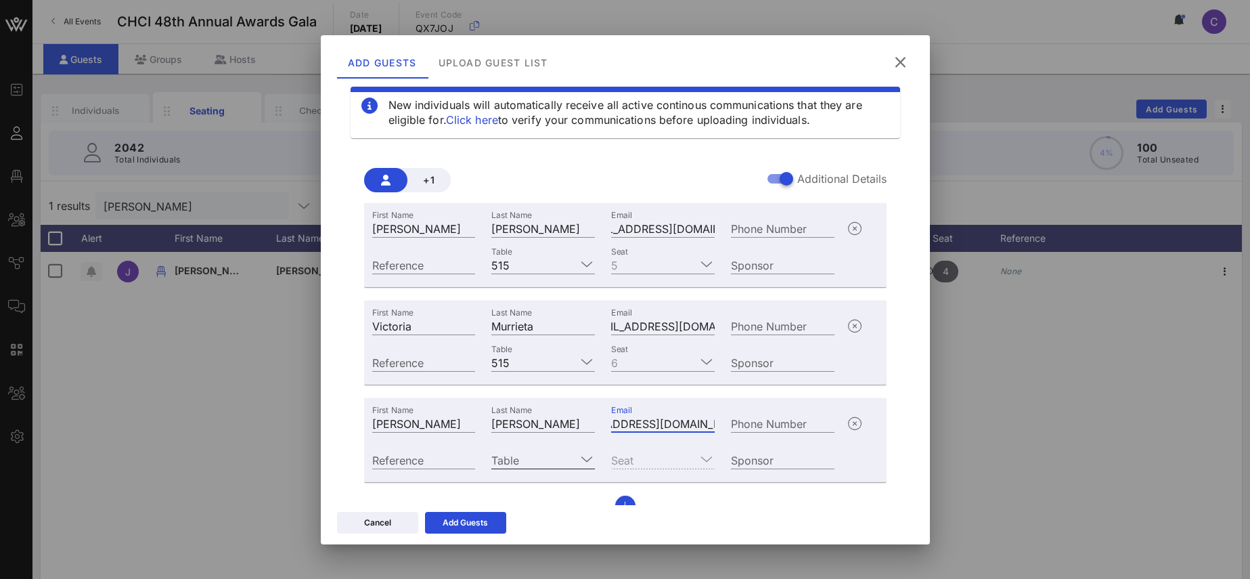
click at [542, 464] on input "Table" at bounding box center [533, 460] width 85 height 18
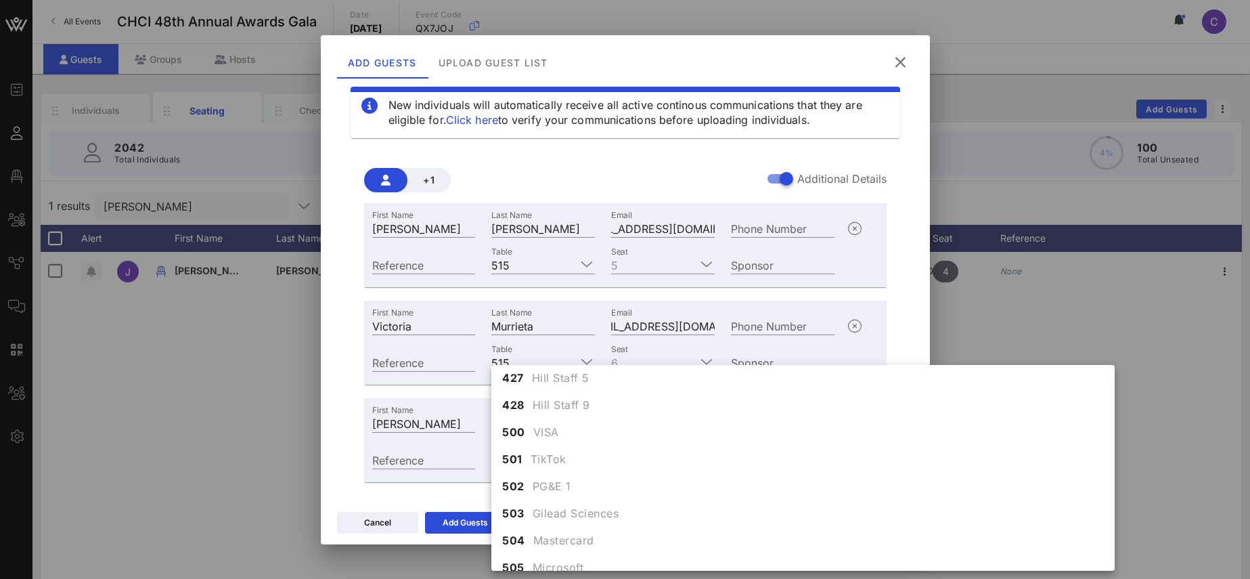
scroll to position [4456, 0]
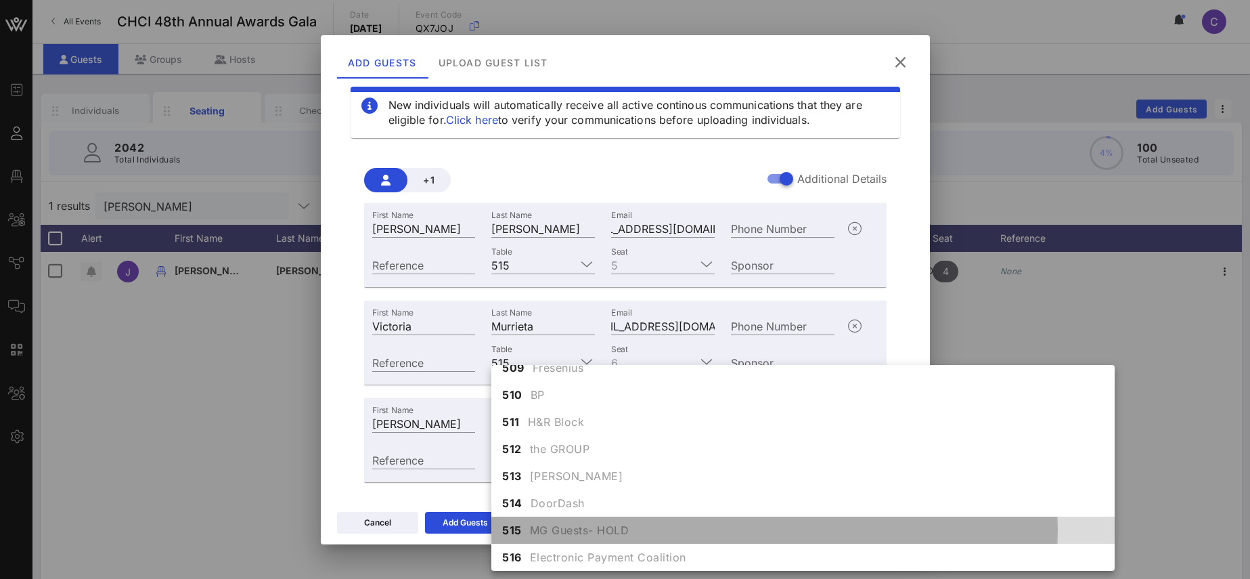
click at [516, 529] on span "515" at bounding box center [512, 530] width 20 height 16
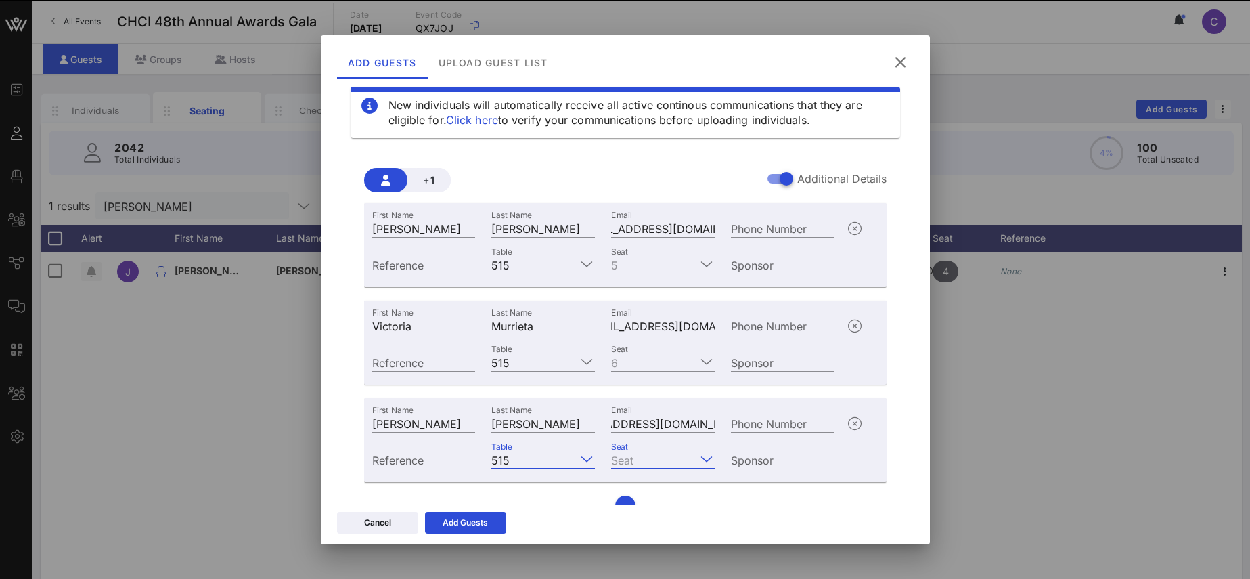
click at [652, 459] on input "Seat" at bounding box center [653, 460] width 85 height 18
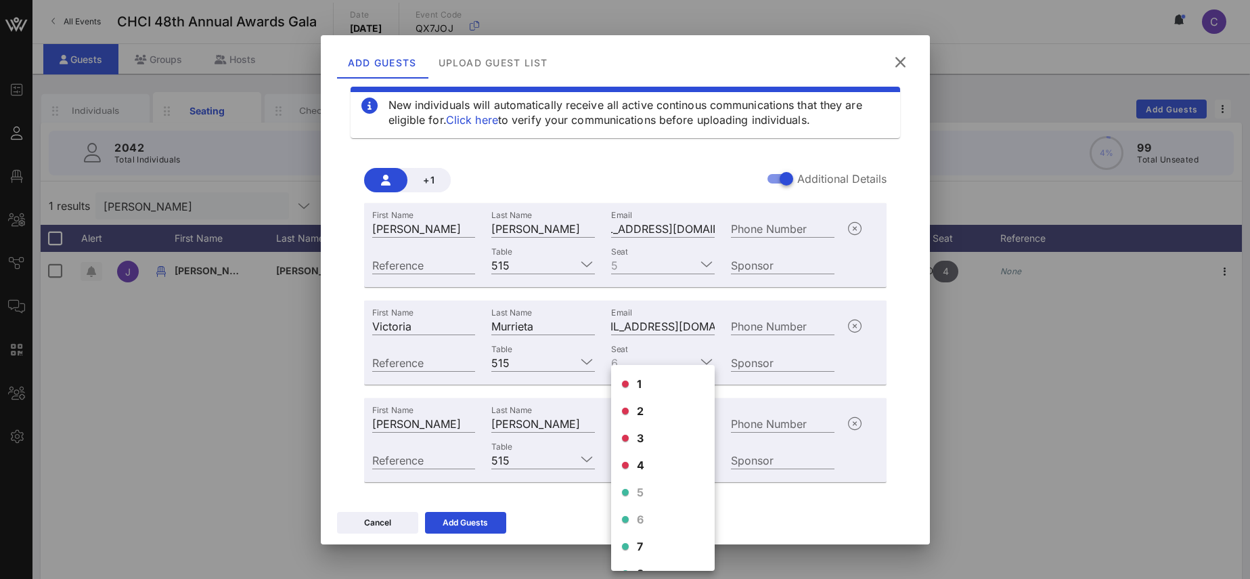
click at [641, 517] on div "1 2 3 4 5 6 7 8 9 10" at bounding box center [663, 506] width 104 height 282
click at [644, 543] on div "7" at bounding box center [663, 546] width 104 height 27
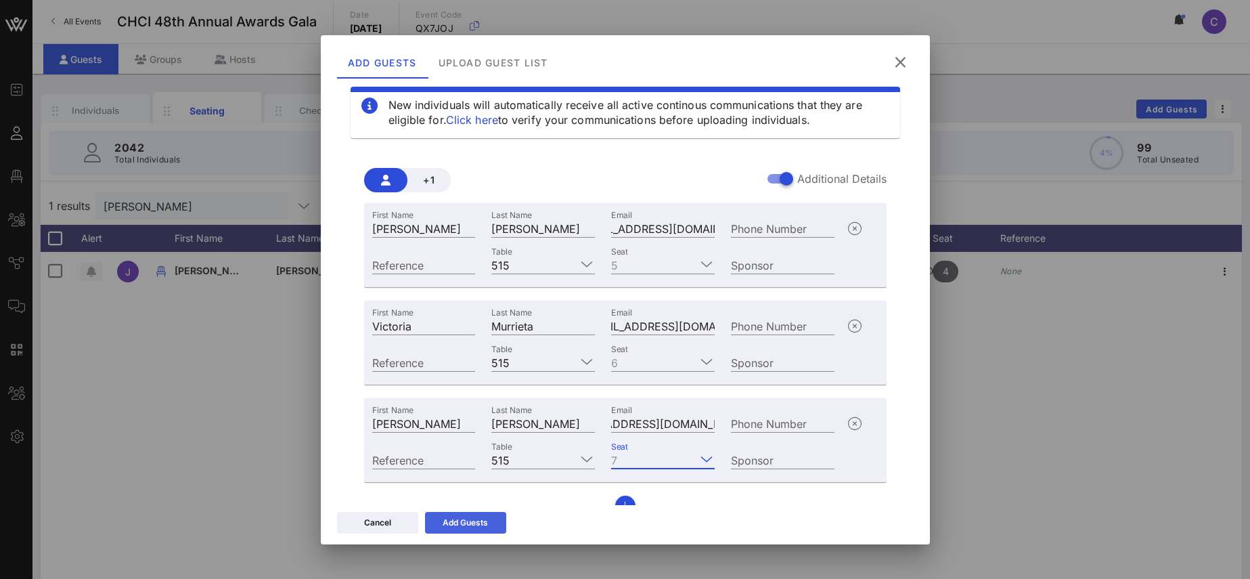
click at [474, 518] on div "Add Guests" at bounding box center [465, 523] width 45 height 14
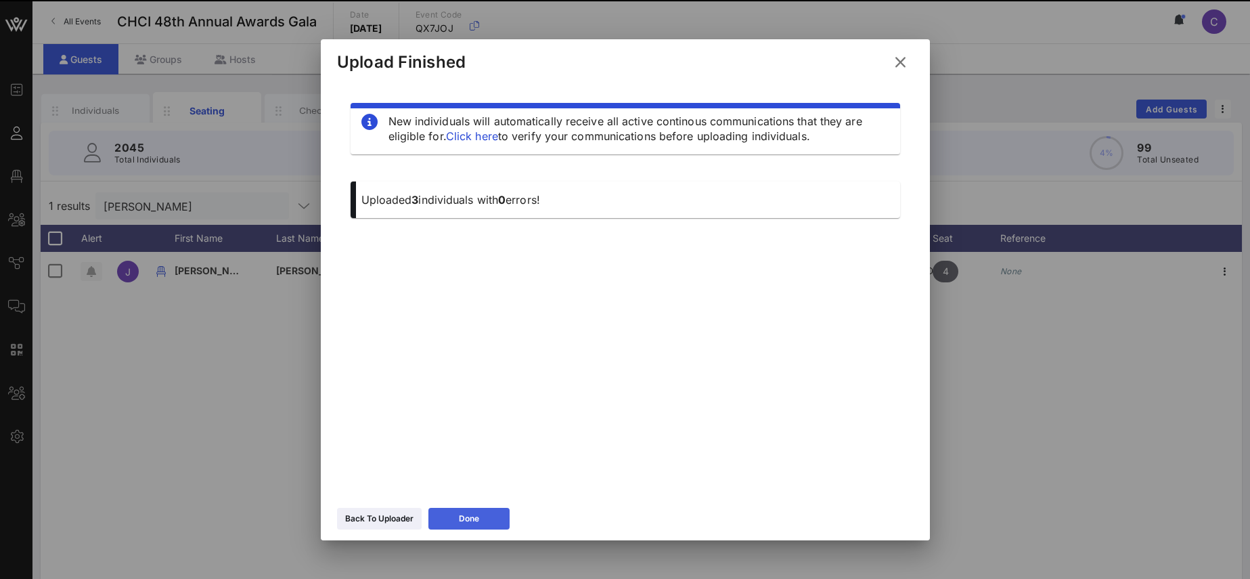
scroll to position [0, 0]
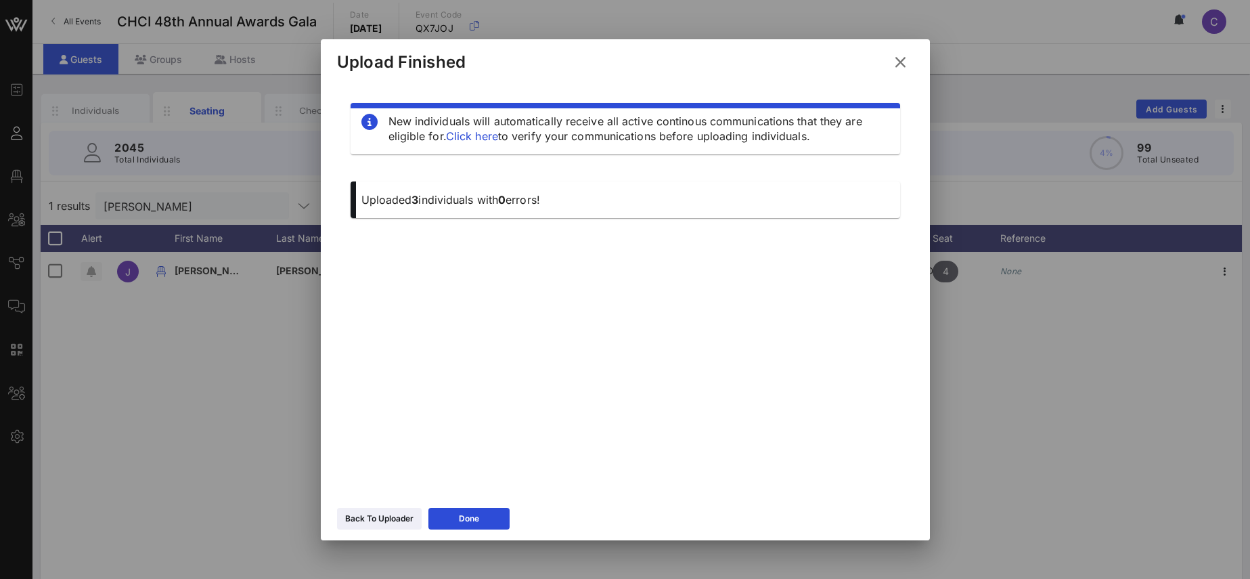
click at [901, 55] on icon at bounding box center [900, 61] width 19 height 20
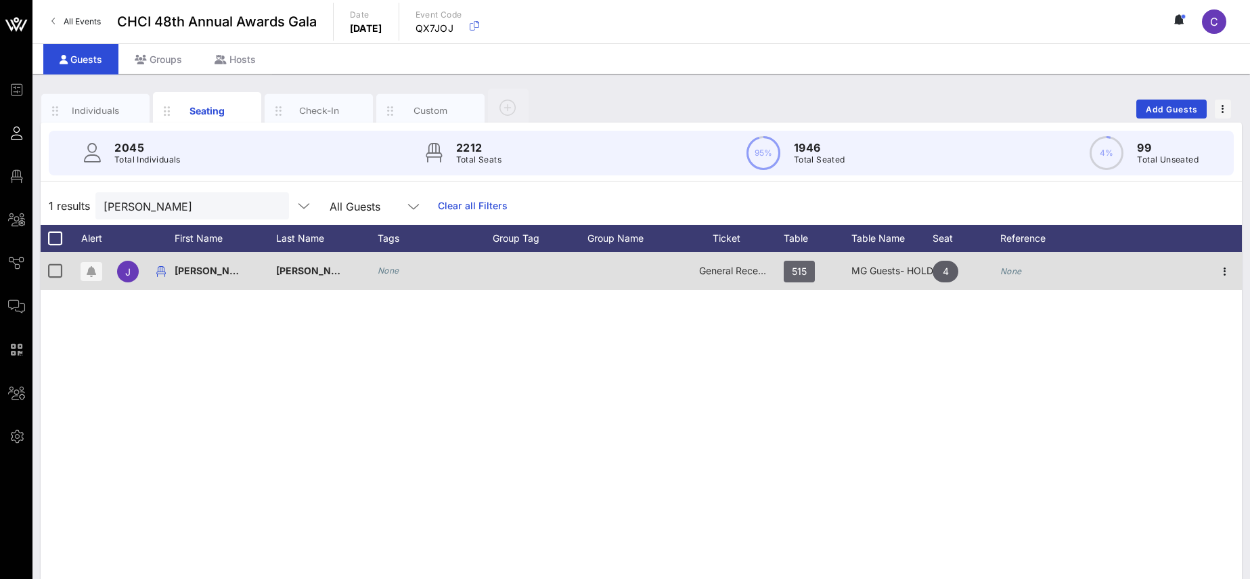
click at [806, 269] on span "515" at bounding box center [799, 272] width 15 height 22
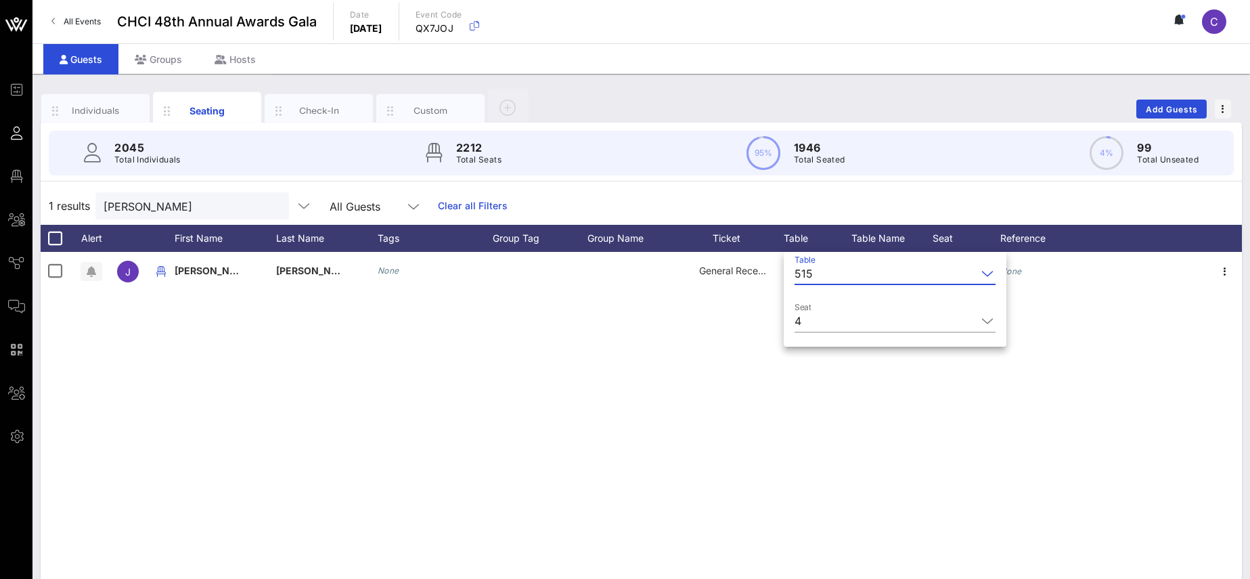
click at [981, 273] on icon at bounding box center [987, 273] width 12 height 16
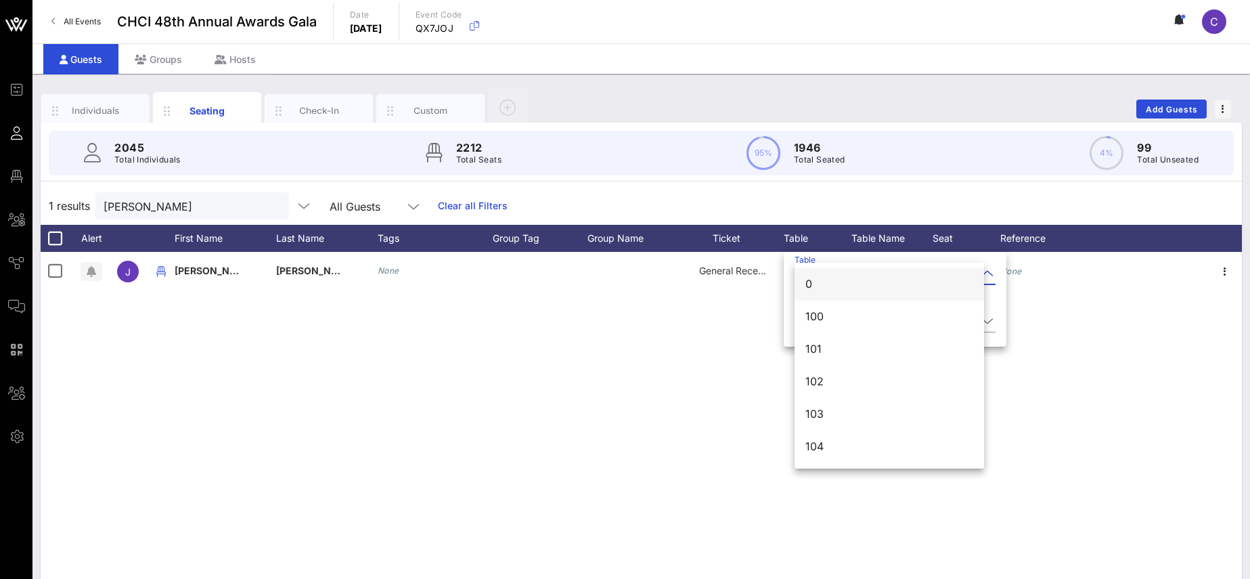
click at [824, 288] on div "0" at bounding box center [889, 283] width 168 height 13
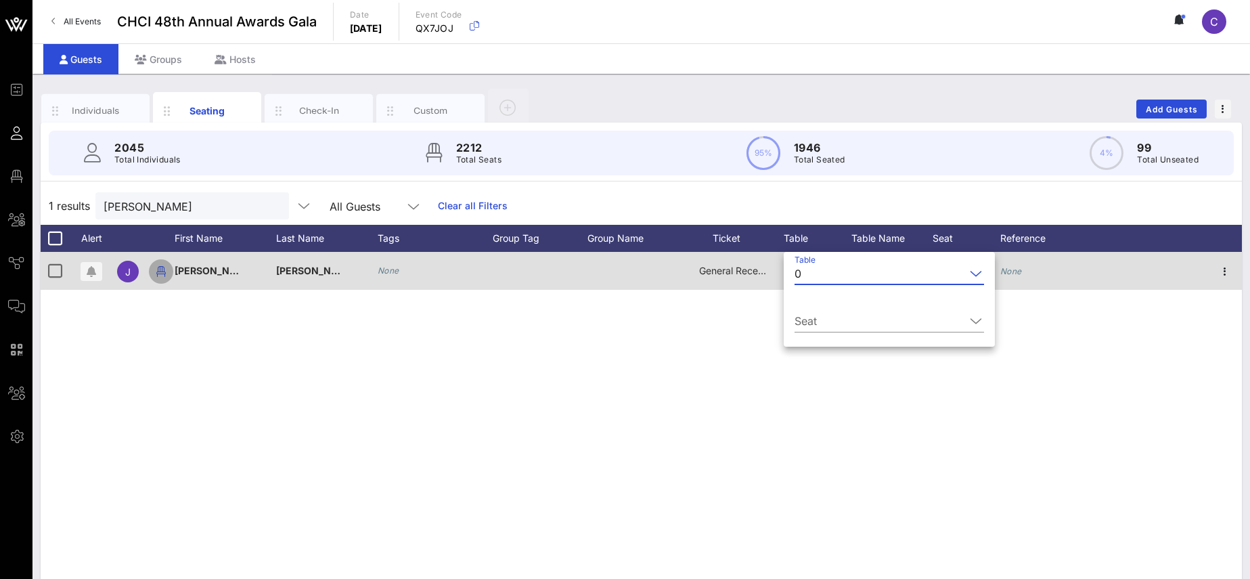
click at [160, 270] on icon "button" at bounding box center [161, 271] width 16 height 16
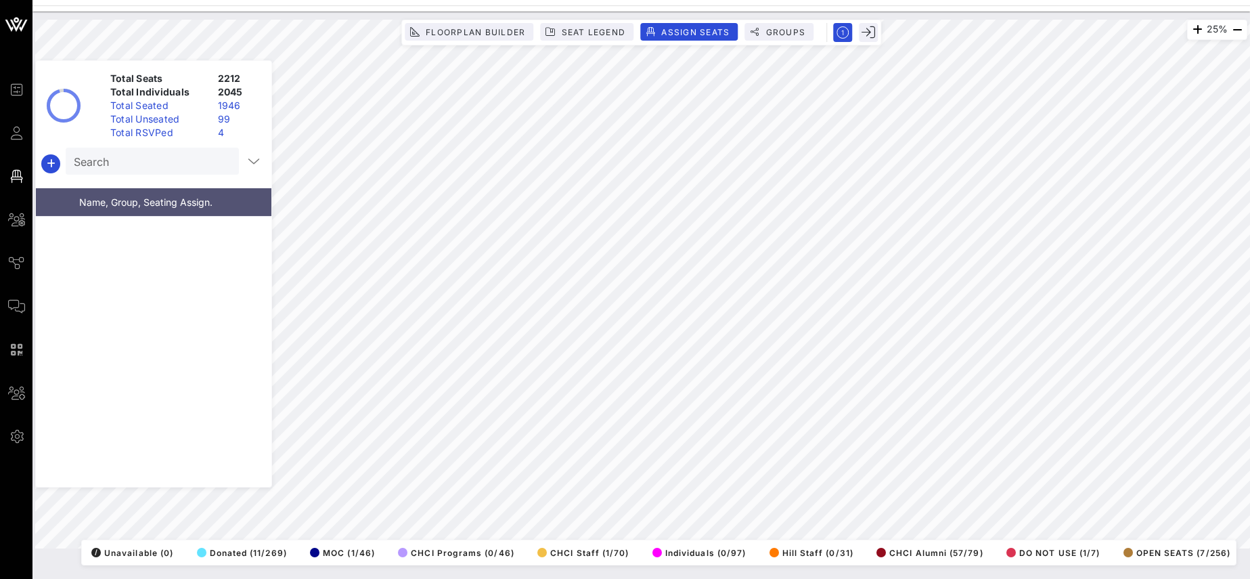
scroll to position [32402, 0]
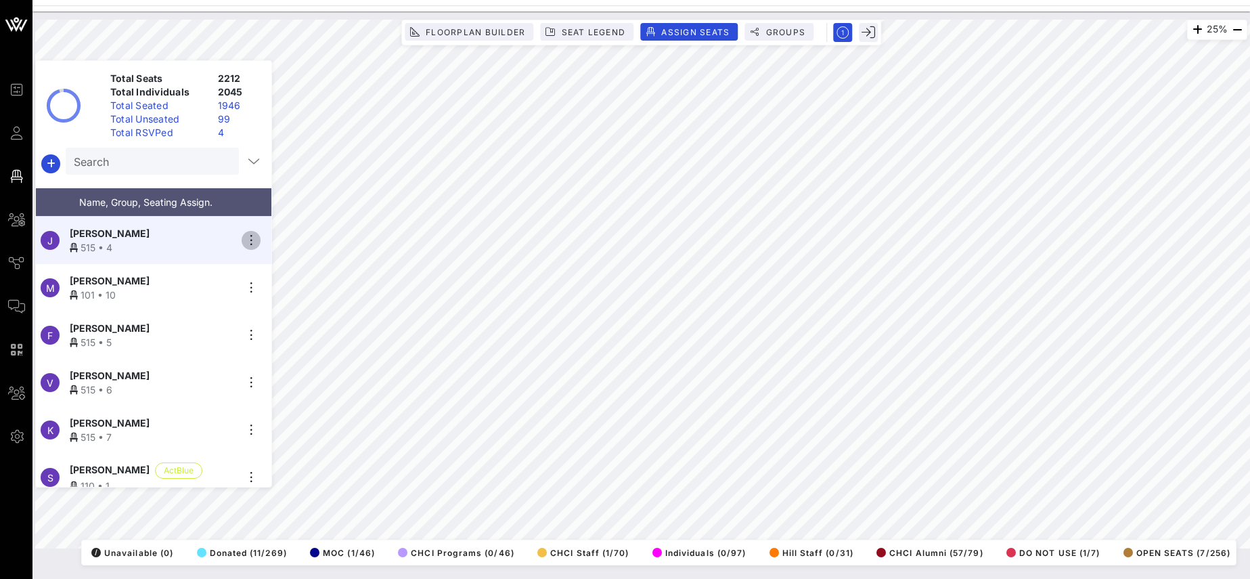
click at [253, 236] on icon "button" at bounding box center [251, 240] width 16 height 16
click at [282, 339] on div "Unseat" at bounding box center [289, 339] width 68 height 11
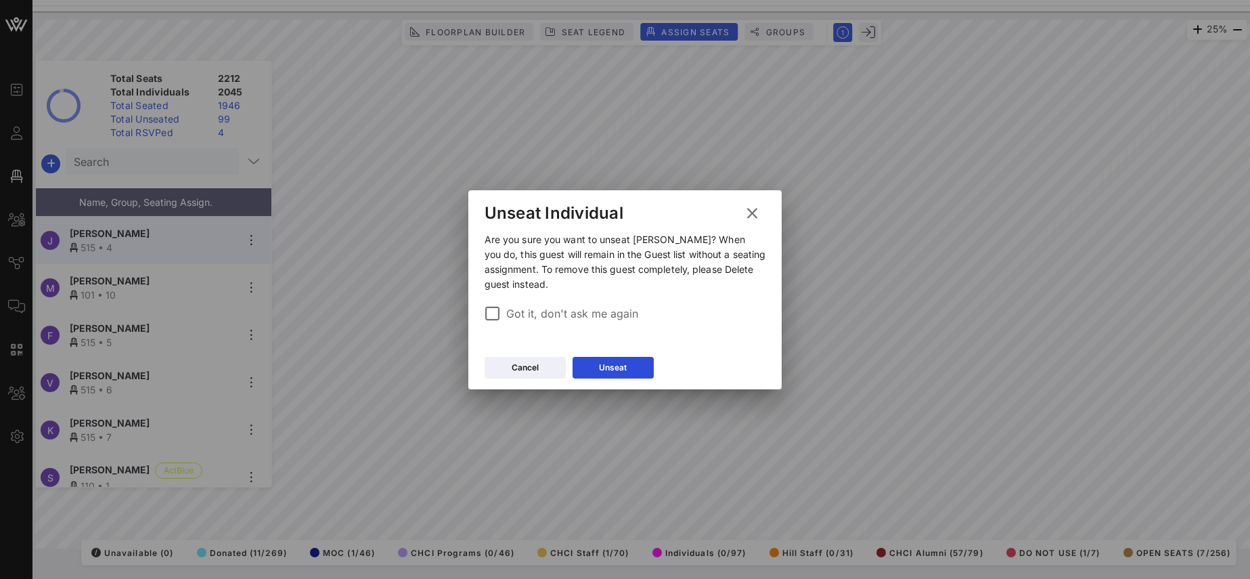
click at [543, 311] on label "Got it, don't ask me again" at bounding box center [636, 314] width 260 height 14
click at [627, 371] on button "Unseat" at bounding box center [613, 368] width 81 height 22
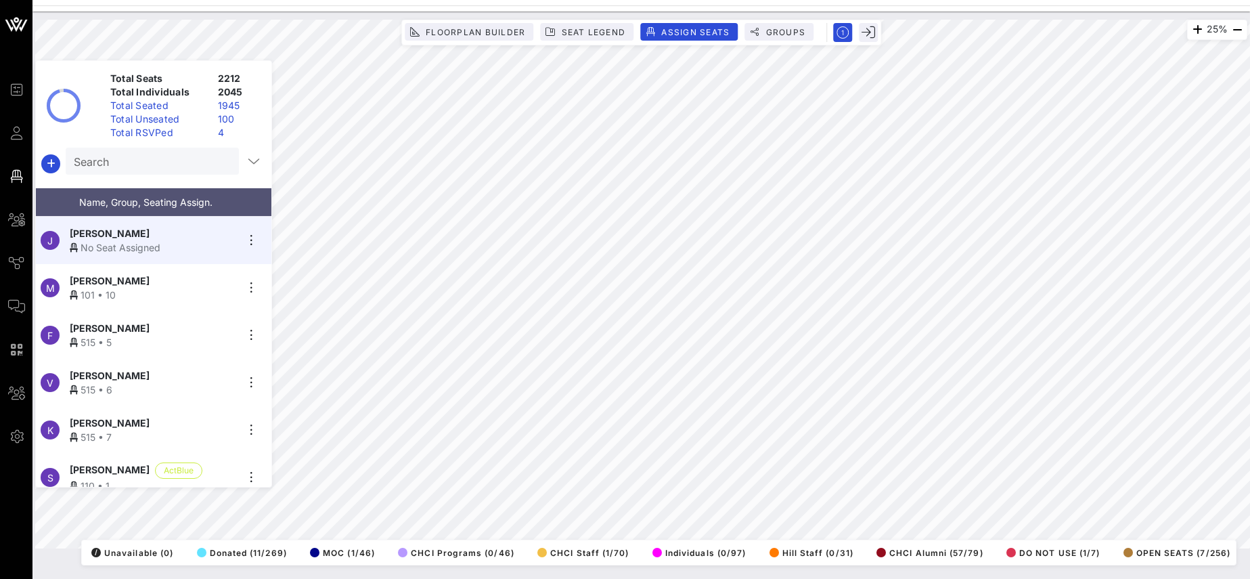
click at [97, 160] on input "Search" at bounding box center [151, 161] width 154 height 18
paste input "[EMAIL_ADDRESS][DOMAIN_NAME]"
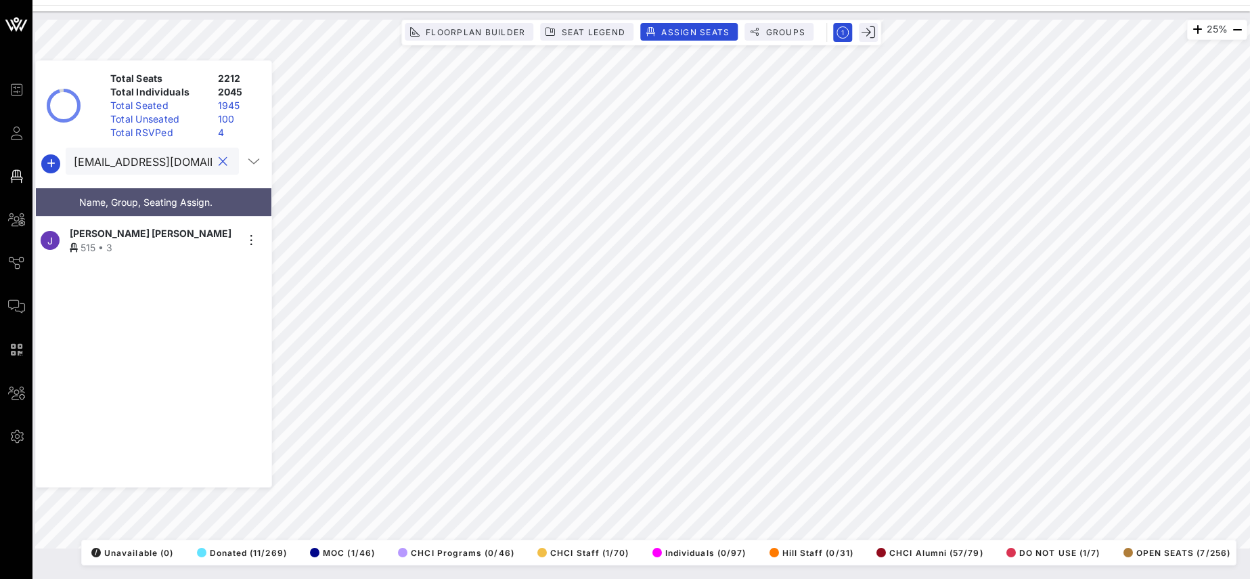
scroll to position [0, 35]
type input "[EMAIL_ADDRESS][DOMAIN_NAME]"
click at [253, 241] on icon "button" at bounding box center [251, 240] width 16 height 16
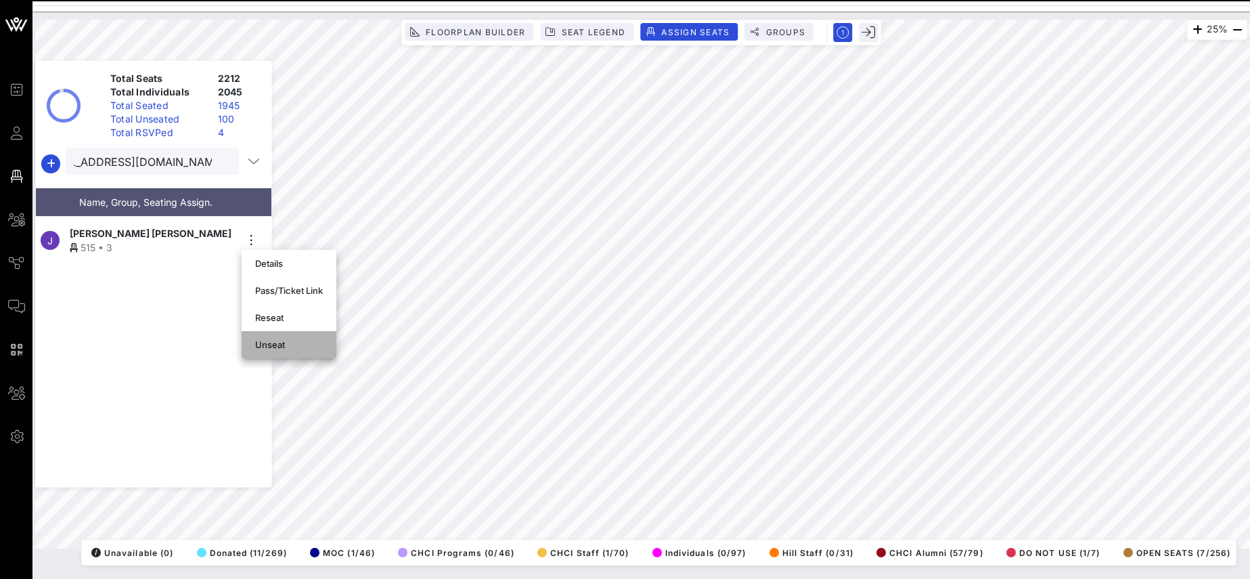
click at [273, 342] on div "Unseat" at bounding box center [289, 344] width 68 height 11
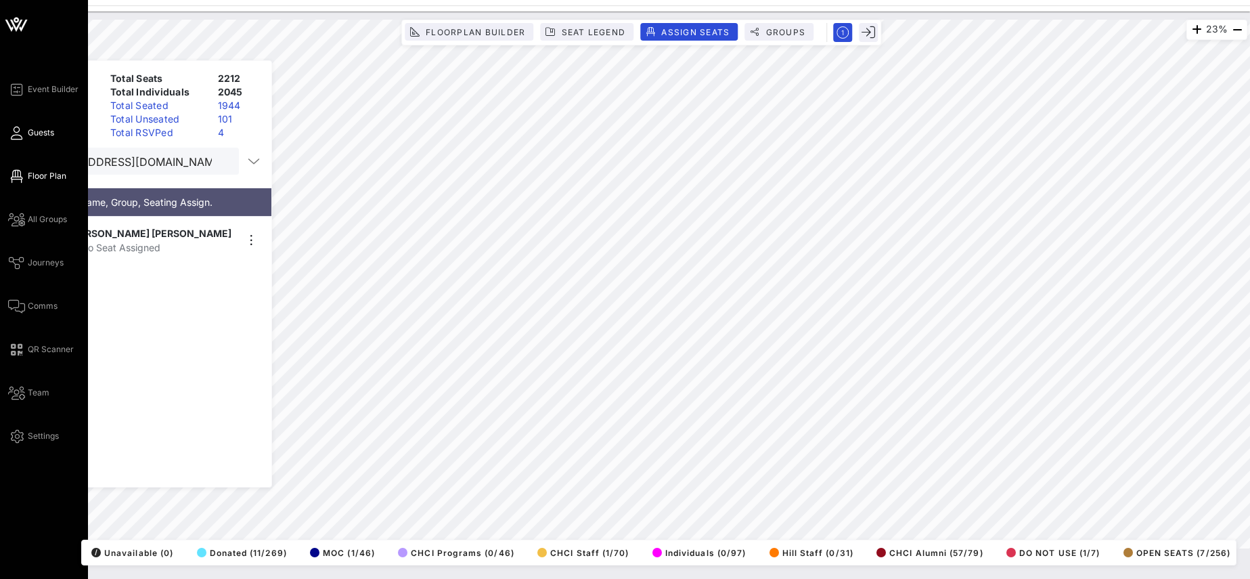
click at [33, 131] on span "Guests" at bounding box center [41, 133] width 26 height 12
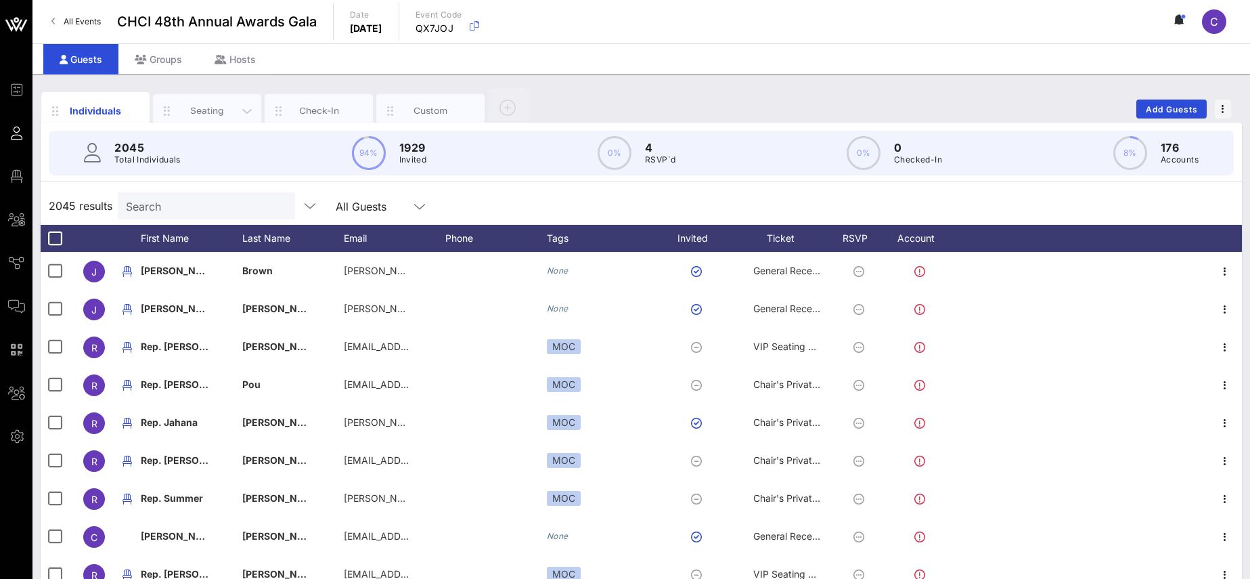
click at [208, 110] on div "Seating" at bounding box center [207, 110] width 60 height 13
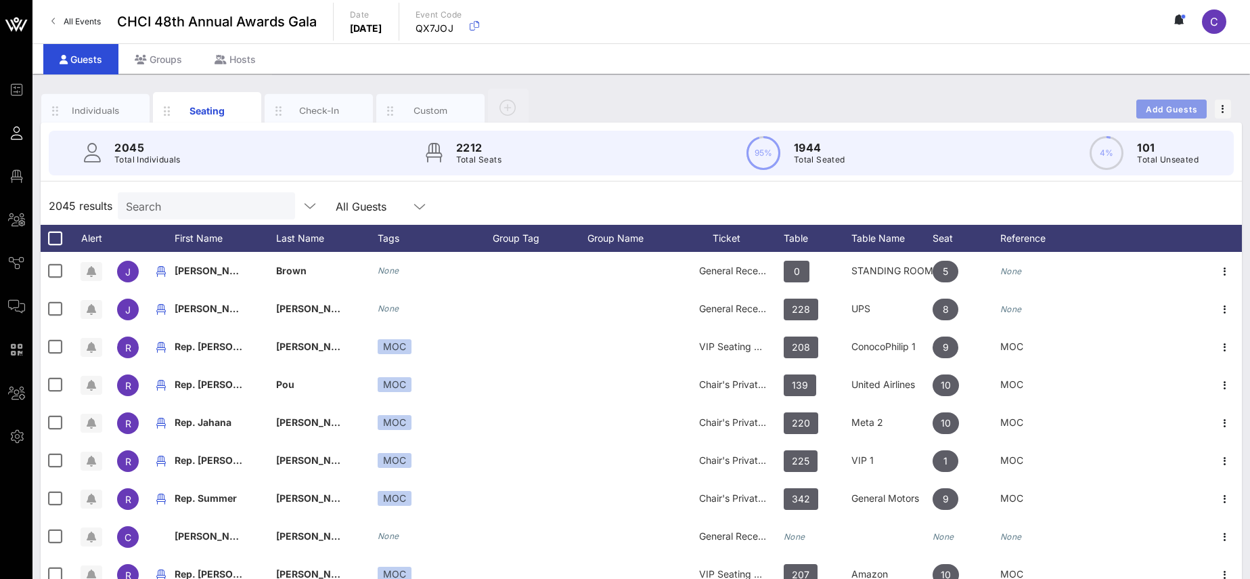
click at [1168, 112] on span "Add Guests" at bounding box center [1171, 109] width 53 height 10
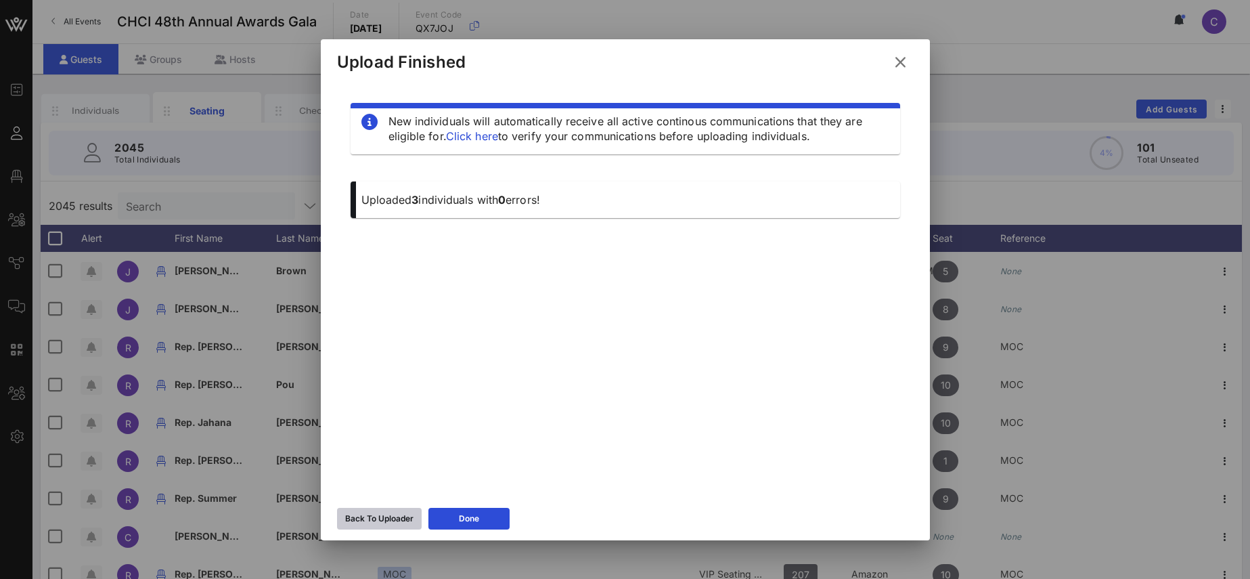
click at [386, 516] on div "Back To Uploader" at bounding box center [379, 519] width 68 height 14
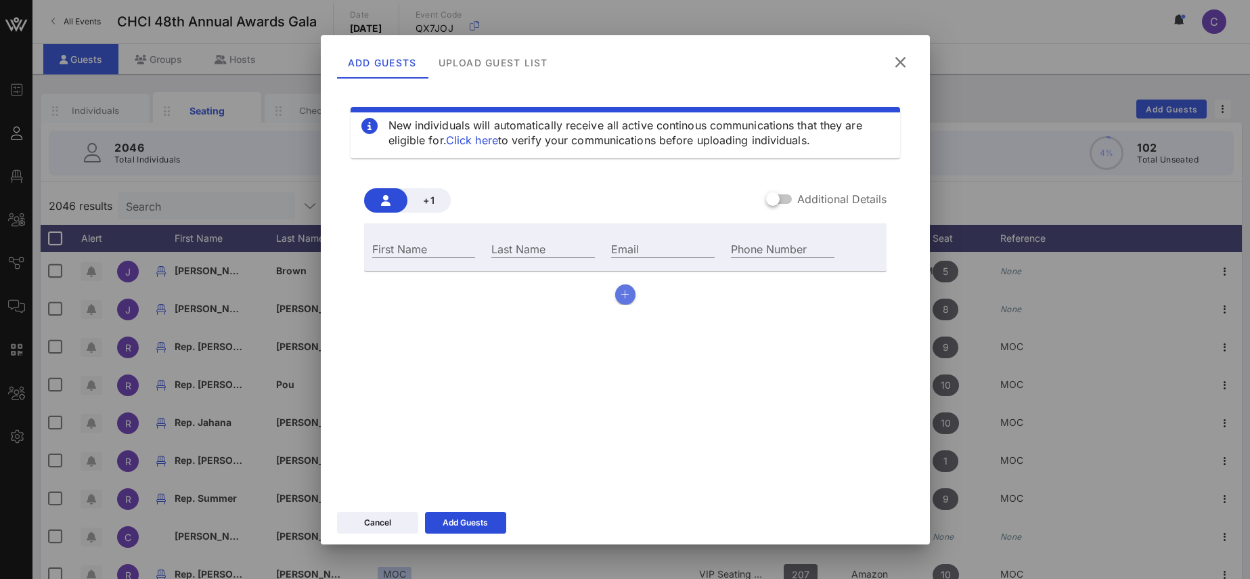
click at [627, 298] on icon "button" at bounding box center [625, 294] width 9 height 9
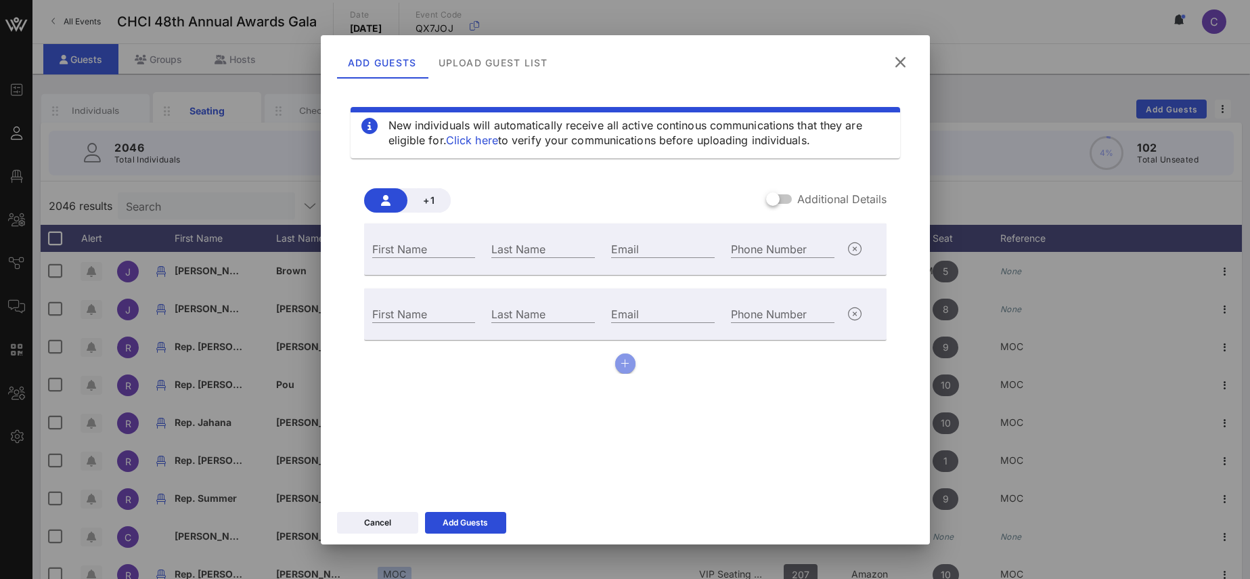
click at [627, 359] on icon "button" at bounding box center [625, 363] width 9 height 9
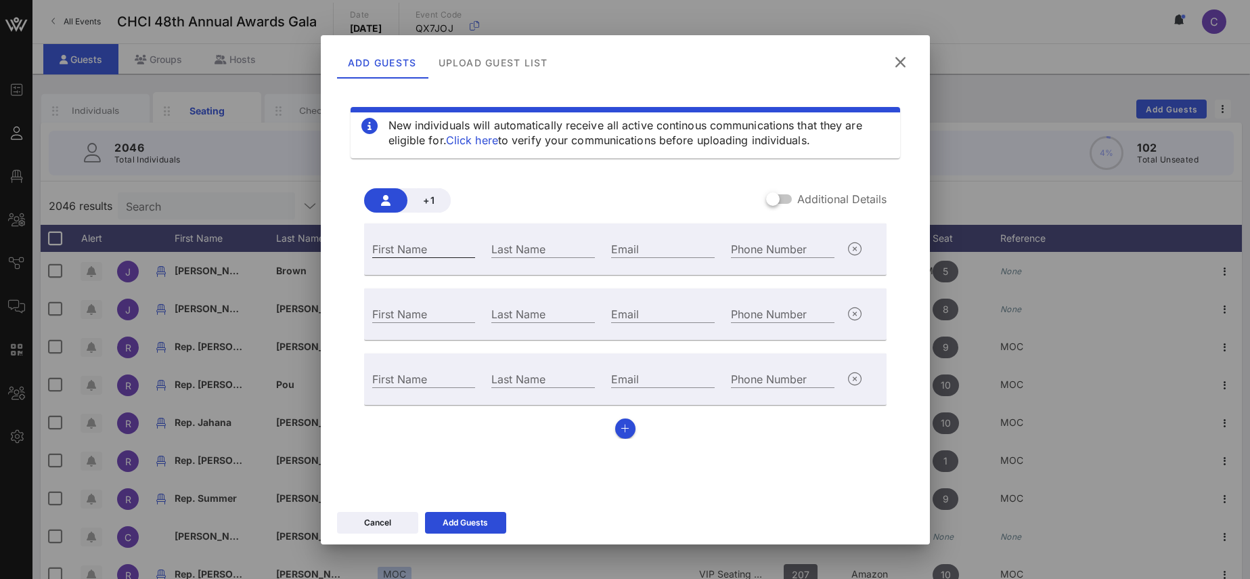
click at [389, 255] on input "First Name" at bounding box center [424, 249] width 104 height 18
paste input "[PERSON_NAME]"
drag, startPoint x: 382, startPoint y: 248, endPoint x: 488, endPoint y: 248, distance: 106.3
click at [476, 248] on input "[PERSON_NAME]" at bounding box center [424, 249] width 104 height 18
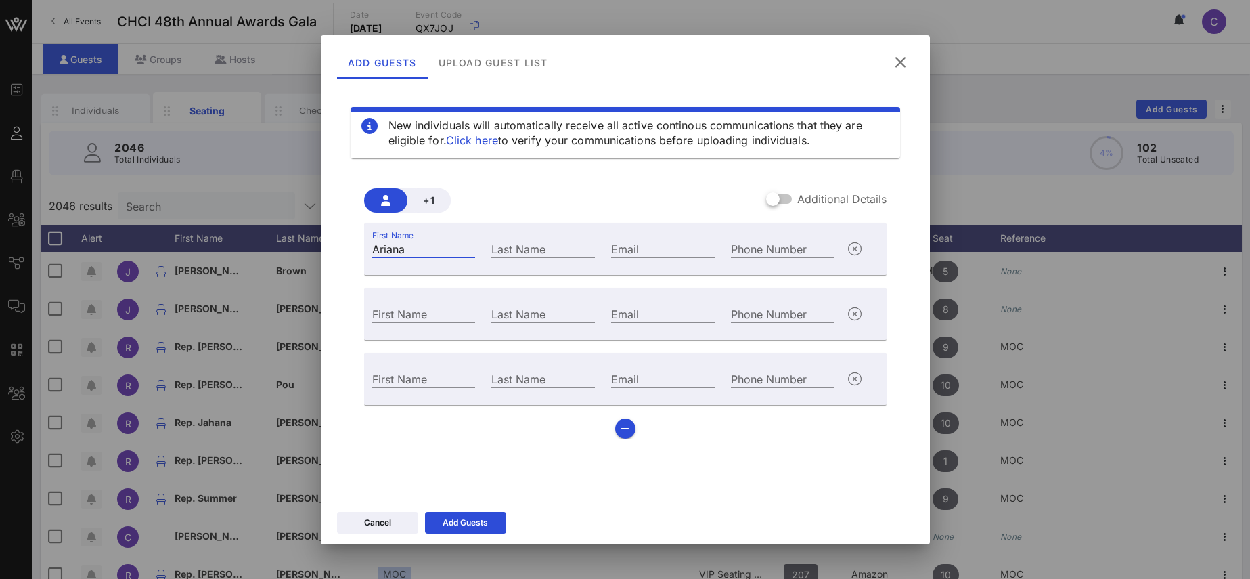
scroll to position [0, 0]
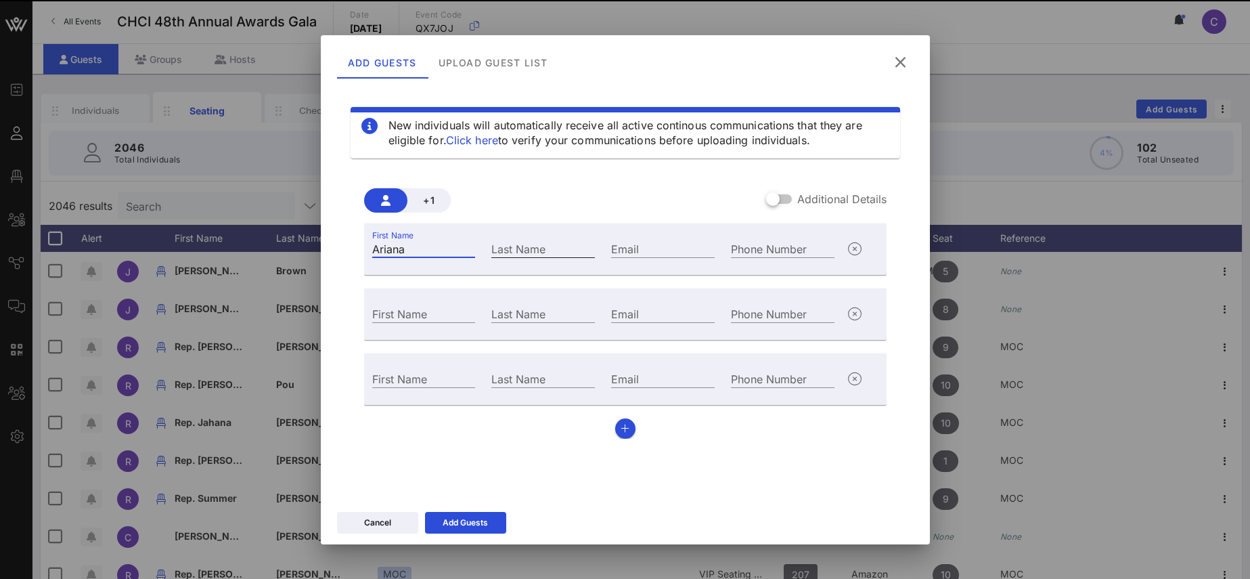
type input "Ariana"
click at [508, 244] on div "Last Name" at bounding box center [543, 249] width 104 height 18
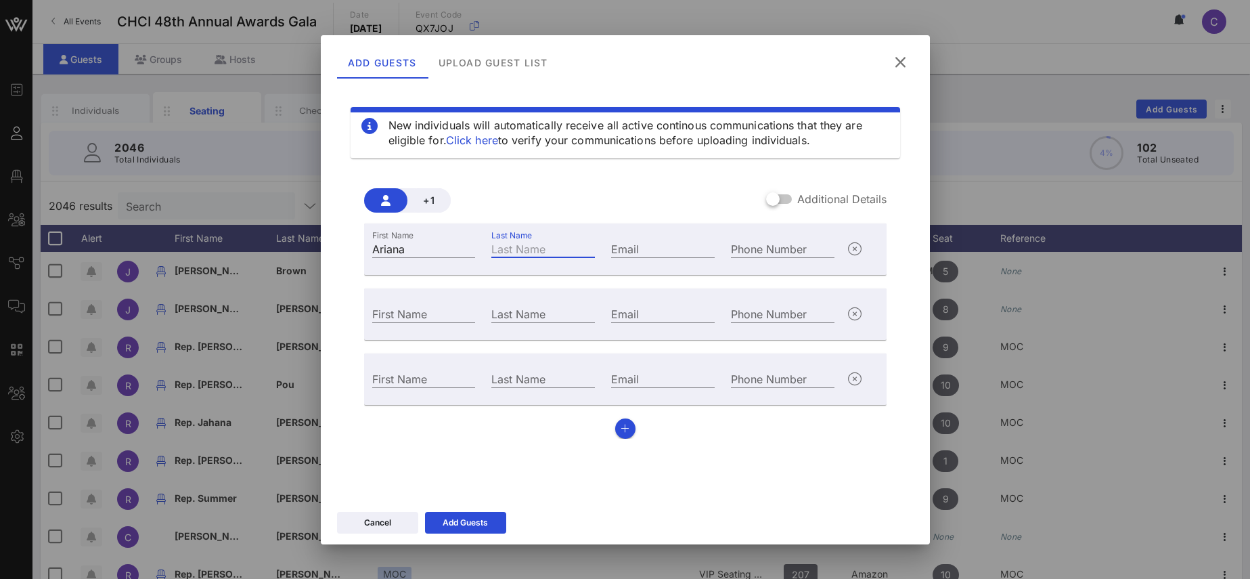
paste input "[PERSON_NAME]"
type input "[PERSON_NAME]"
click at [858, 200] on label "Additional Details" at bounding box center [841, 199] width 89 height 14
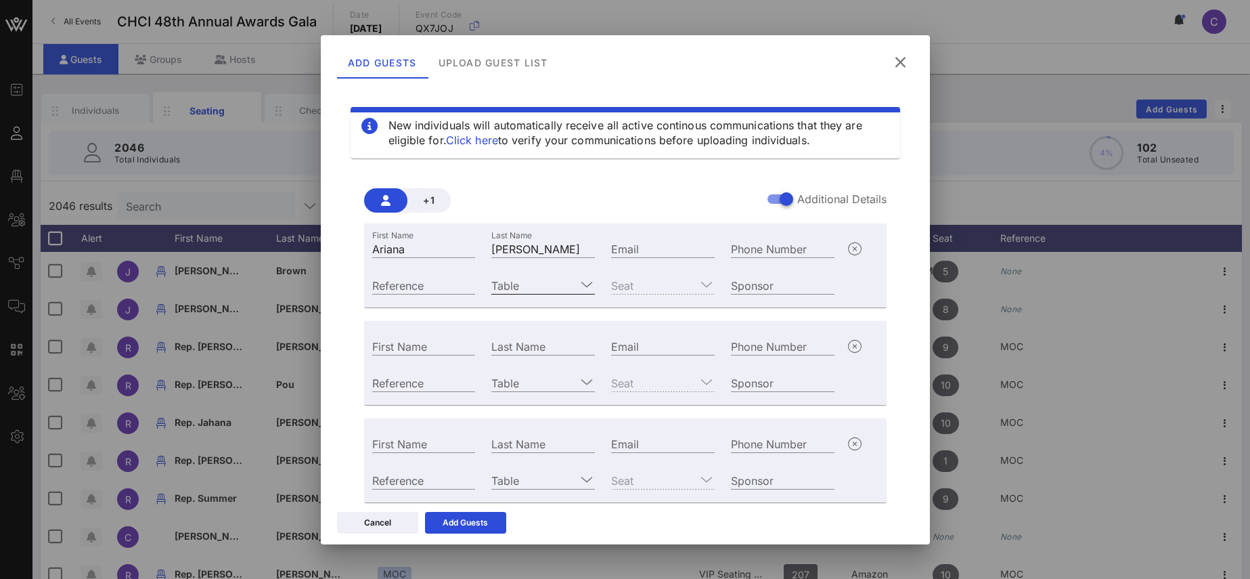
click at [587, 283] on icon at bounding box center [587, 284] width 12 height 16
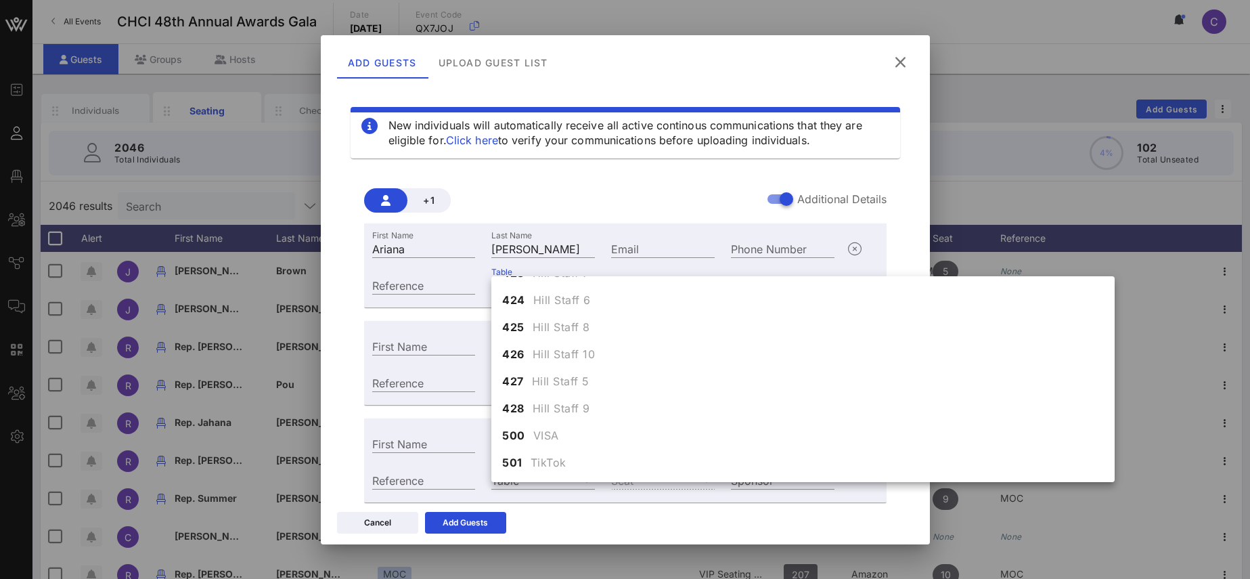
scroll to position [4456, 0]
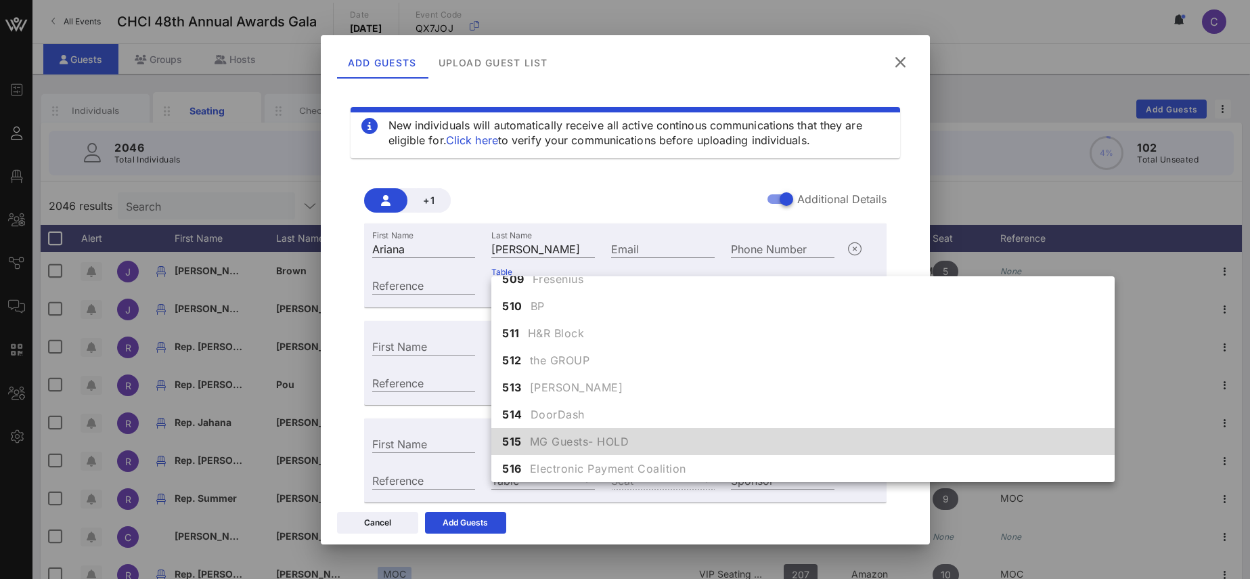
click at [572, 440] on span "MG Guests- HOLD" at bounding box center [579, 441] width 99 height 16
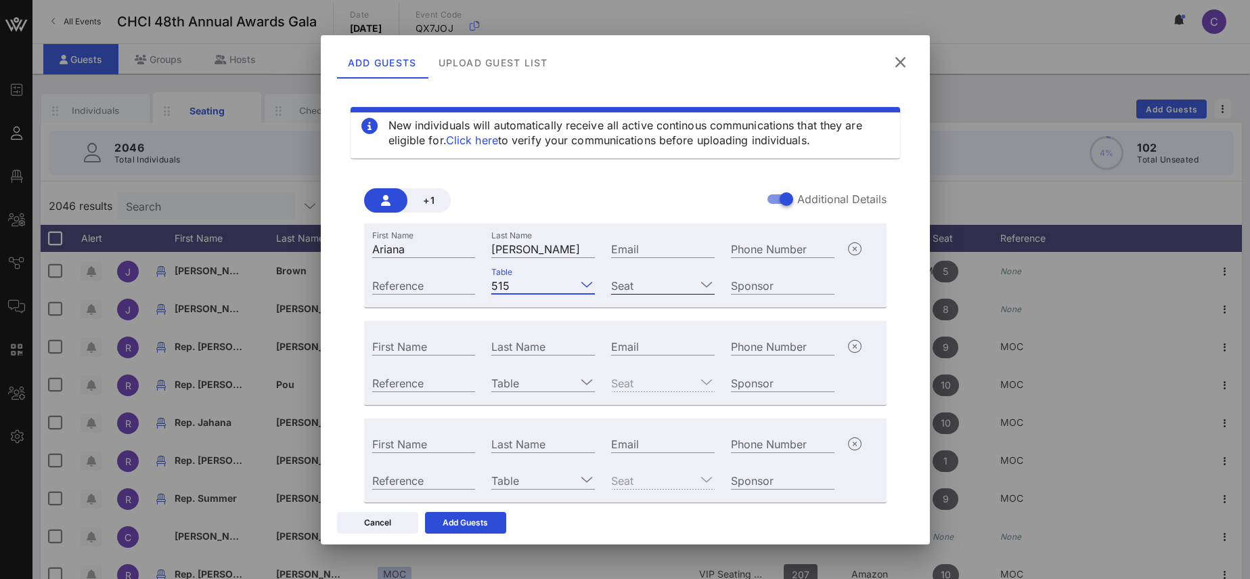
click at [708, 288] on icon at bounding box center [706, 284] width 12 height 16
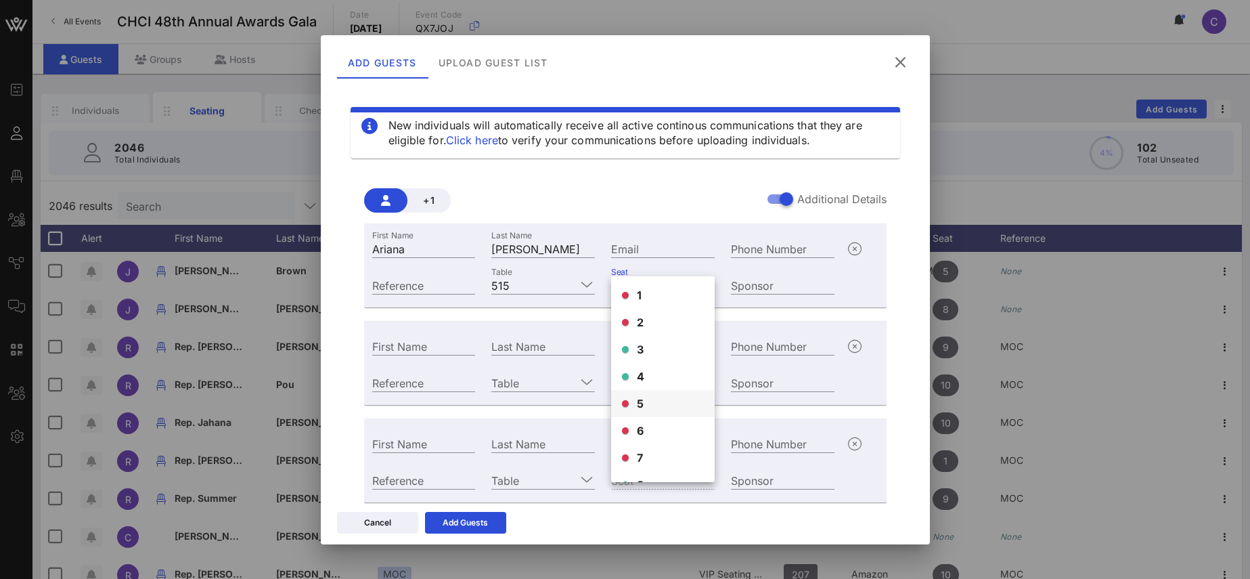
click at [653, 407] on div "5" at bounding box center [663, 403] width 104 height 27
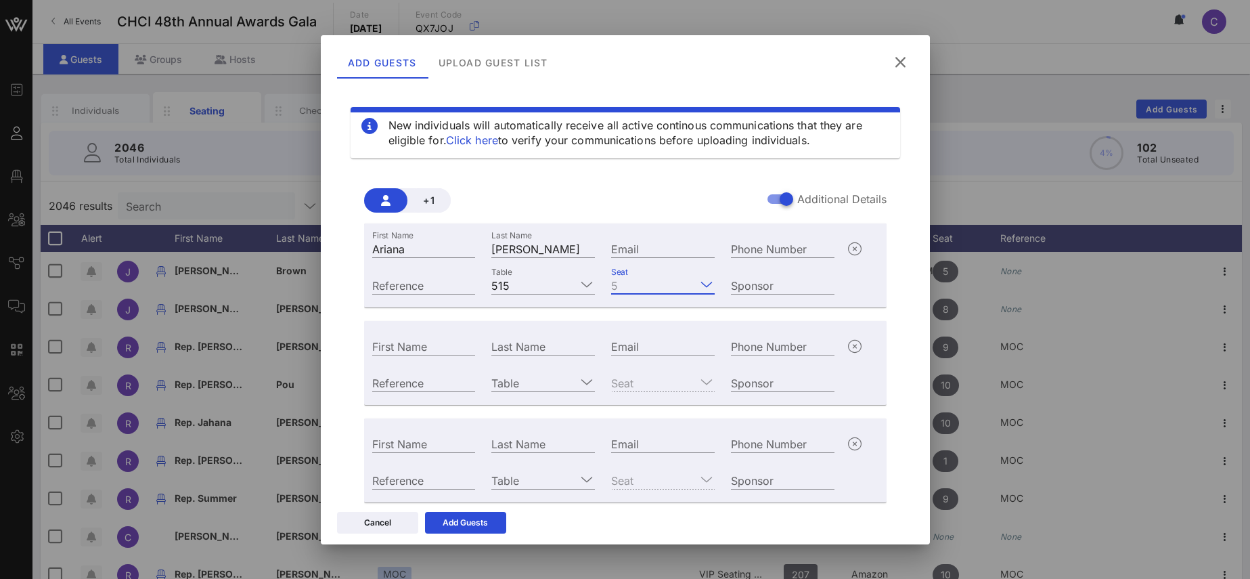
click at [704, 282] on icon at bounding box center [706, 284] width 12 height 16
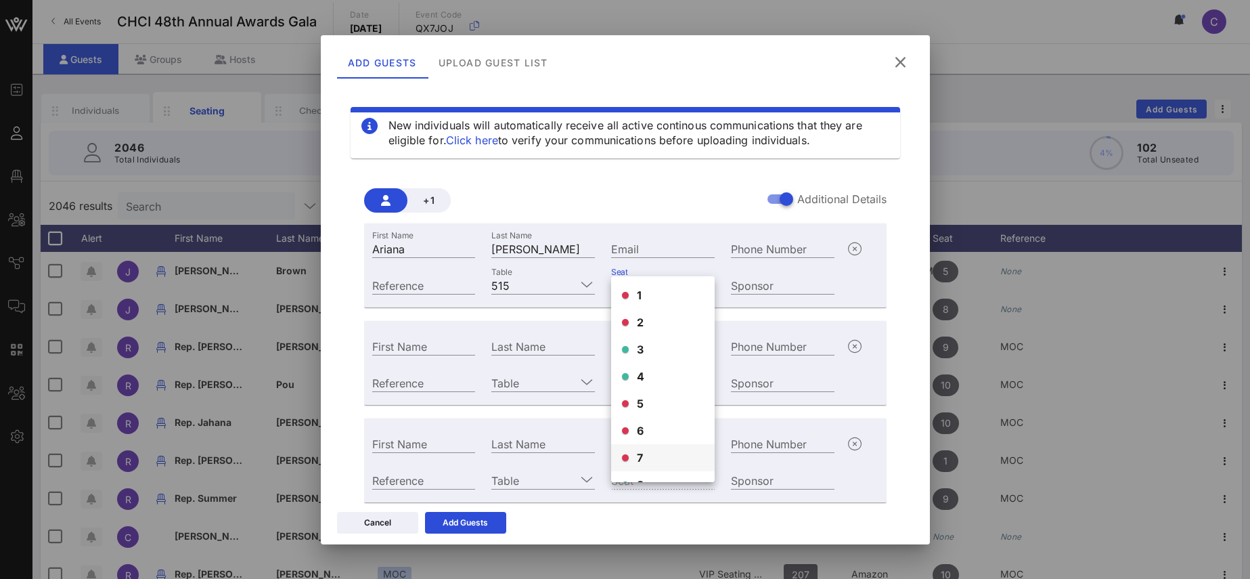
scroll to position [9, 0]
click at [687, 198] on div "+1 Additional Details" at bounding box center [625, 200] width 522 height 24
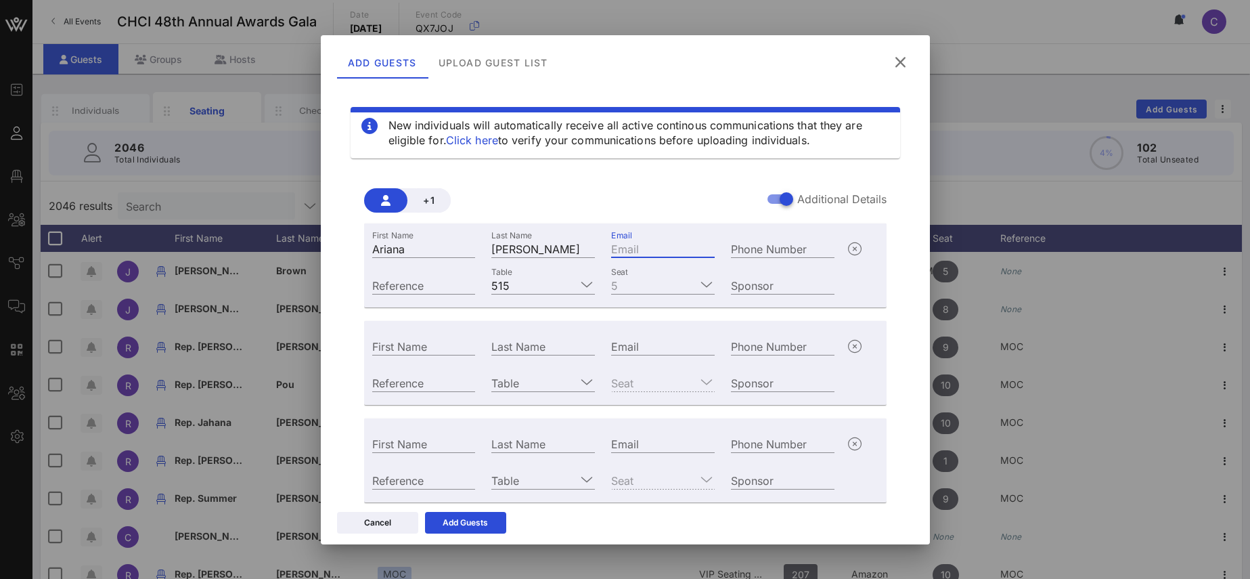
click at [634, 250] on input "Email" at bounding box center [663, 249] width 104 height 18
paste input "[PERSON_NAME][EMAIL_ADDRESS][DOMAIN_NAME]"
type input "[PERSON_NAME][EMAIL_ADDRESS][DOMAIN_NAME]"
click at [428, 346] on input "First Name" at bounding box center [424, 346] width 104 height 18
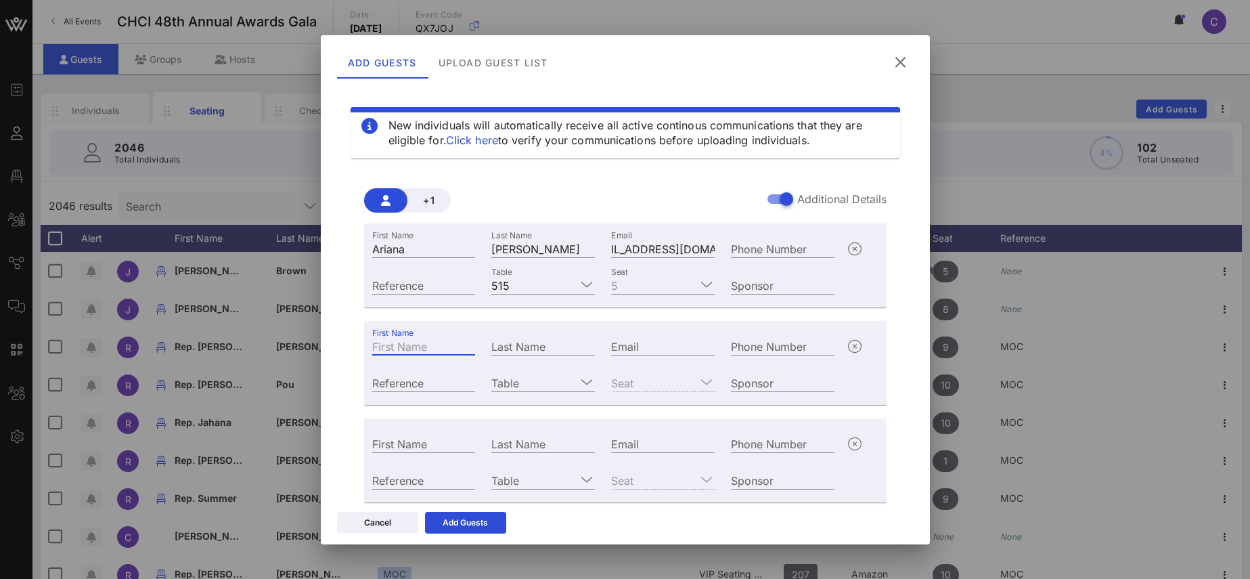
paste input "[PERSON_NAME]"
drag, startPoint x: 419, startPoint y: 346, endPoint x: 463, endPoint y: 335, distance: 45.3
click at [465, 346] on input "[PERSON_NAME]" at bounding box center [424, 346] width 104 height 18
type input "[PERSON_NAME]"
click at [503, 338] on div "Last Name" at bounding box center [543, 346] width 104 height 18
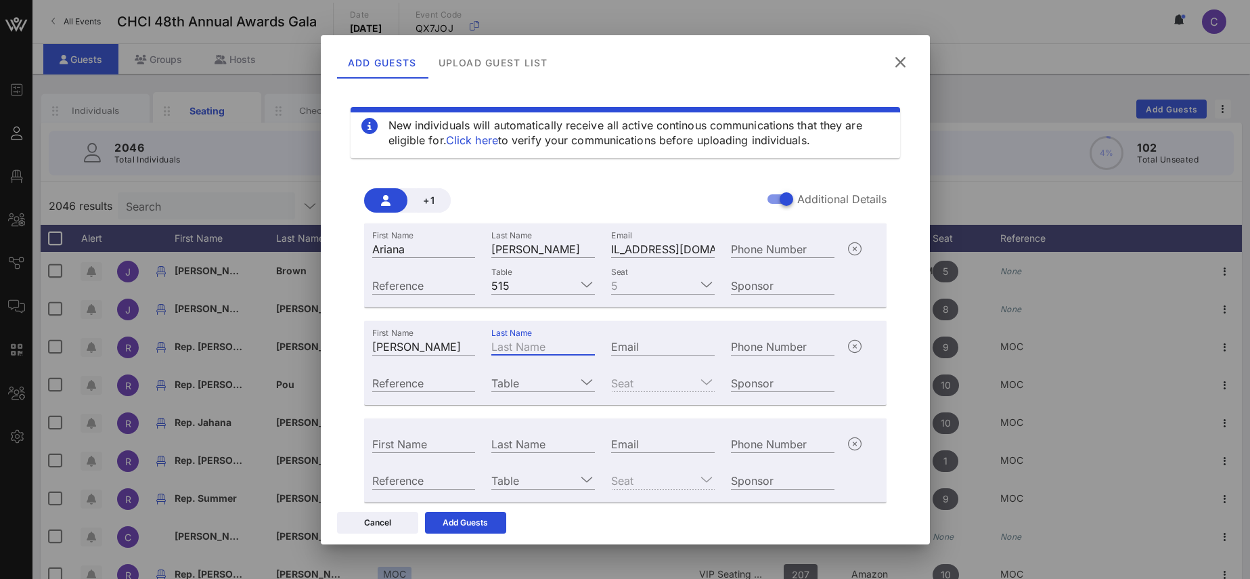
paste input "[PERSON_NAME]"
type input "[PERSON_NAME]"
click at [644, 346] on input "Email" at bounding box center [663, 346] width 104 height 18
paste input "[EMAIL_ADDRESS][DOMAIN_NAME]"
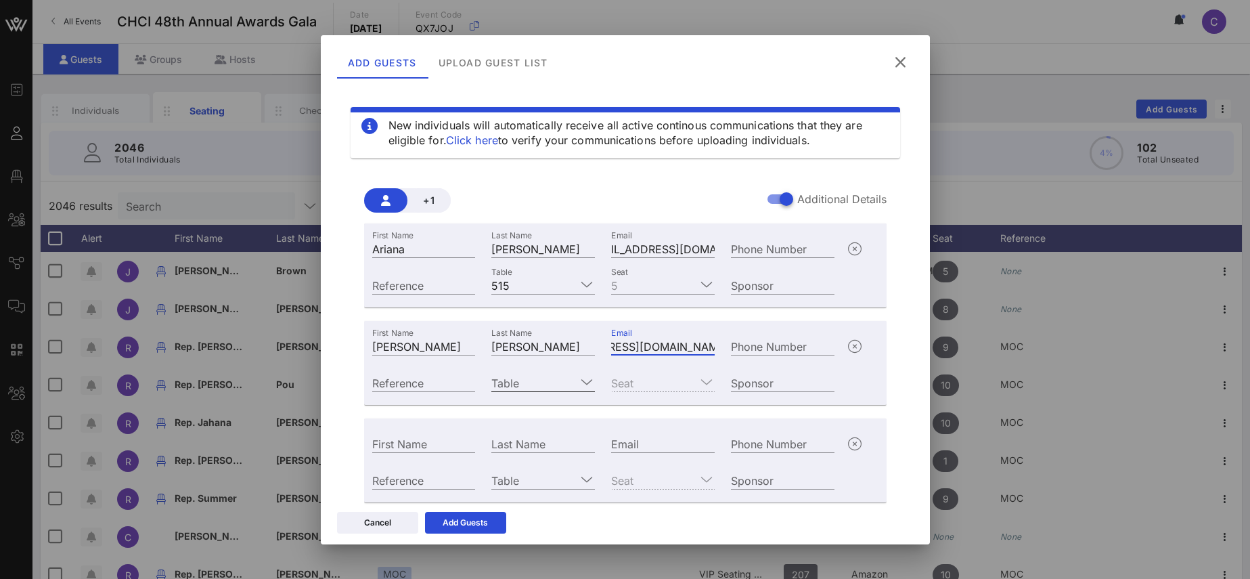
type input "[EMAIL_ADDRESS][DOMAIN_NAME]"
click at [528, 380] on input "Table" at bounding box center [533, 383] width 85 height 18
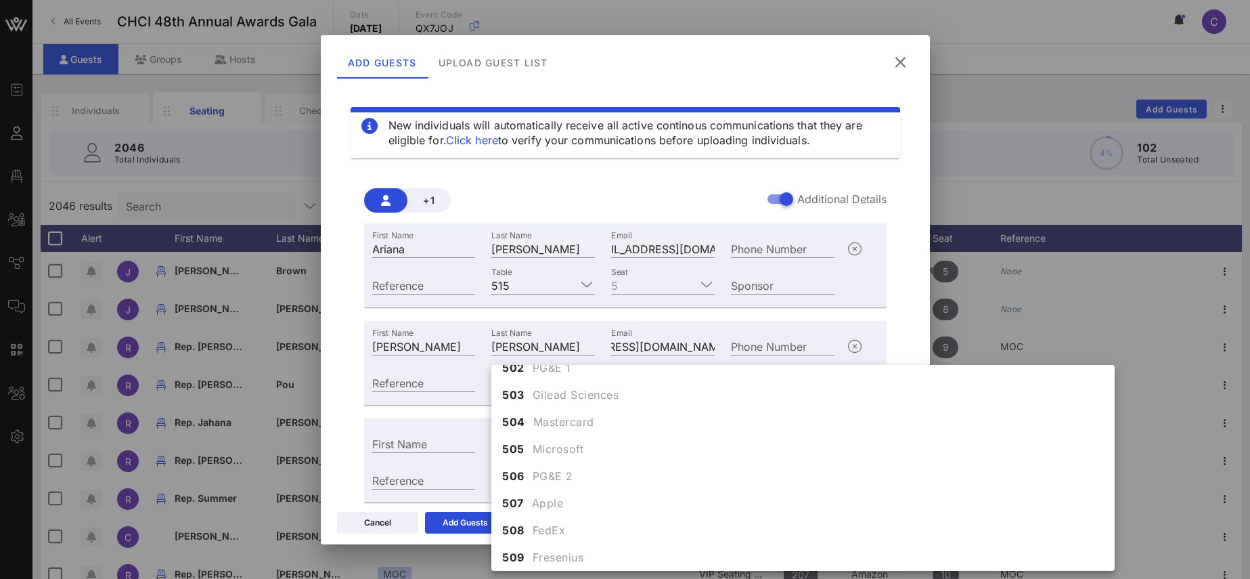
scroll to position [4456, 0]
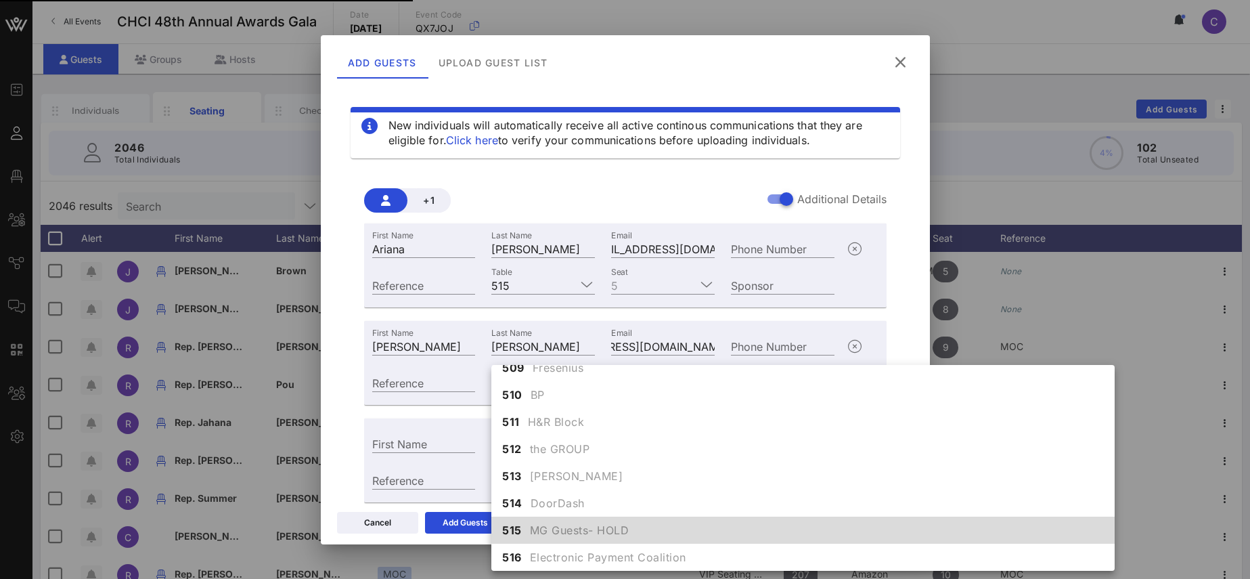
click at [528, 533] on div "515 MG Guests- HOLD" at bounding box center [802, 529] width 623 height 27
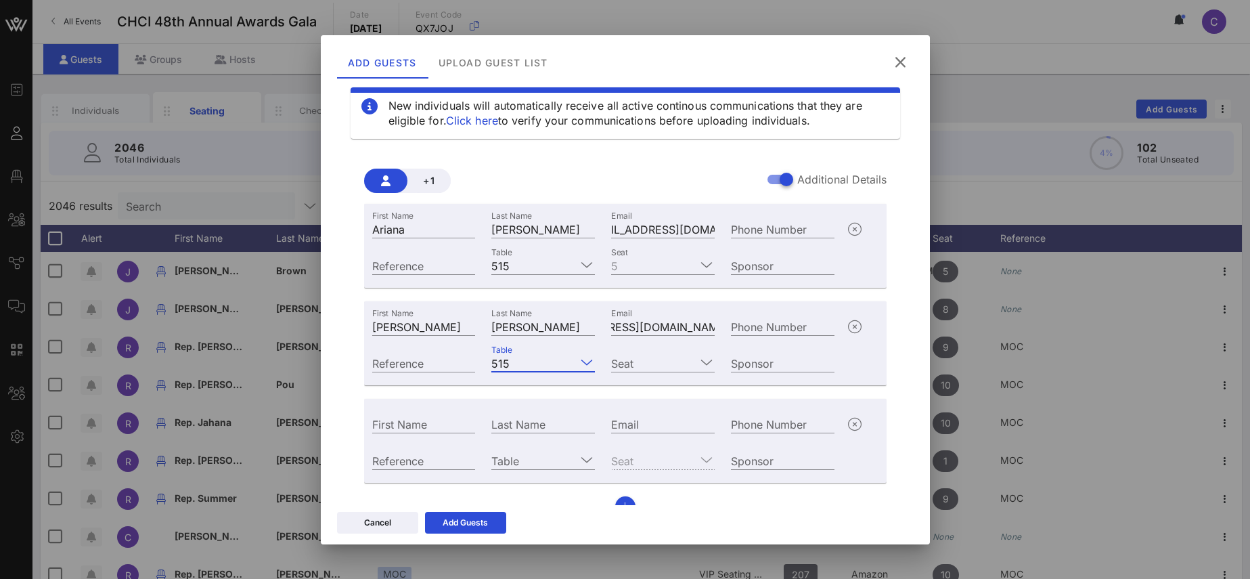
scroll to position [26, 0]
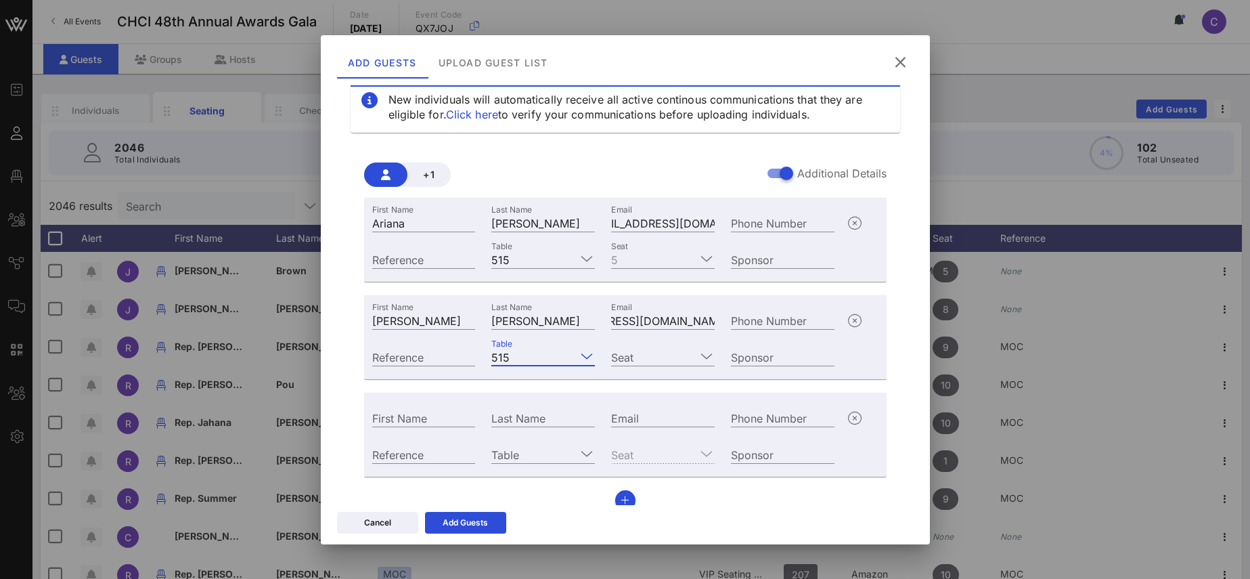
click at [395, 414] on input "First Name" at bounding box center [424, 418] width 104 height 18
paste input "[PERSON_NAME]"
drag, startPoint x: 416, startPoint y: 416, endPoint x: 495, endPoint y: 424, distance: 79.7
click at [476, 424] on input "[PERSON_NAME]" at bounding box center [424, 418] width 104 height 18
type input "[PERSON_NAME]"
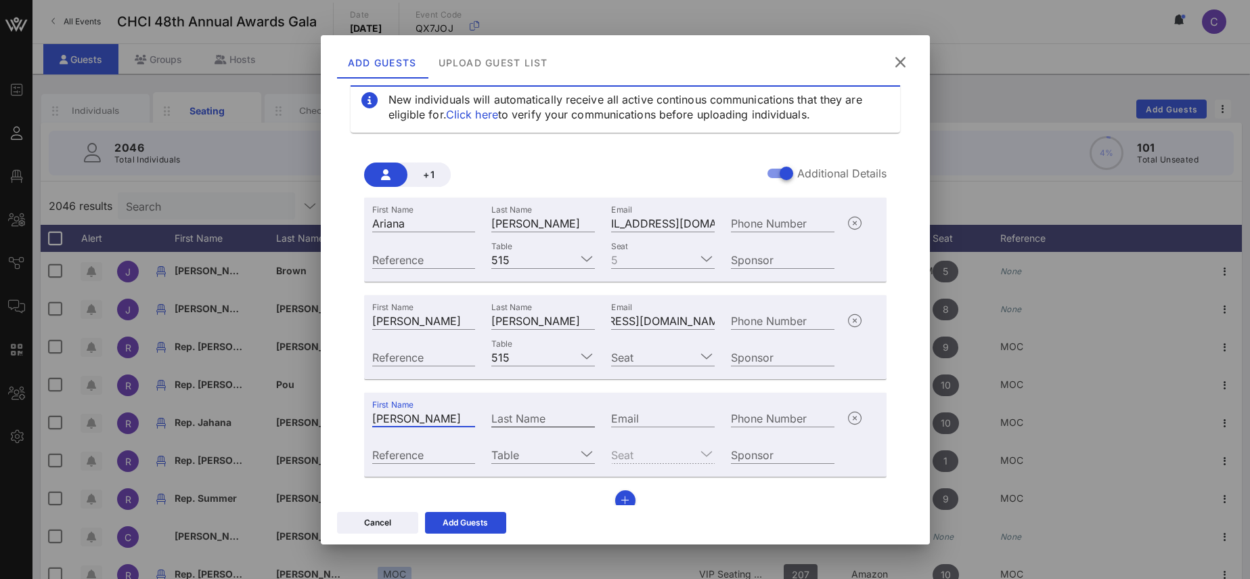
click at [527, 422] on input "Last Name" at bounding box center [543, 418] width 104 height 18
paste input "[PERSON_NAME]"
type input "[PERSON_NAME]"
click at [649, 412] on input "Email" at bounding box center [663, 418] width 104 height 18
paste input "[PERSON_NAME][EMAIL_ADDRESS][PERSON_NAME][DOMAIN_NAME]"
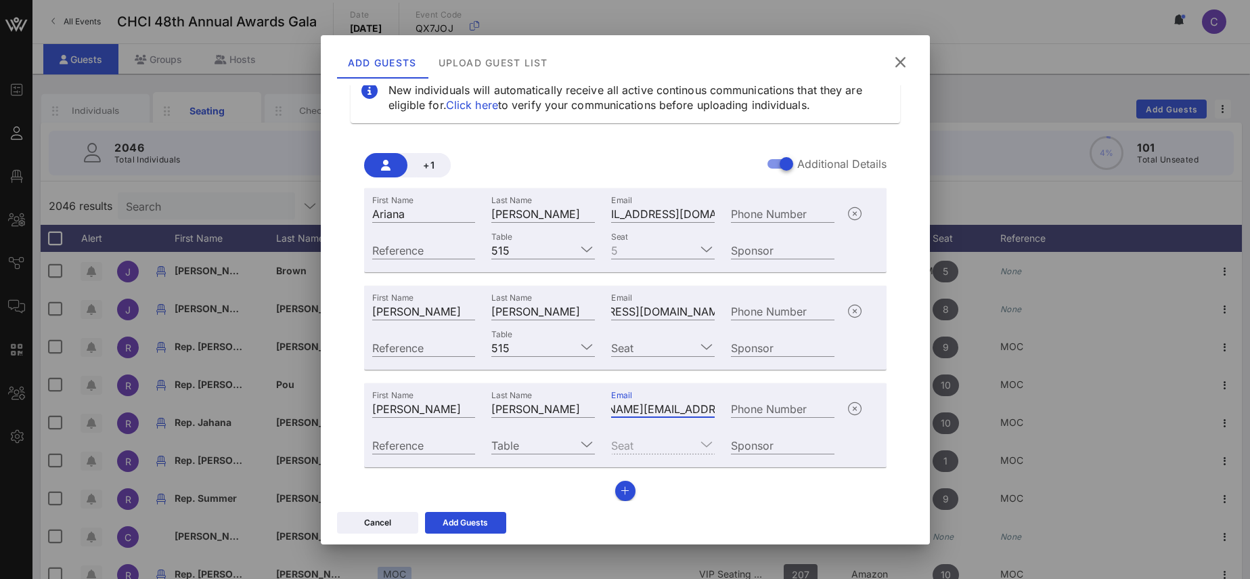
scroll to position [39, 0]
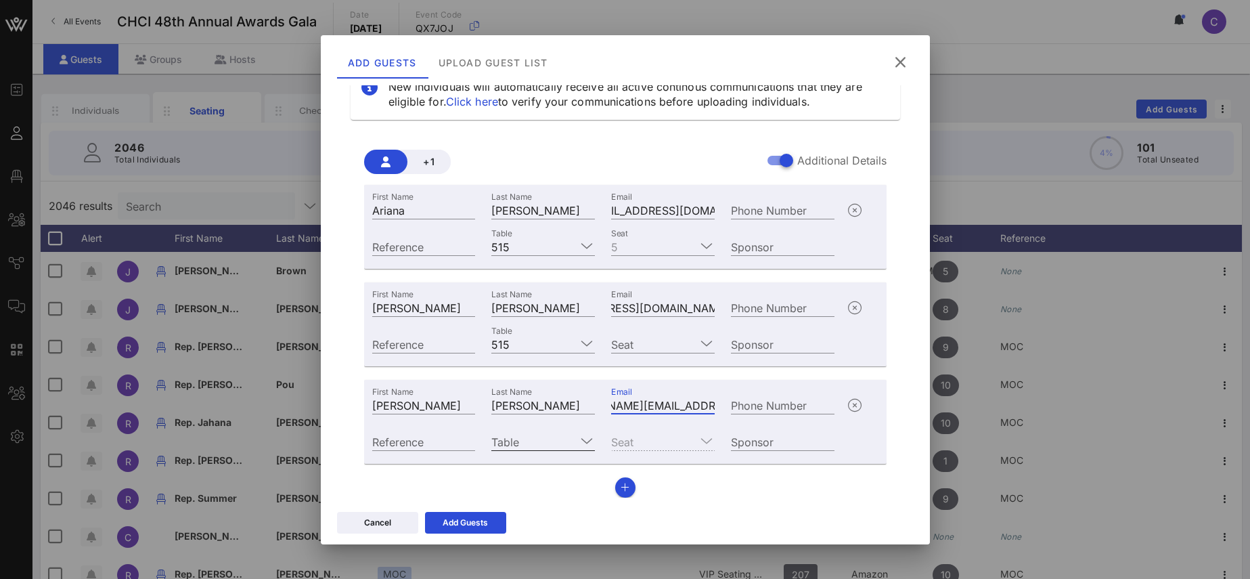
type input "[PERSON_NAME][EMAIL_ADDRESS][PERSON_NAME][DOMAIN_NAME]"
click at [586, 439] on icon at bounding box center [587, 440] width 12 height 16
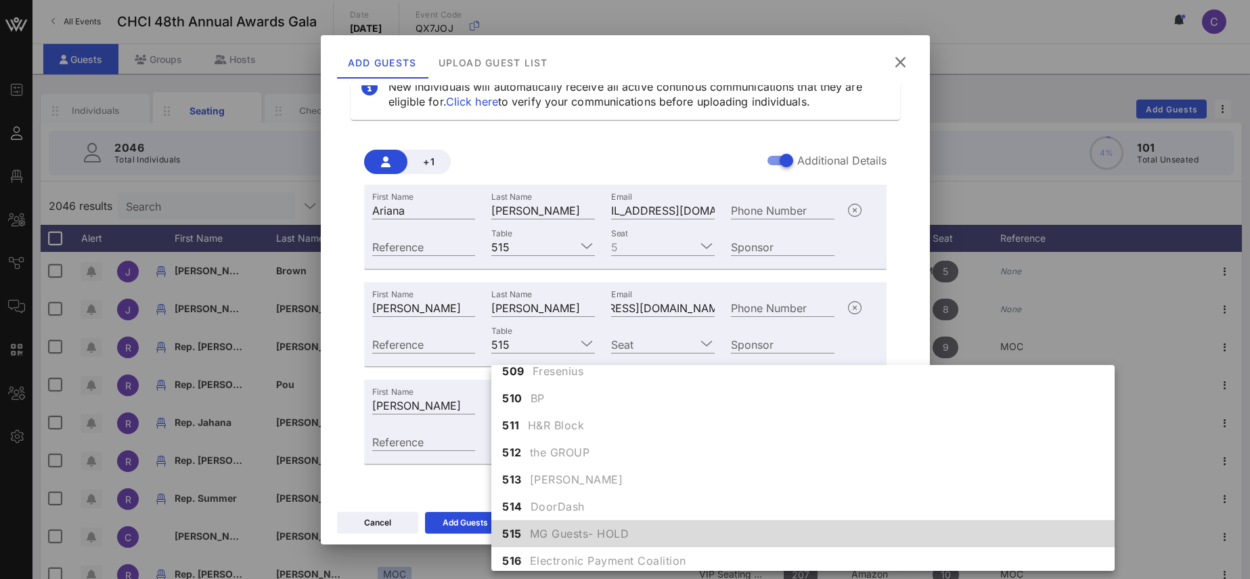
scroll to position [4456, 0]
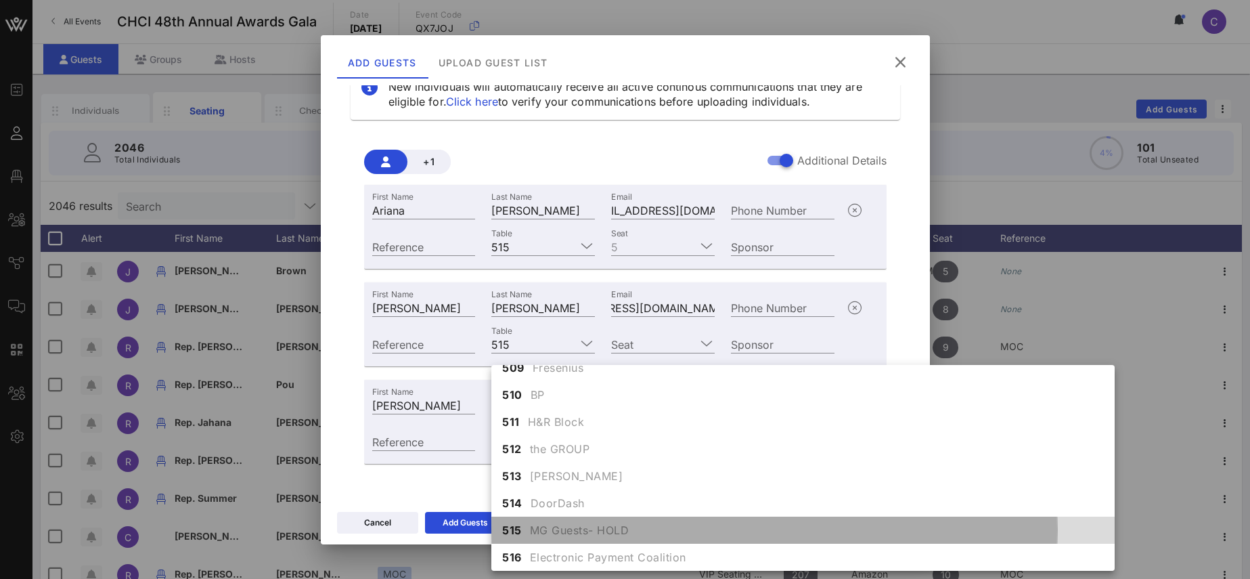
click at [523, 527] on div "515 MG Guests- HOLD" at bounding box center [802, 529] width 623 height 27
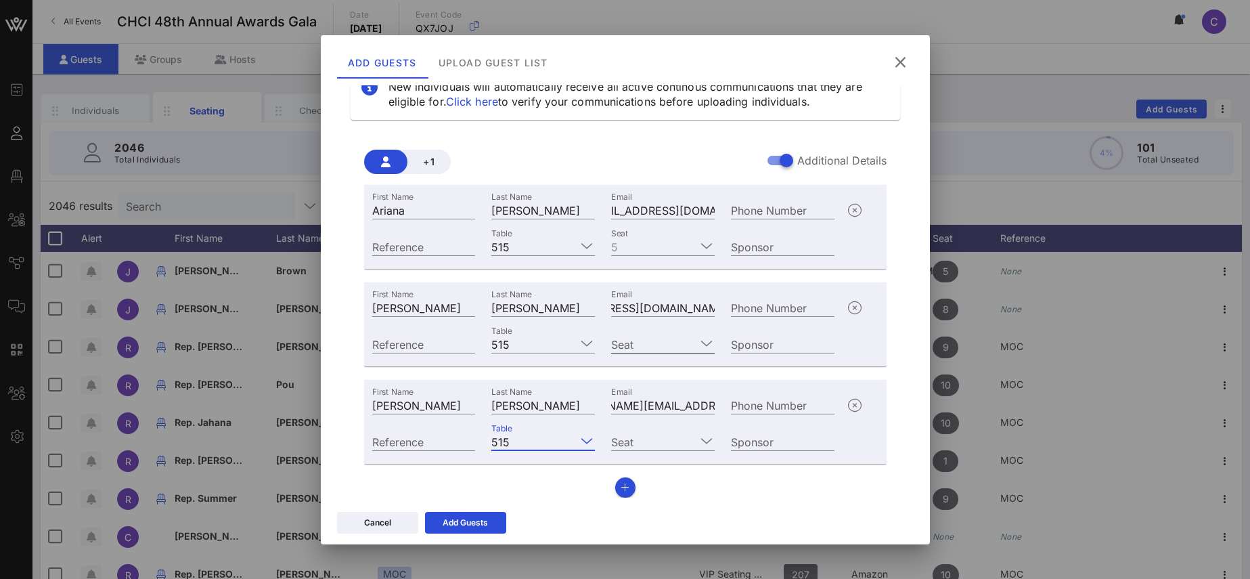
click at [704, 340] on icon at bounding box center [706, 343] width 12 height 16
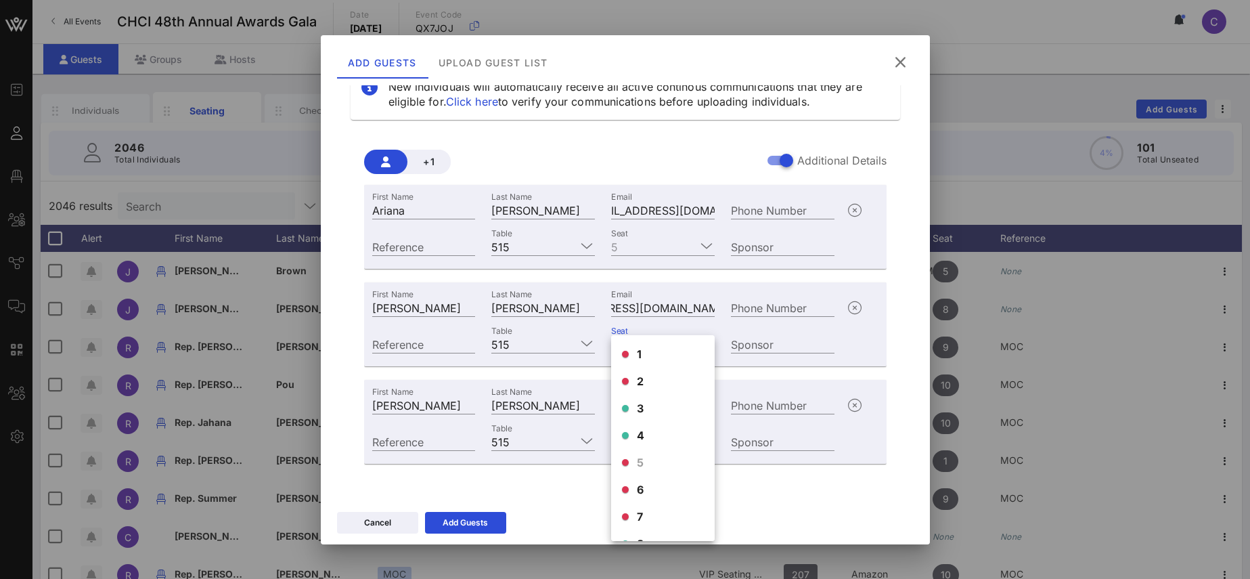
scroll to position [76, 0]
click at [653, 470] on div "8" at bounding box center [663, 467] width 104 height 27
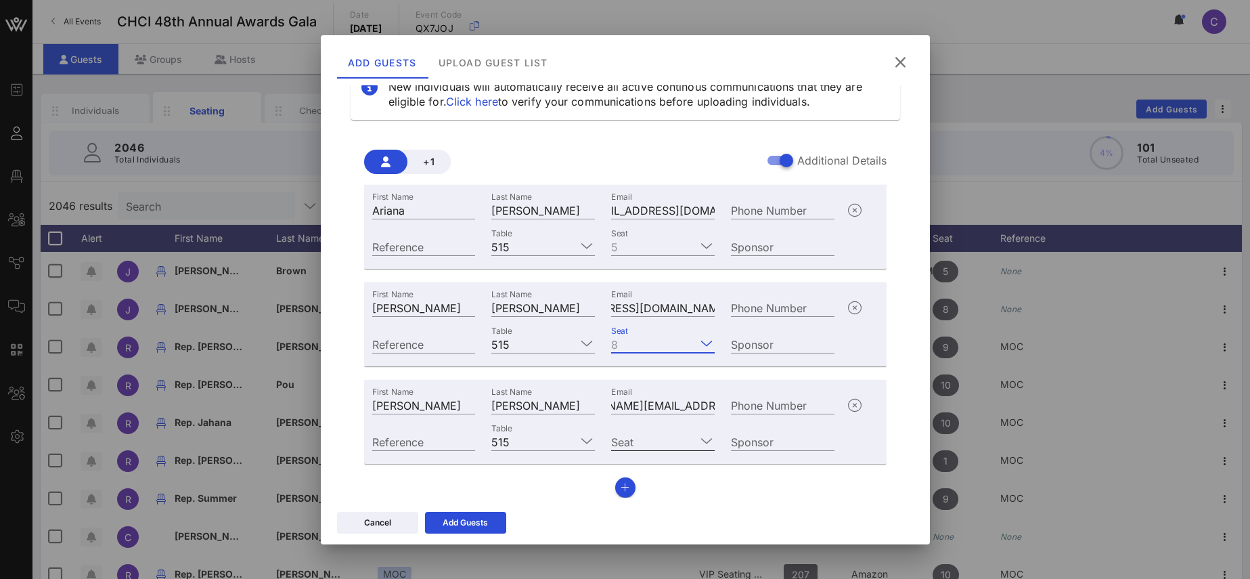
click at [702, 442] on icon at bounding box center [706, 440] width 12 height 16
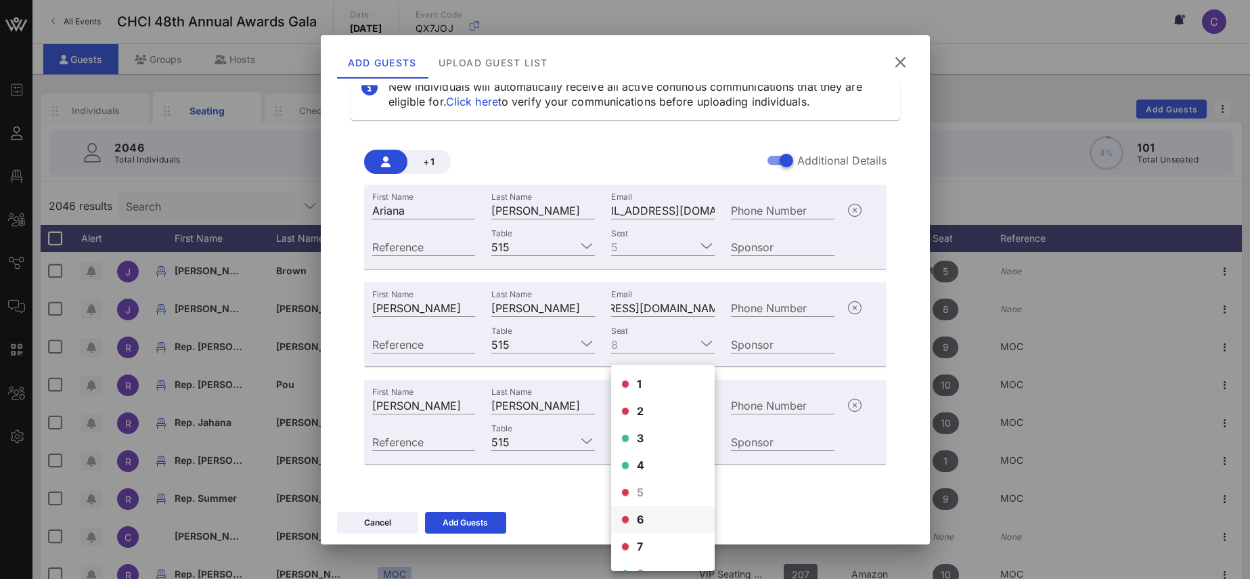
click at [650, 519] on div "6" at bounding box center [663, 519] width 104 height 27
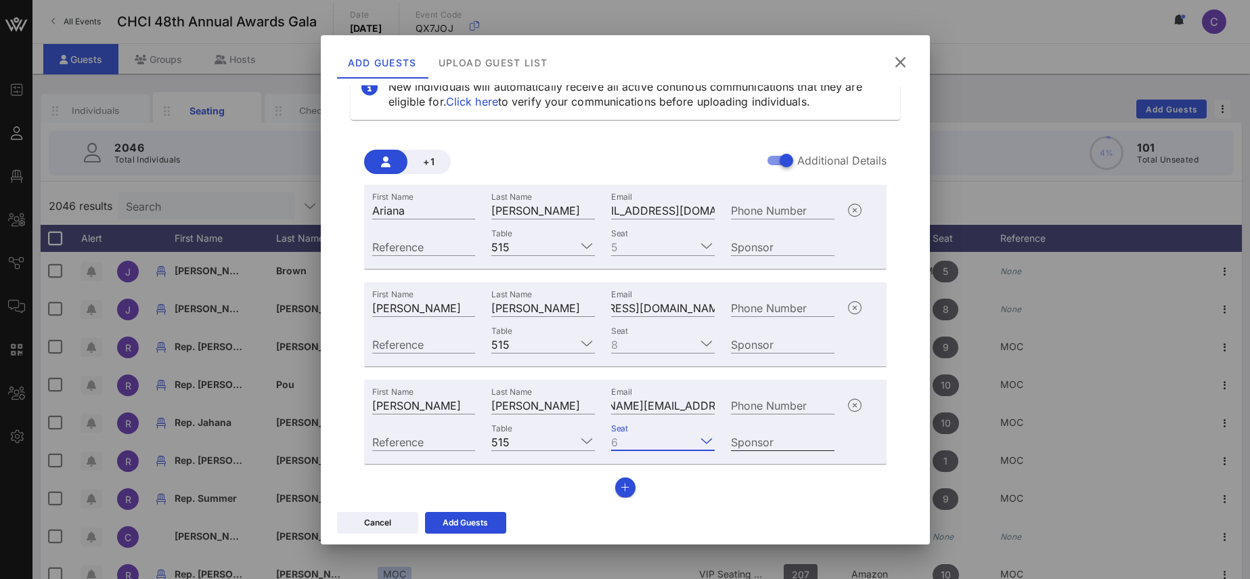
scroll to position [42, 0]
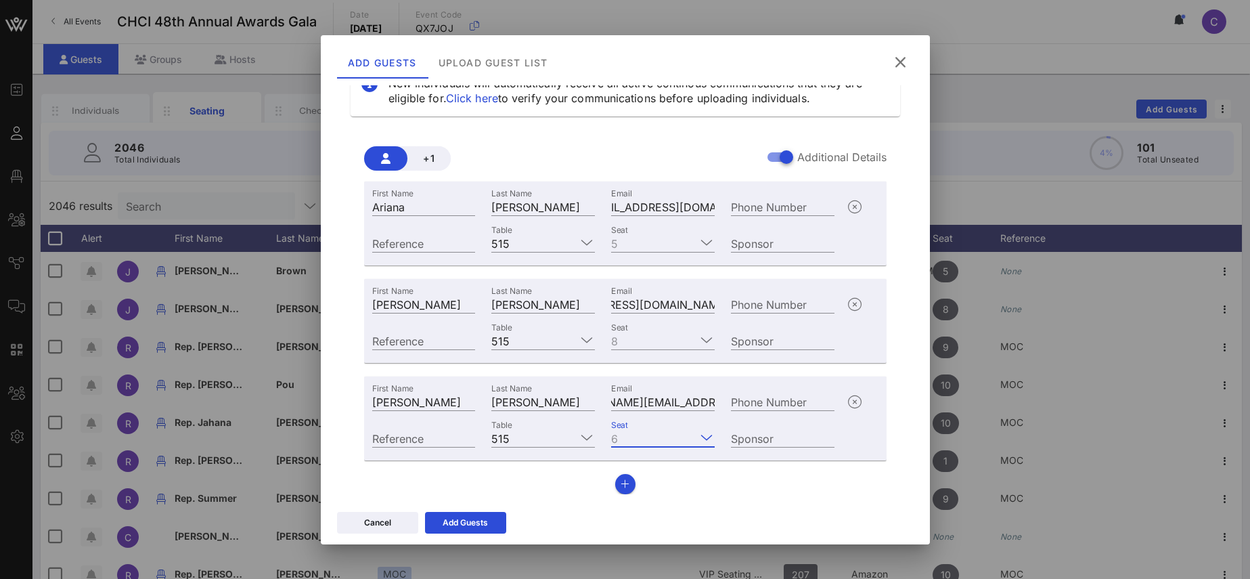
click at [708, 435] on icon at bounding box center [706, 437] width 12 height 16
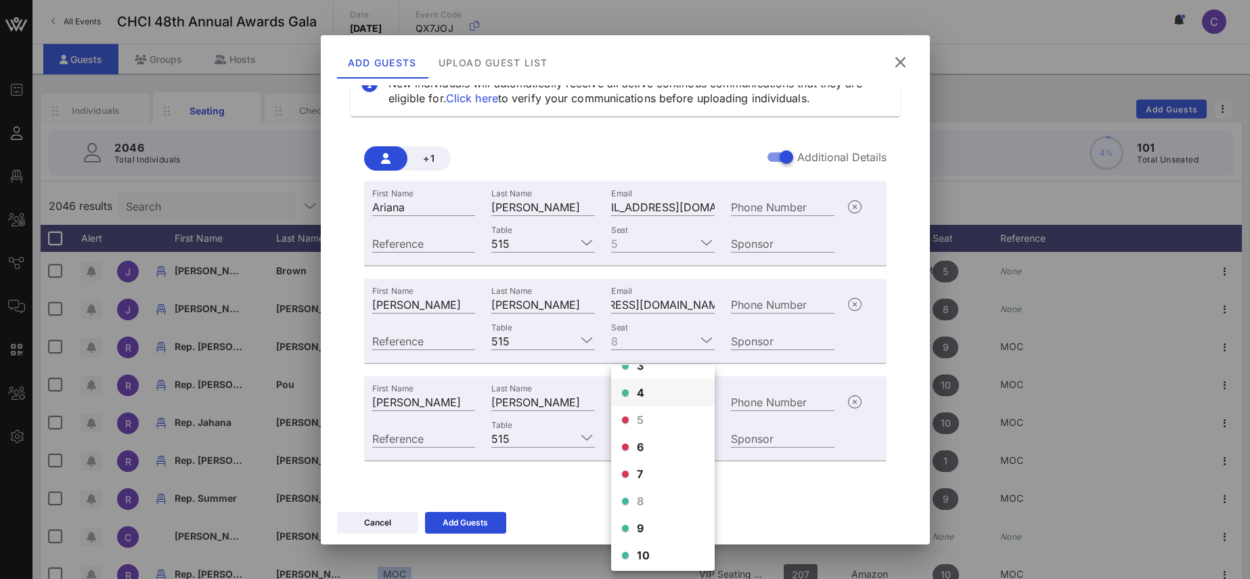
scroll to position [76, 0]
click at [772, 503] on div "+1 Additional Details First Name [PERSON_NAME] Last Name [PERSON_NAME] Email [P…" at bounding box center [626, 315] width 550 height 380
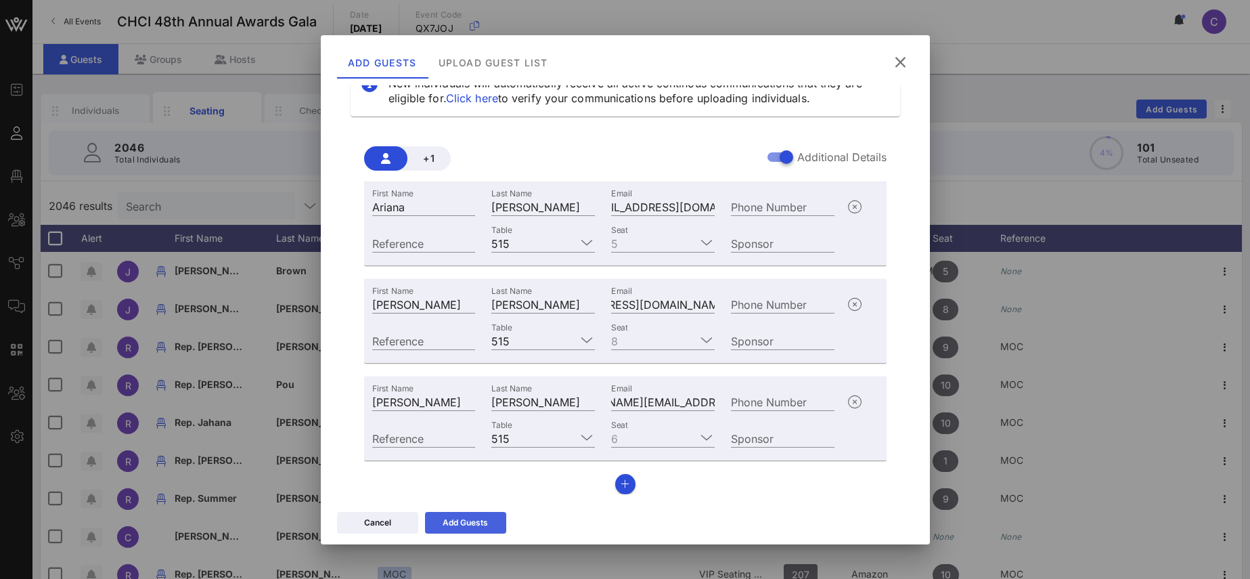
click at [459, 522] on div "Add Guests" at bounding box center [465, 523] width 45 height 14
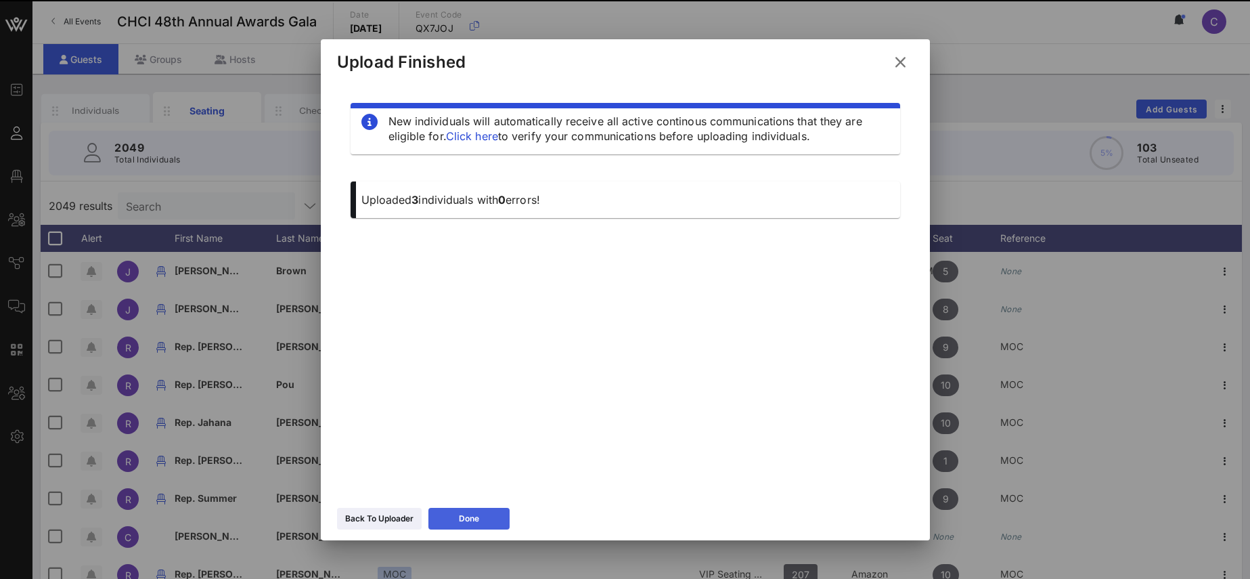
scroll to position [0, 0]
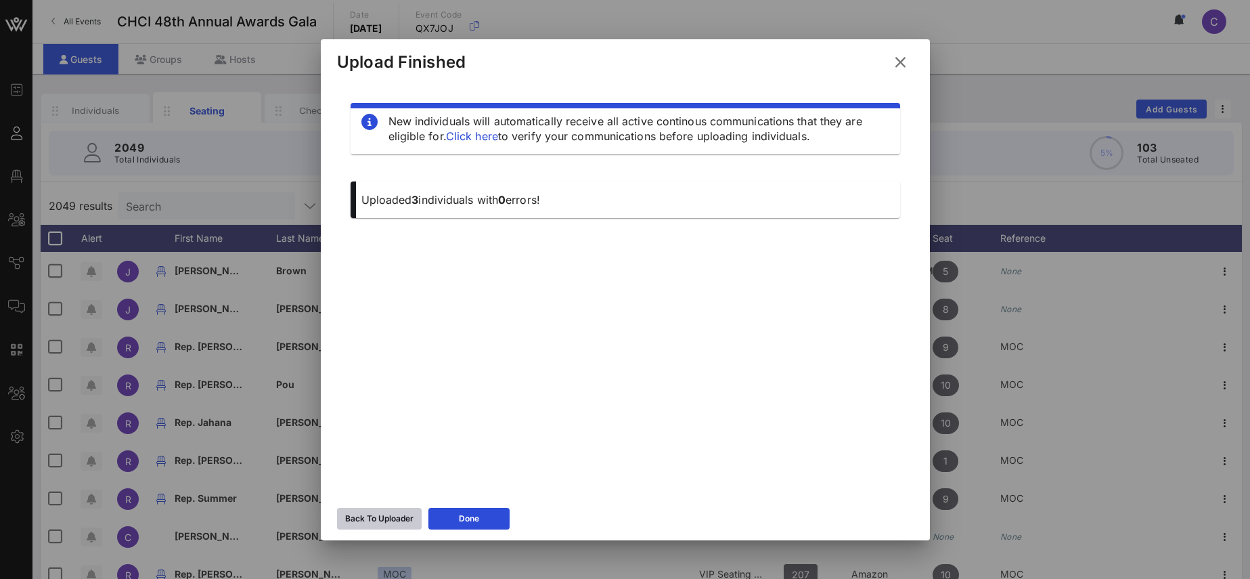
click at [386, 514] on div "Back To Uploader" at bounding box center [379, 519] width 68 height 14
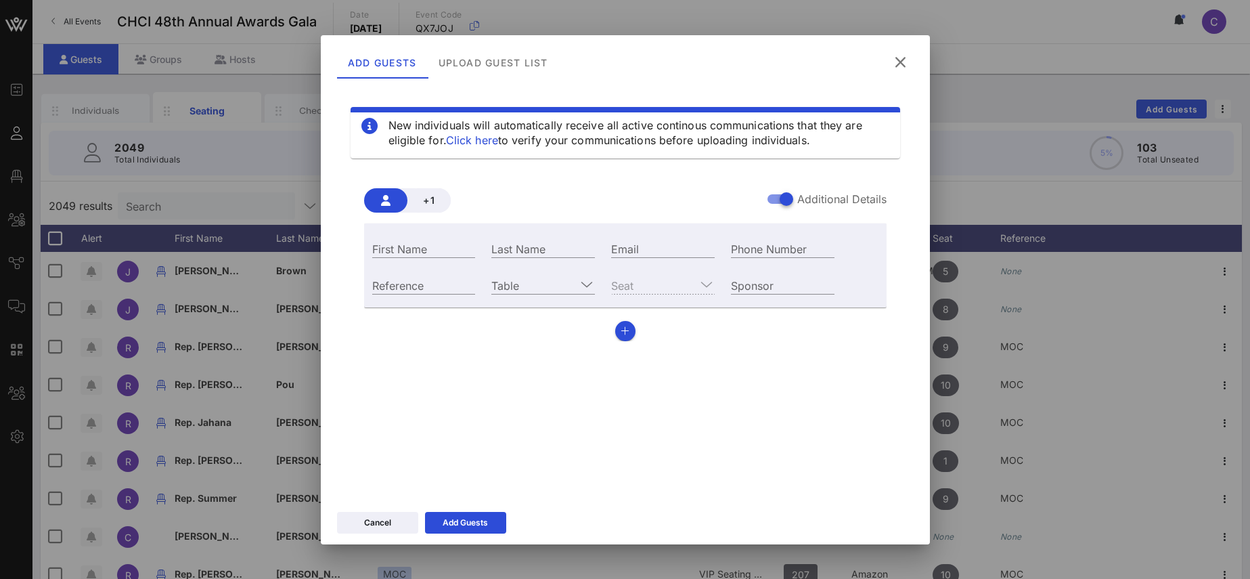
click at [902, 61] on icon at bounding box center [900, 62] width 18 height 16
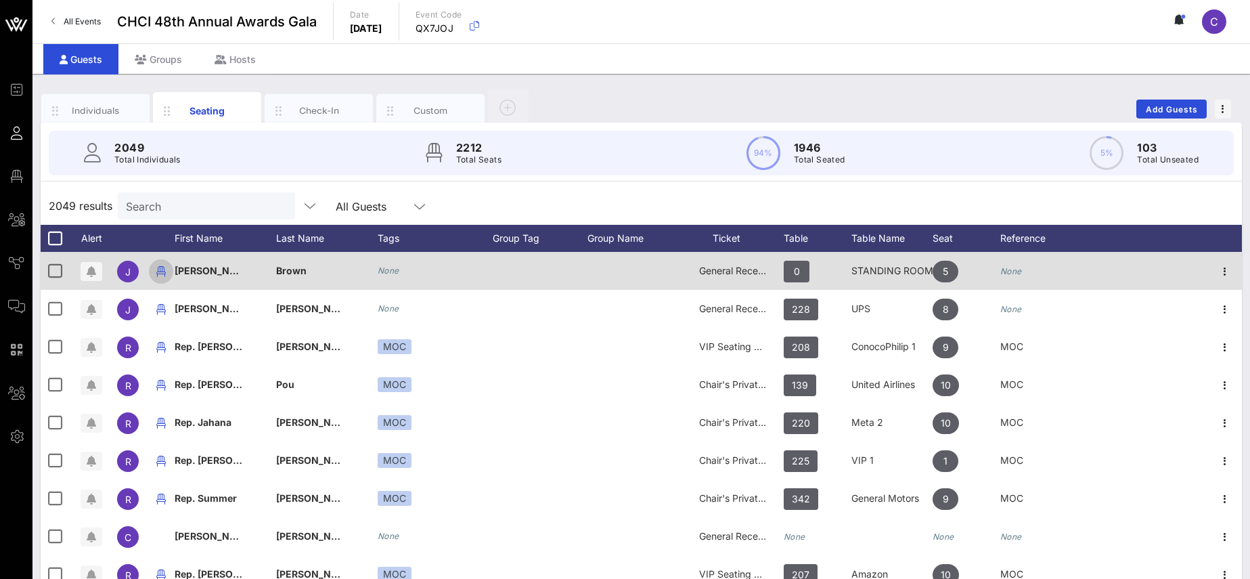
click at [164, 273] on icon "button" at bounding box center [161, 271] width 16 height 16
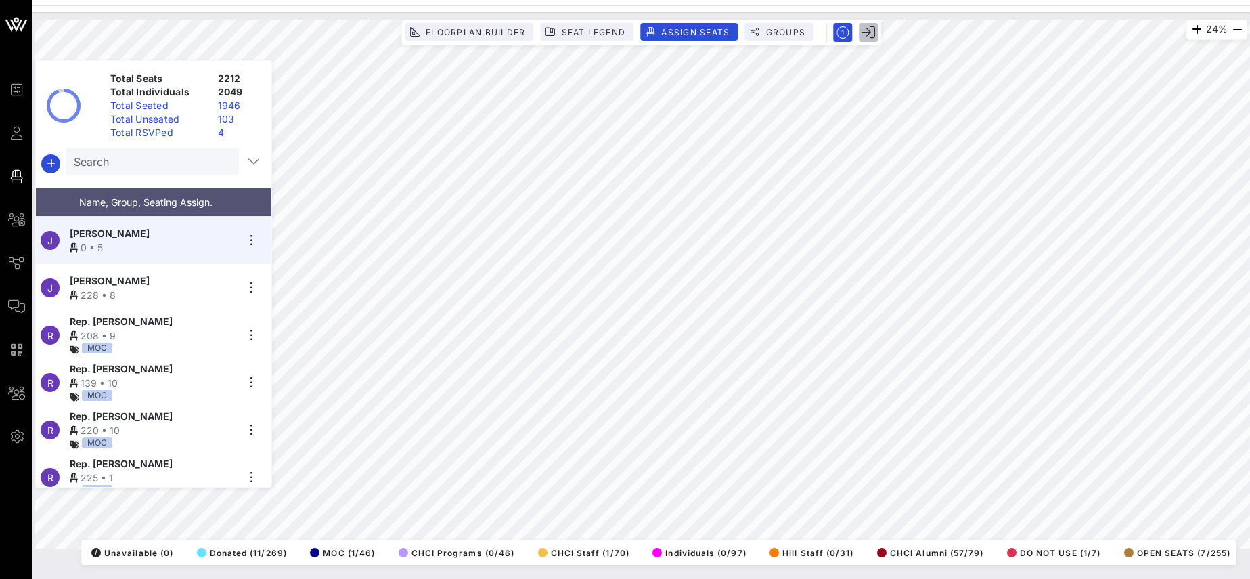
click at [872, 31] on icon "button" at bounding box center [868, 33] width 14 height 14
click at [137, 166] on input "Search" at bounding box center [151, 161] width 154 height 18
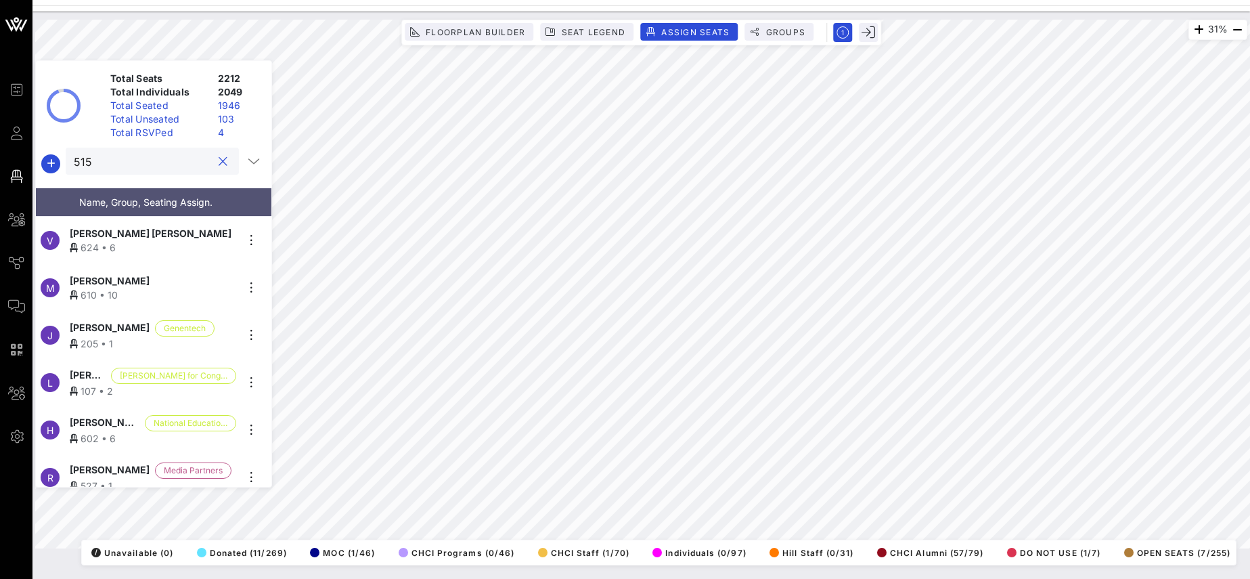
type input "515"
click at [1186, 550] on span "OPEN SEATS (7/255)" at bounding box center [1177, 552] width 106 height 10
click at [116, 166] on input "515" at bounding box center [143, 161] width 138 height 18
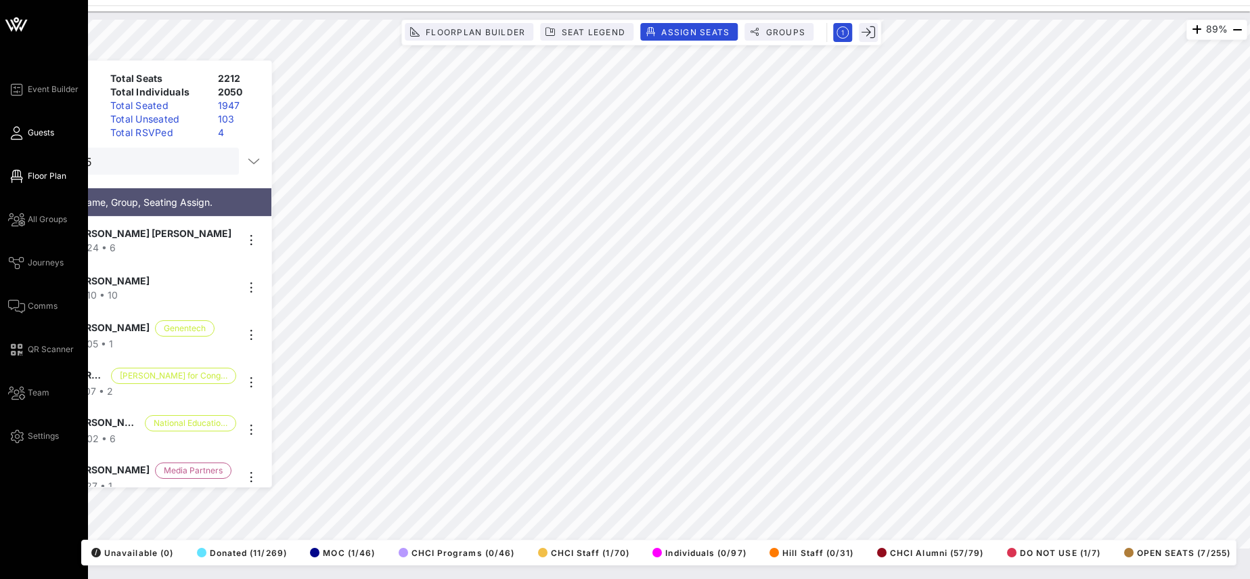
click at [23, 135] on link "Guests" at bounding box center [31, 133] width 46 height 16
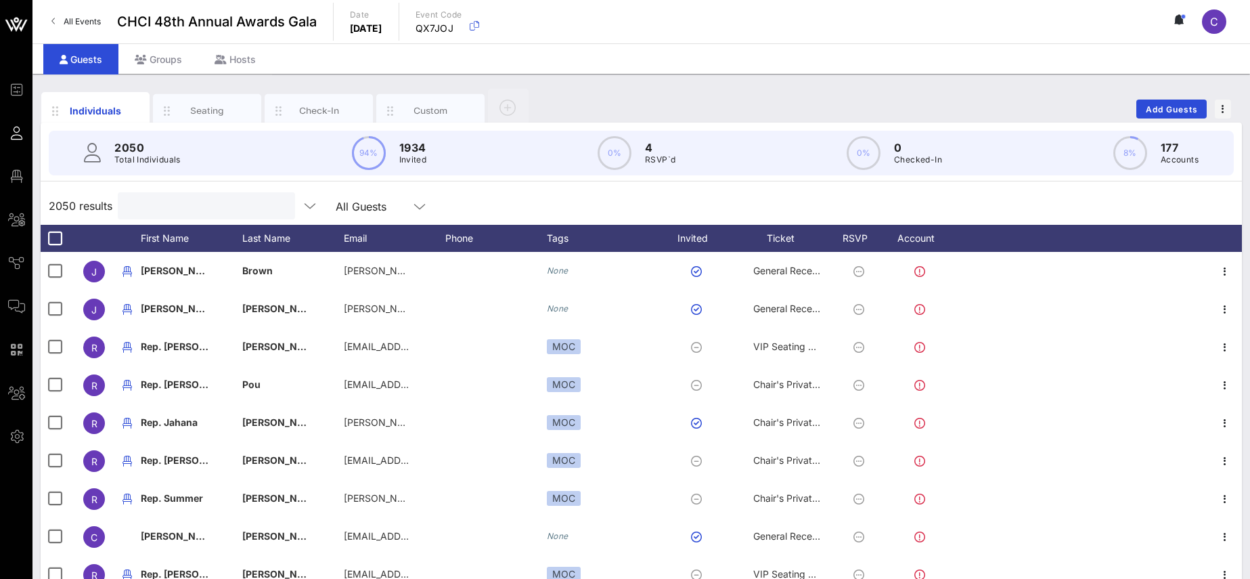
click at [189, 201] on input "text" at bounding box center [205, 206] width 158 height 18
paste input "[EMAIL_ADDRESS][DOMAIN_NAME]"
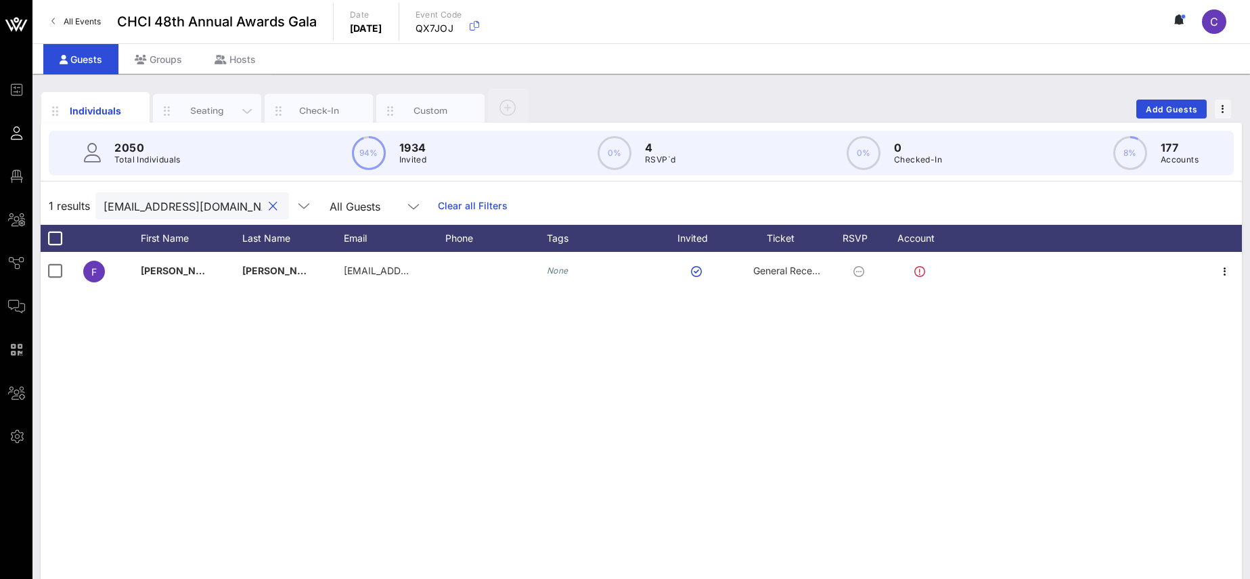
type input "[EMAIL_ADDRESS][DOMAIN_NAME]"
click at [232, 106] on div "Seating" at bounding box center [207, 110] width 60 height 13
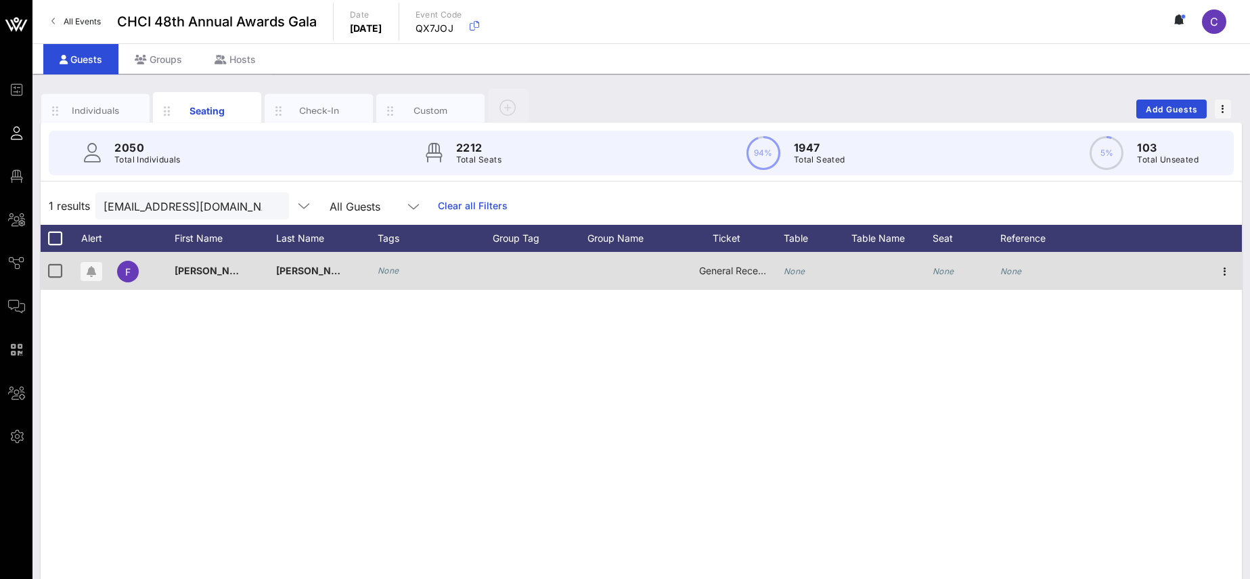
click at [805, 273] on div "None" at bounding box center [818, 278] width 68 height 53
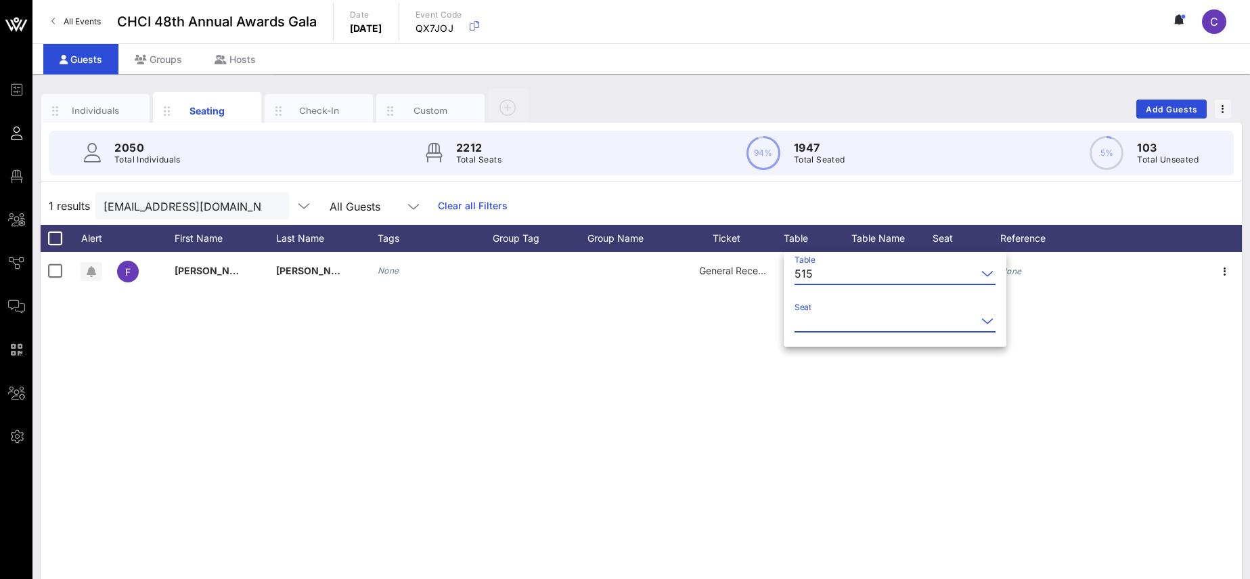
click at [832, 325] on input "Seat" at bounding box center [885, 321] width 182 height 22
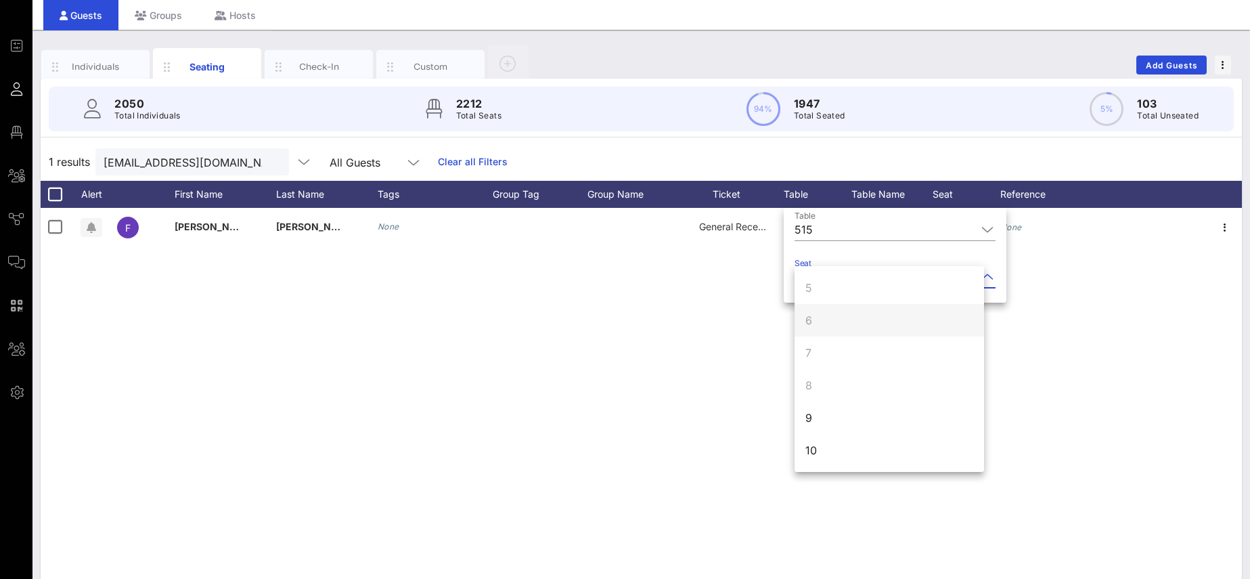
scroll to position [47, 0]
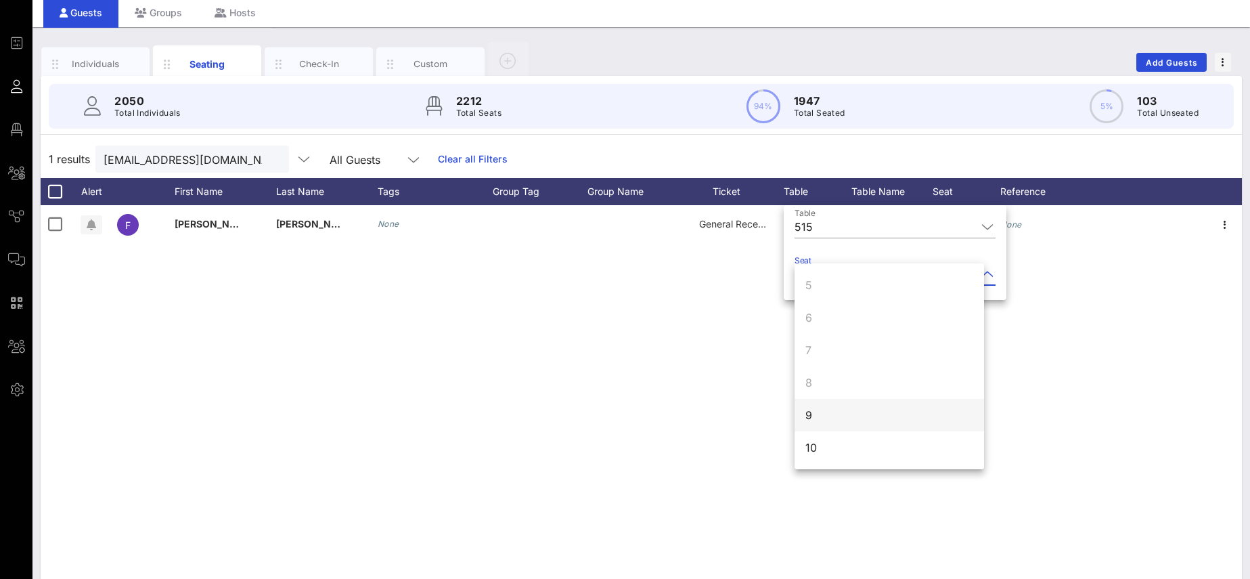
click at [830, 410] on div "9" at bounding box center [888, 415] width 189 height 32
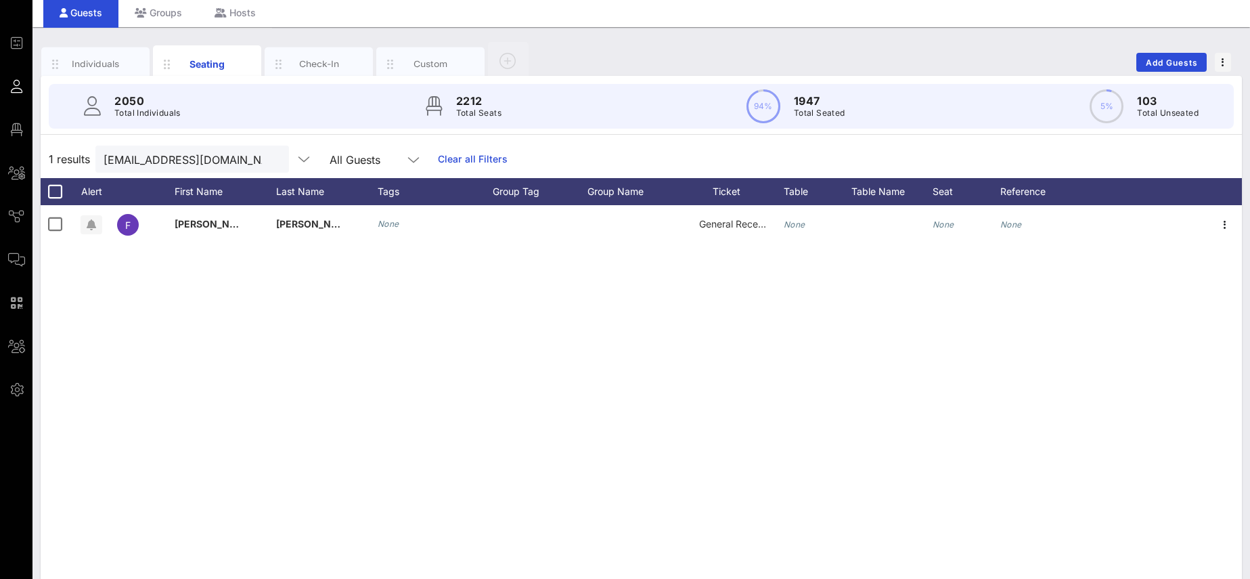
scroll to position [0, 0]
click at [269, 162] on button "clear icon" at bounding box center [273, 160] width 9 height 14
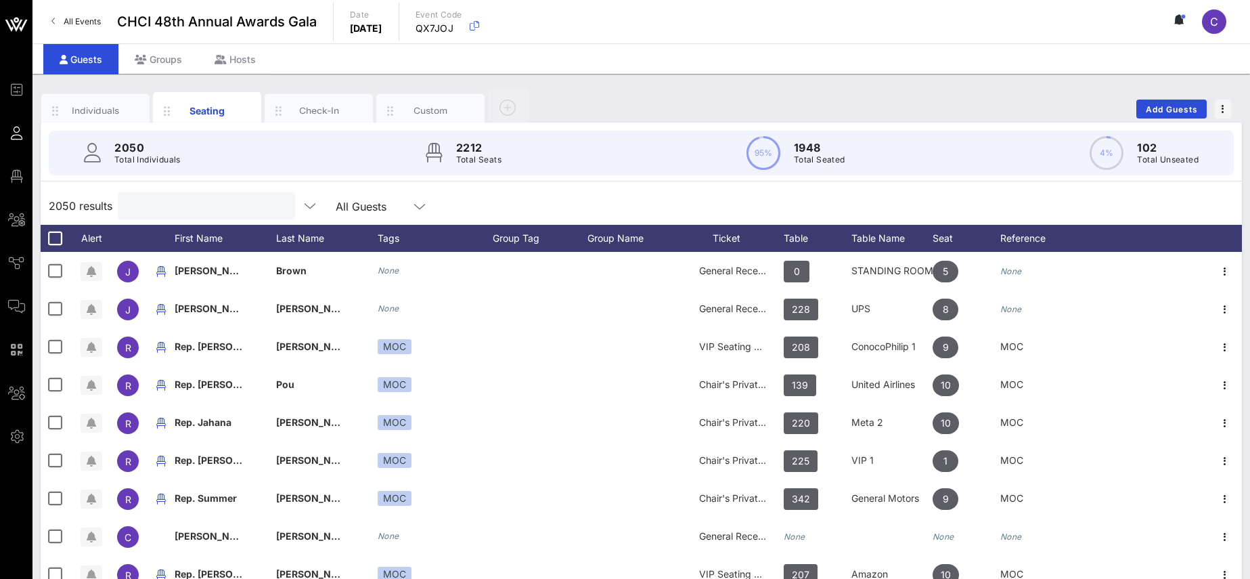
click at [168, 199] on input "text" at bounding box center [205, 206] width 158 height 18
paste input "[EMAIL_ADDRESS][DOMAIN_NAME]"
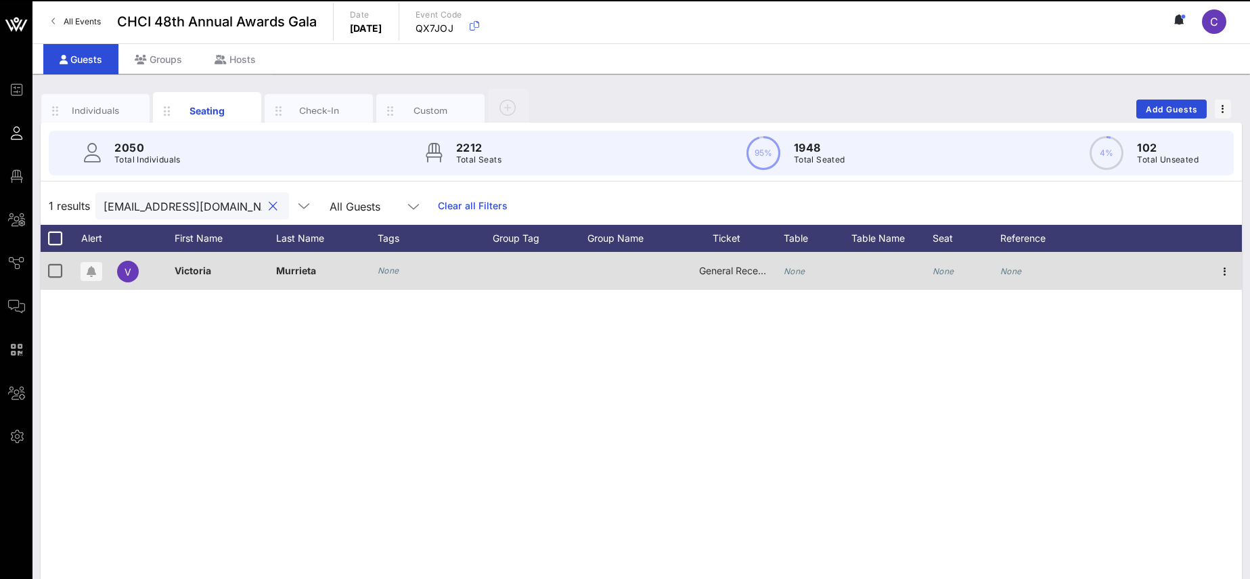
type input "[EMAIL_ADDRESS][DOMAIN_NAME]"
click at [807, 270] on div "None" at bounding box center [818, 278] width 68 height 53
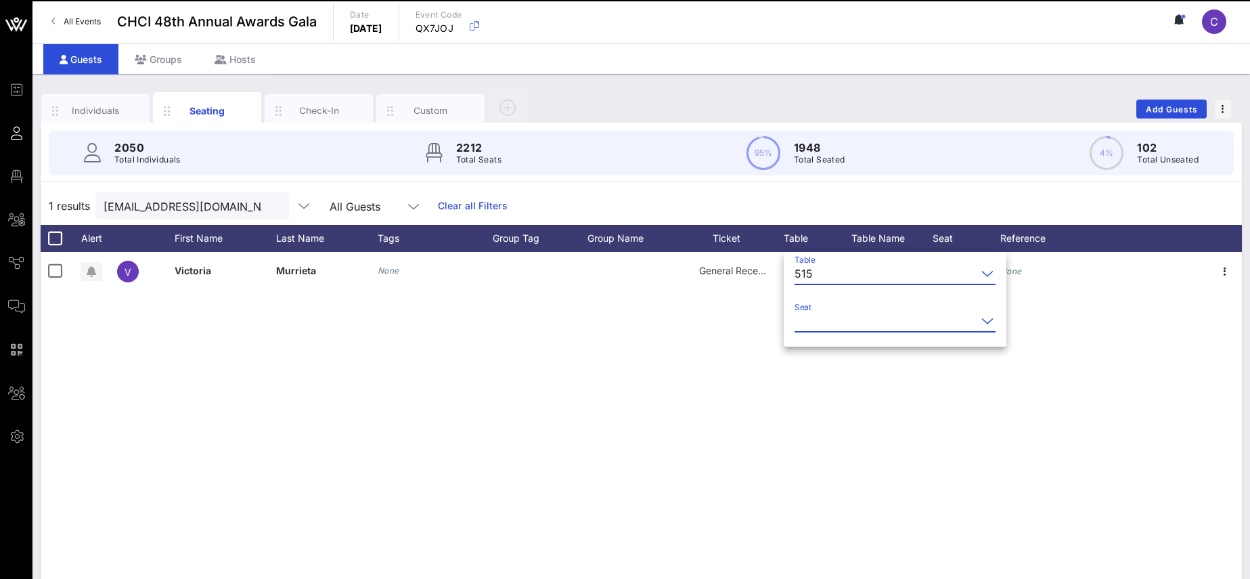
click at [818, 327] on input "Seat" at bounding box center [885, 321] width 182 height 22
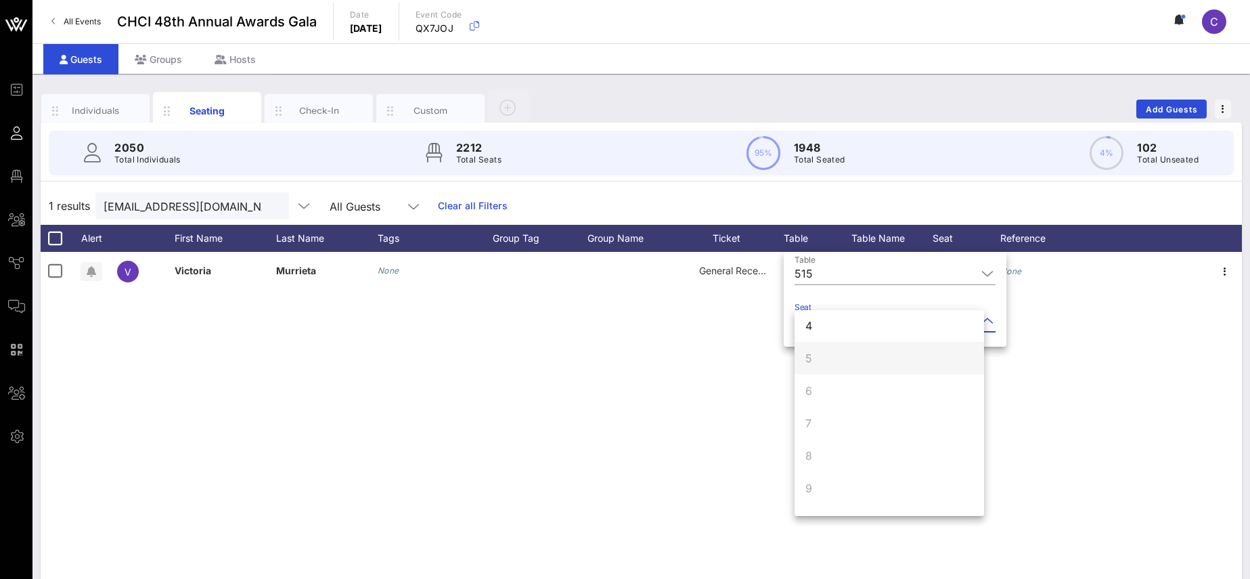
scroll to position [130, 0]
click at [826, 490] on div "10" at bounding box center [888, 494] width 189 height 32
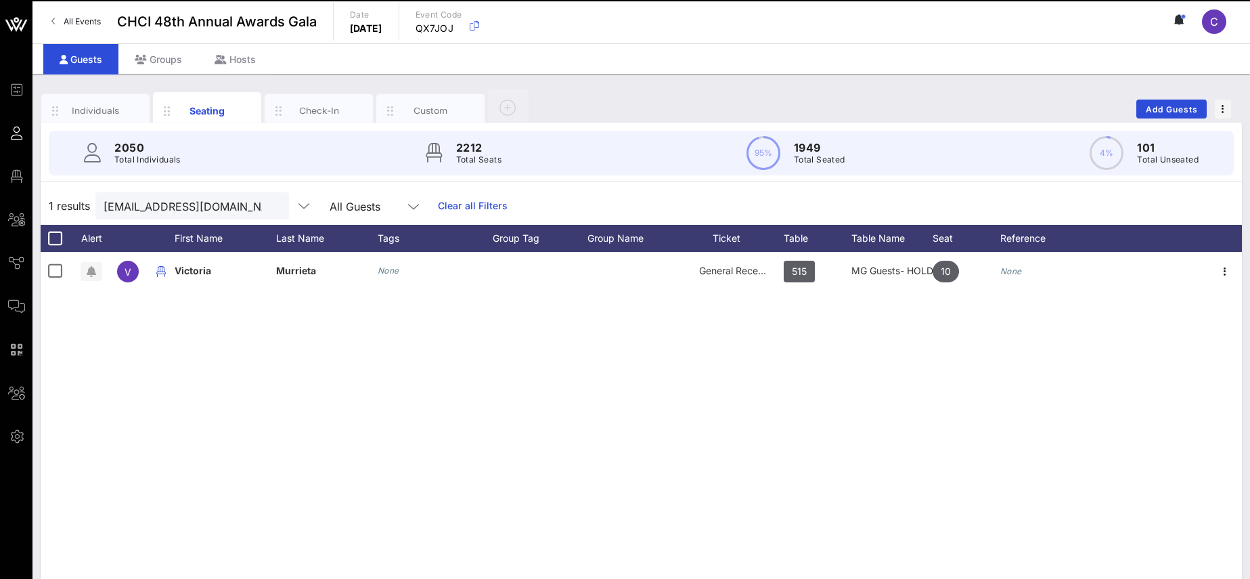
click at [269, 208] on button "clear icon" at bounding box center [273, 207] width 9 height 14
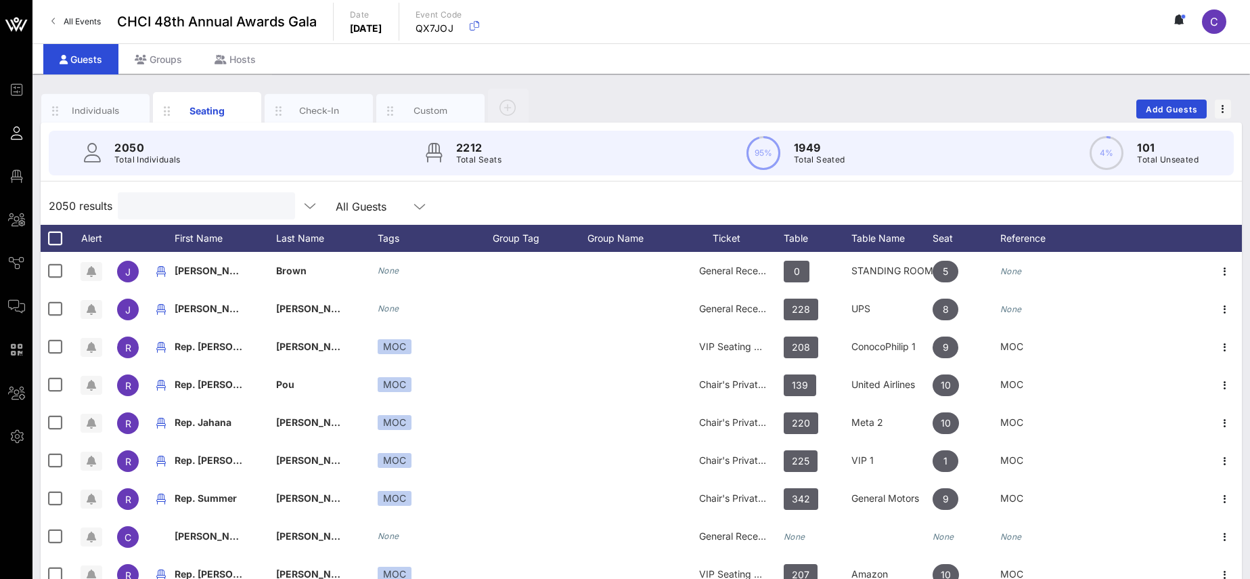
click at [196, 204] on input "text" at bounding box center [205, 206] width 158 height 18
paste input "[EMAIL_ADDRESS][DOMAIN_NAME]"
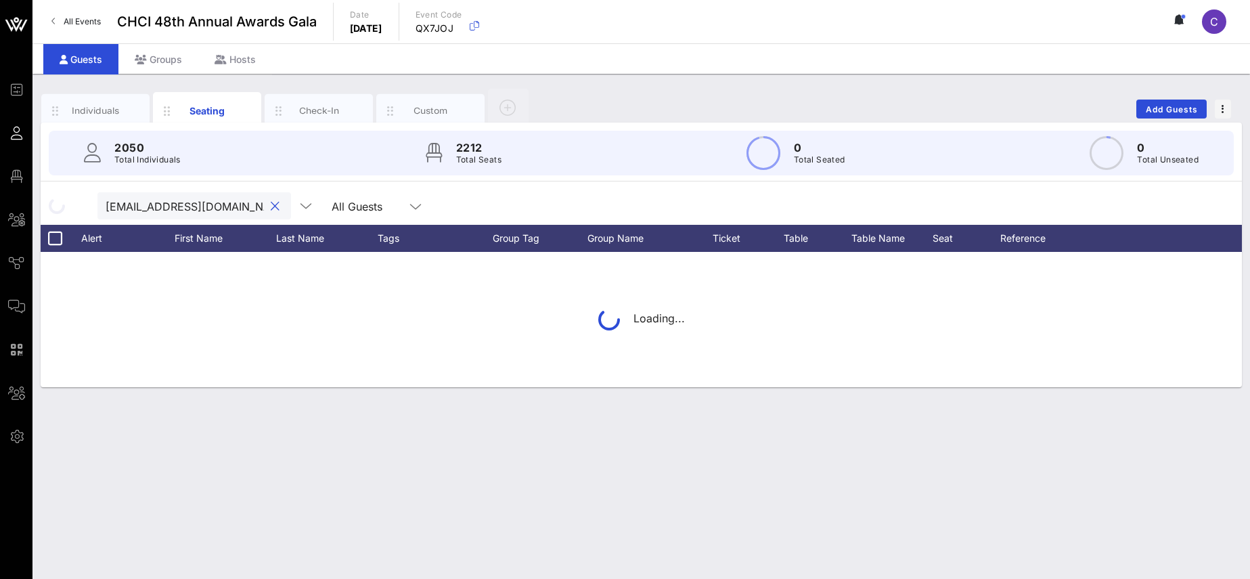
scroll to position [0, 25]
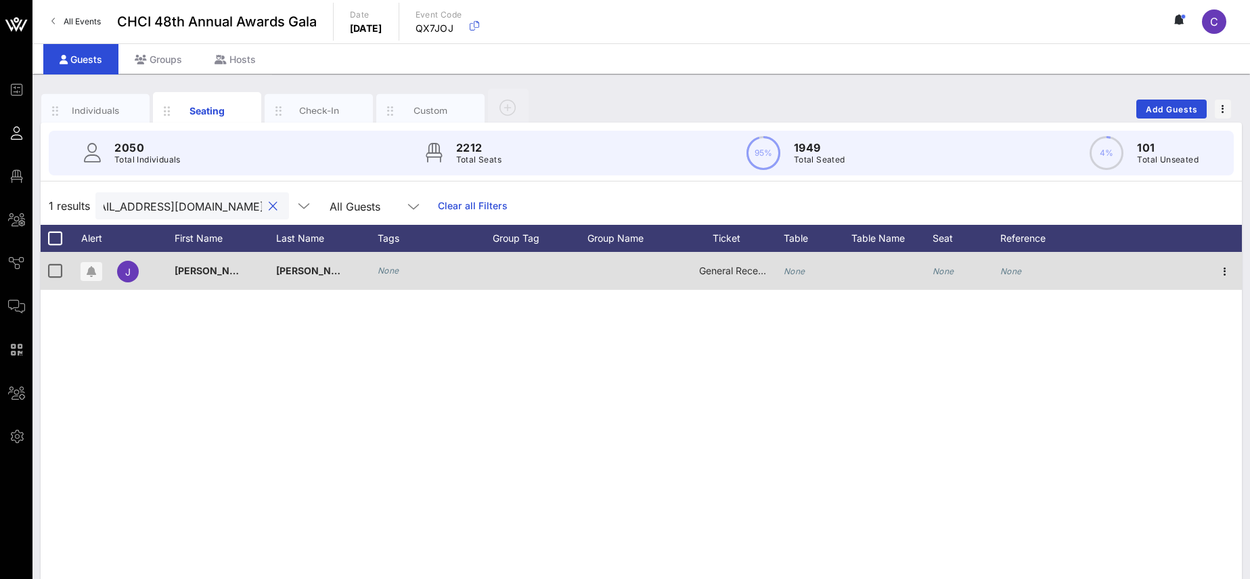
type input "[EMAIL_ADDRESS][DOMAIN_NAME]"
click at [797, 267] on icon "None" at bounding box center [795, 271] width 22 height 10
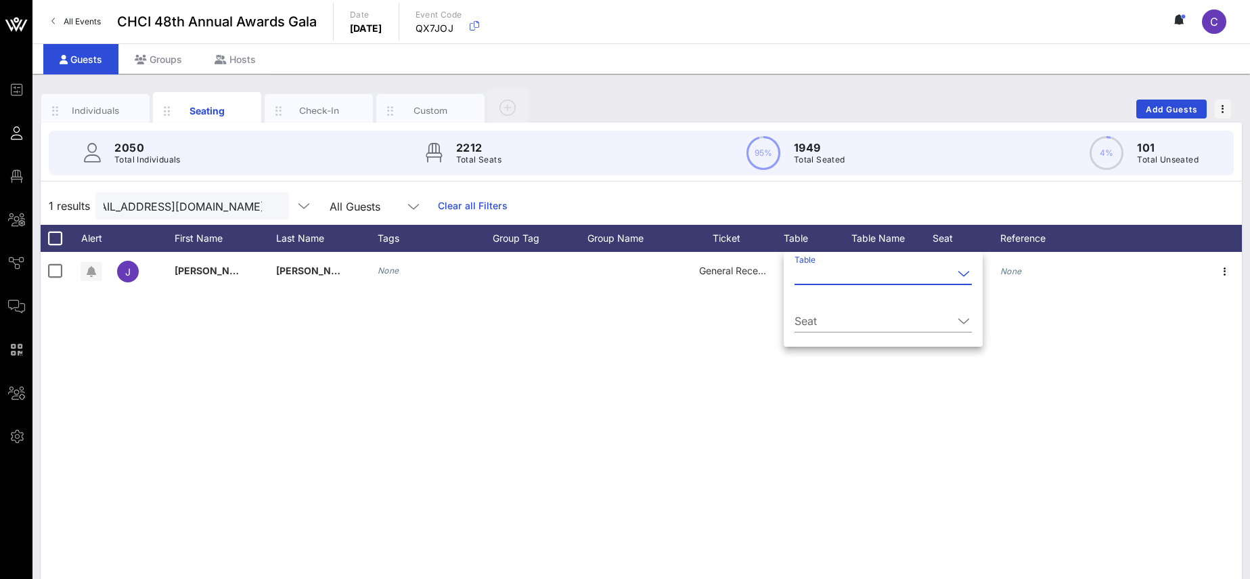
click at [822, 268] on input "Table" at bounding box center [873, 274] width 158 height 22
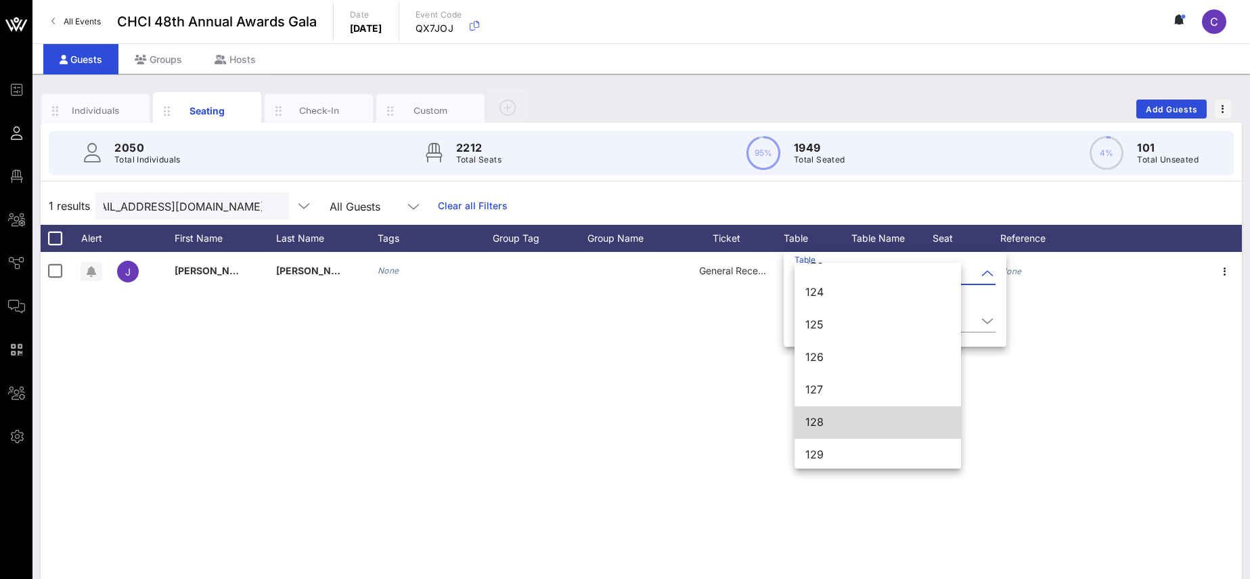
scroll to position [807, 0]
click at [813, 420] on div "128" at bounding box center [877, 419] width 145 height 13
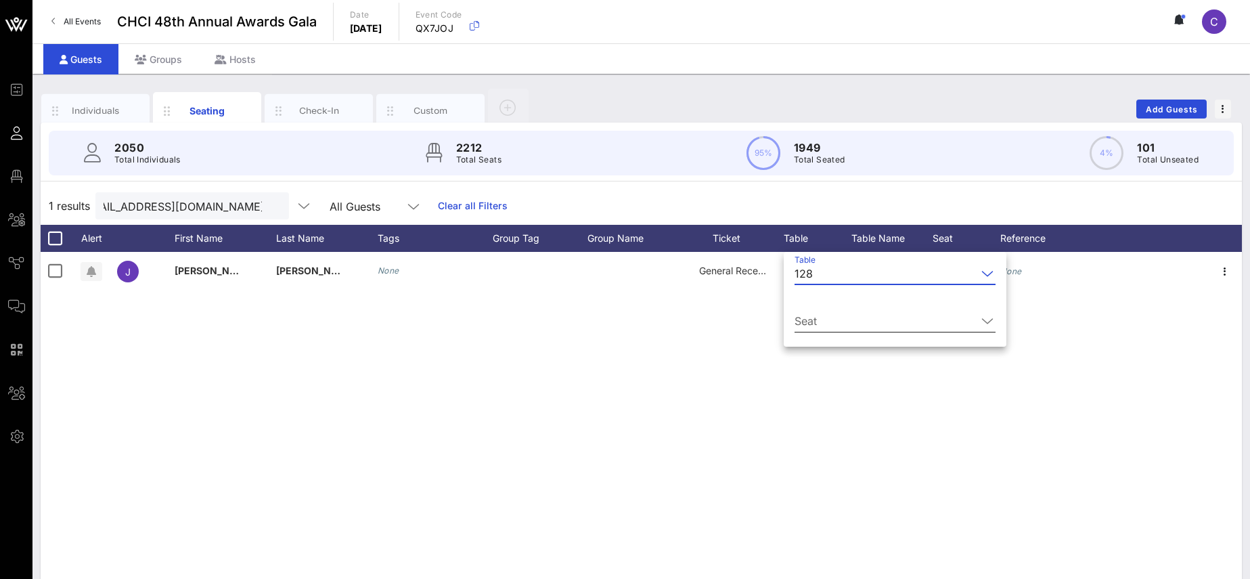
click at [981, 320] on icon at bounding box center [987, 321] width 12 height 16
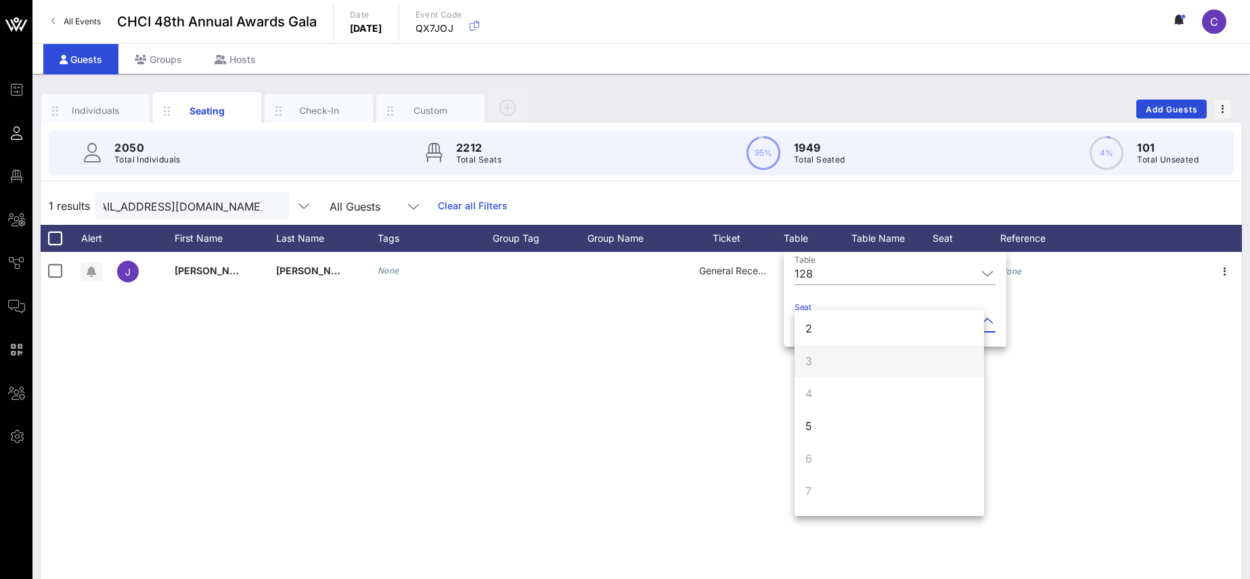
scroll to position [0, 0]
click at [861, 326] on div "1" at bounding box center [888, 331] width 189 height 32
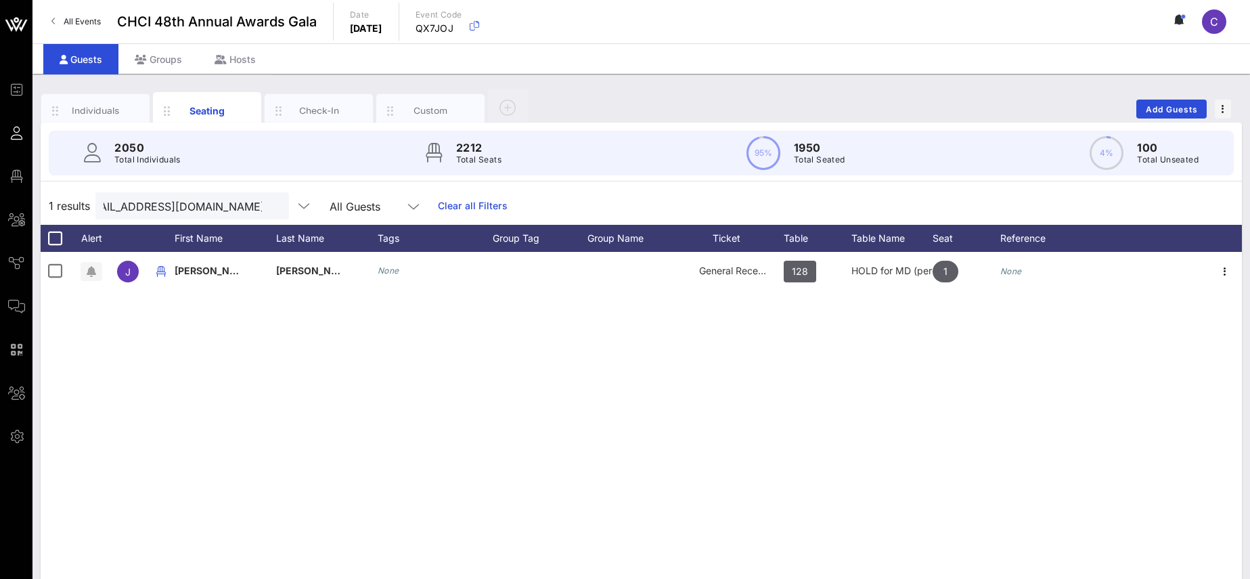
click at [269, 208] on button "clear icon" at bounding box center [273, 207] width 9 height 14
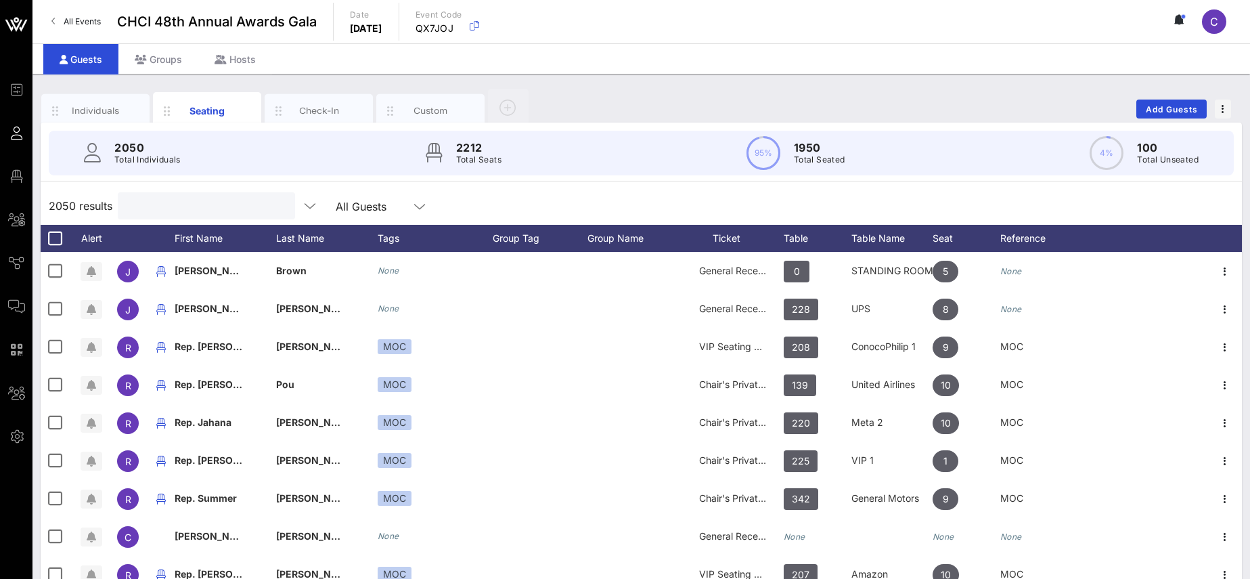
paste input "[EMAIL_ADDRESS][DOMAIN_NAME]"
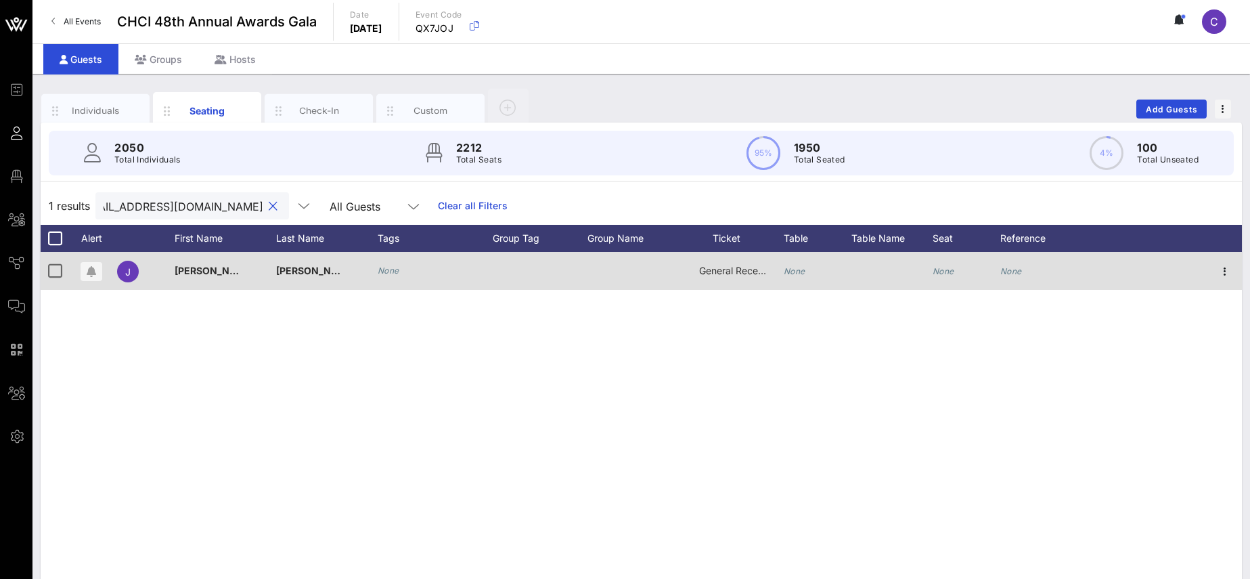
type input "[EMAIL_ADDRESS][DOMAIN_NAME]"
click at [801, 267] on icon "None" at bounding box center [795, 271] width 22 height 10
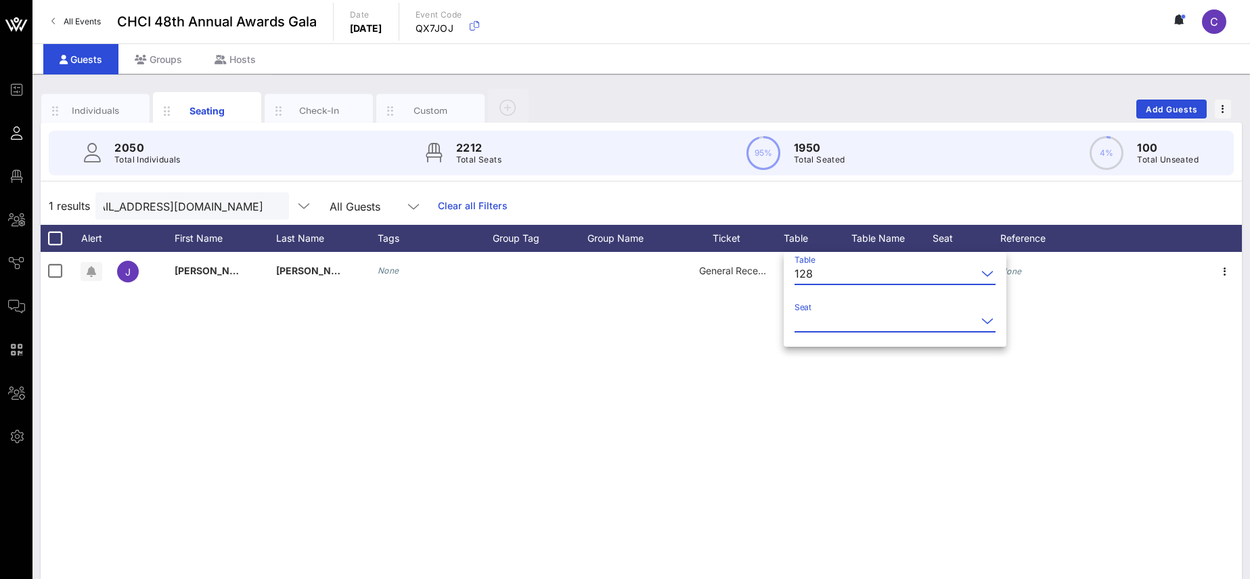
click at [843, 326] on input "Seat" at bounding box center [885, 321] width 182 height 22
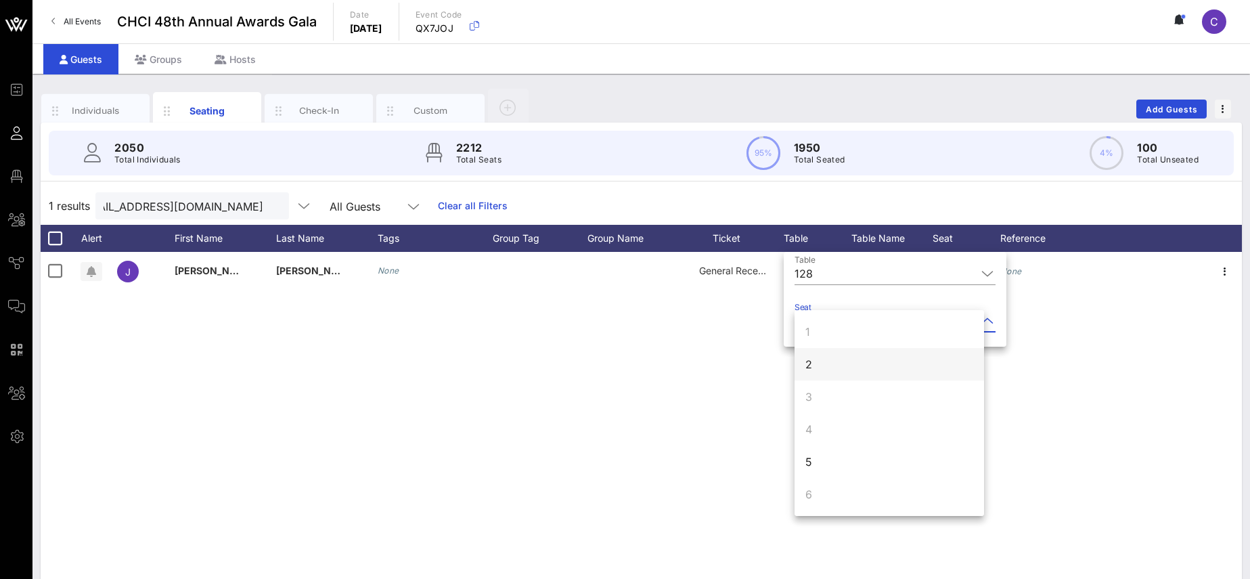
click at [842, 359] on div "2" at bounding box center [888, 364] width 189 height 32
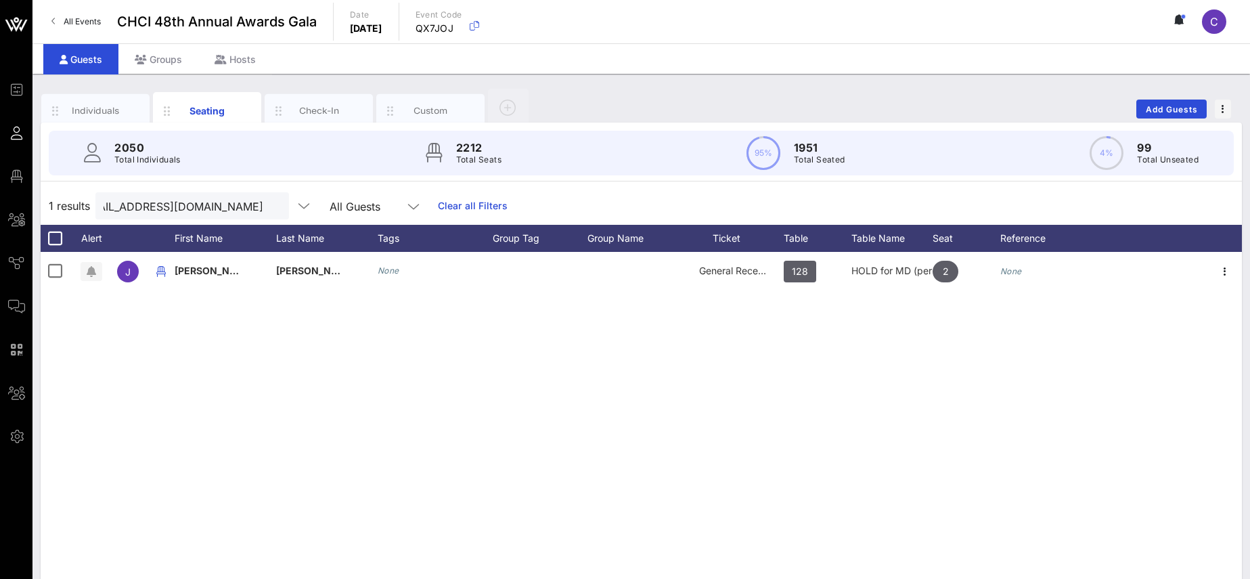
click at [842, 359] on div "J [PERSON_NAME] None General Reception 128 HOLD for MD (per EM) 2 None" at bounding box center [641, 455] width 1201 height 406
